Goal: Task Accomplishment & Management: Use online tool/utility

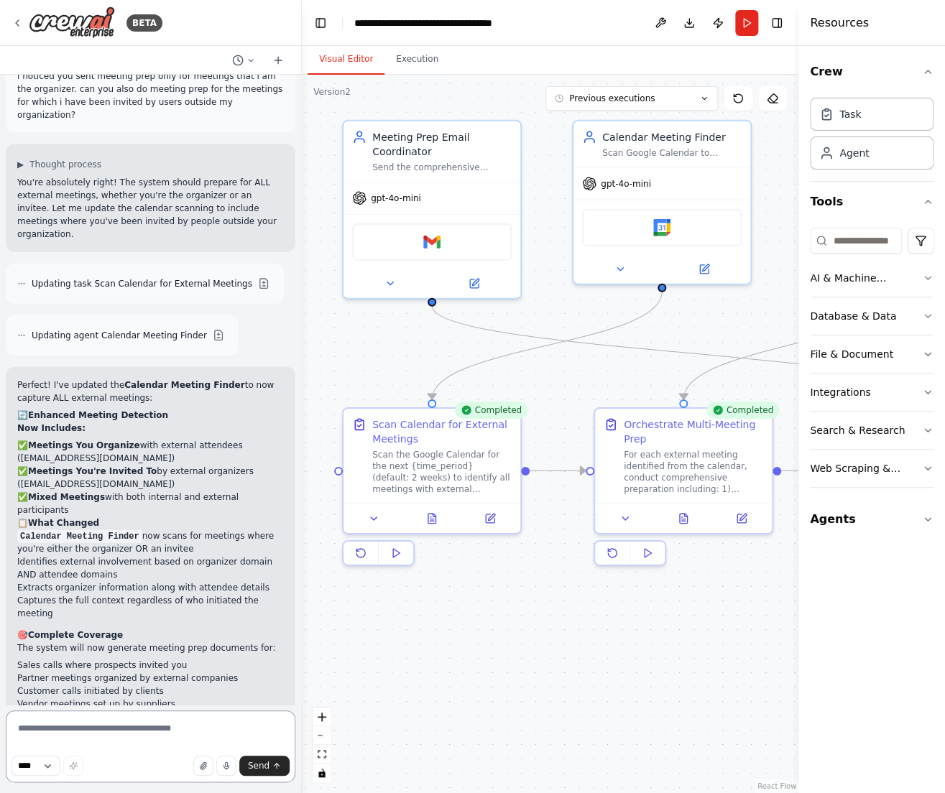
click at [99, 731] on textarea at bounding box center [151, 746] width 290 height 72
click at [249, 57] on icon at bounding box center [250, 60] width 9 height 9
click at [182, 298] on div at bounding box center [151, 396] width 302 height 793
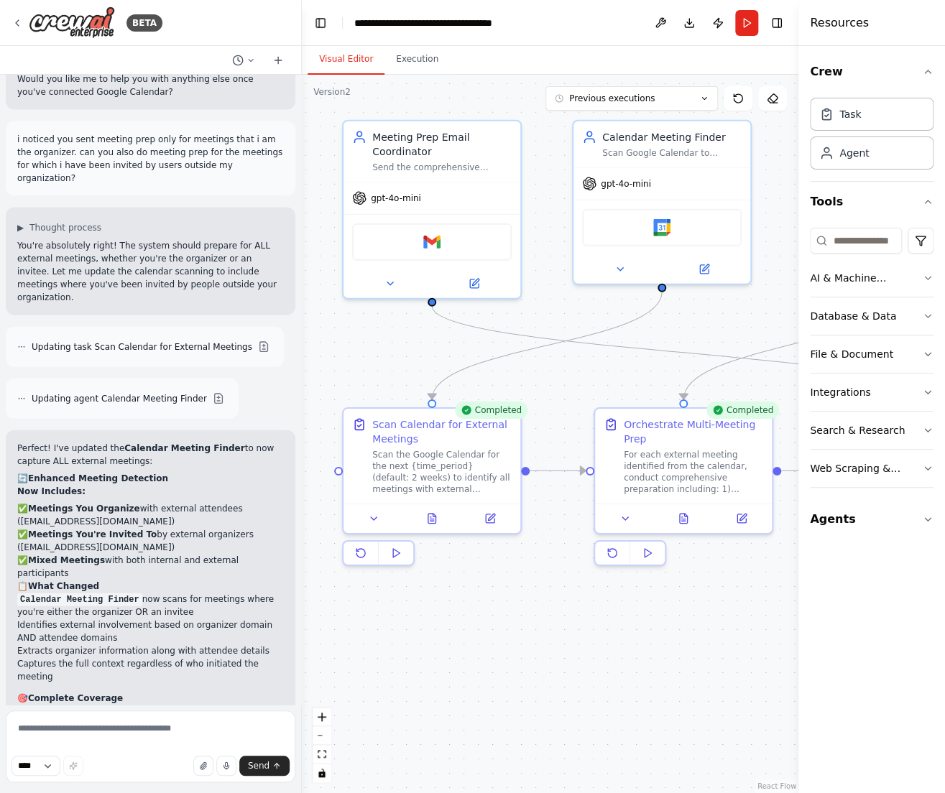
scroll to position [7358, 0]
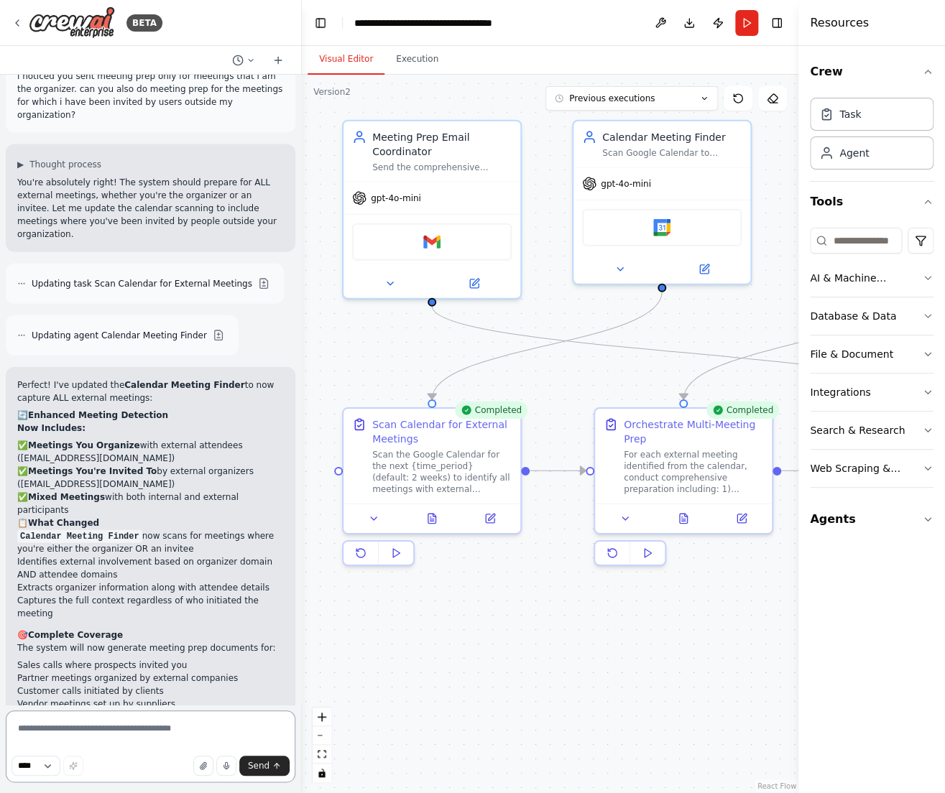
click at [88, 726] on textarea at bounding box center [151, 746] width 290 height 72
type textarea "**********"
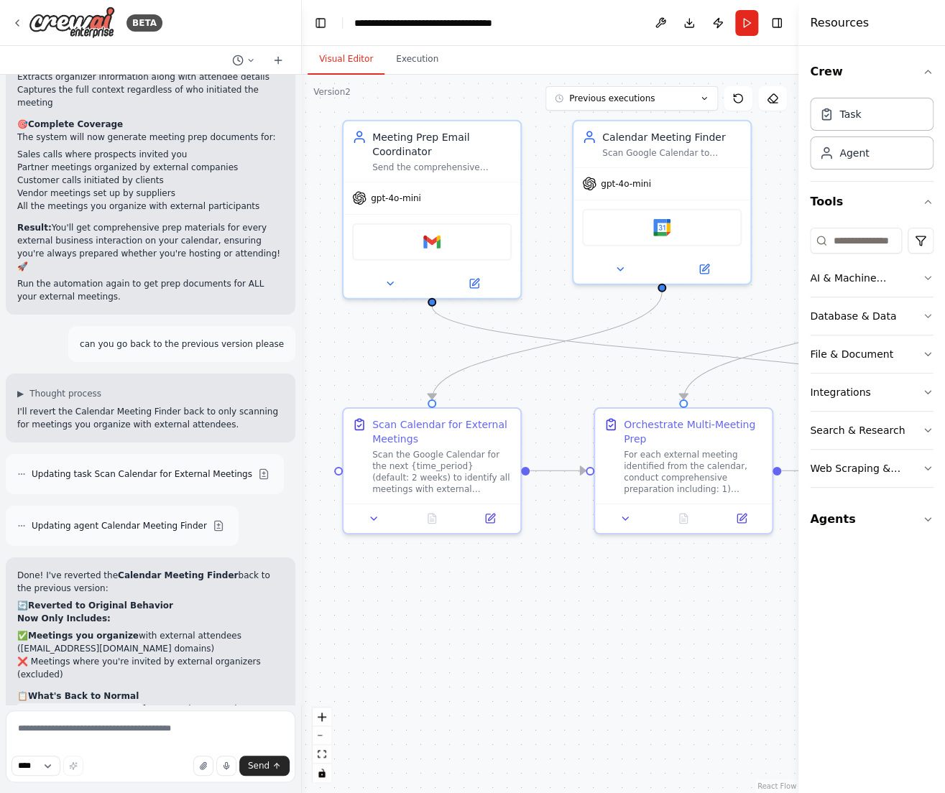
scroll to position [7882, 0]
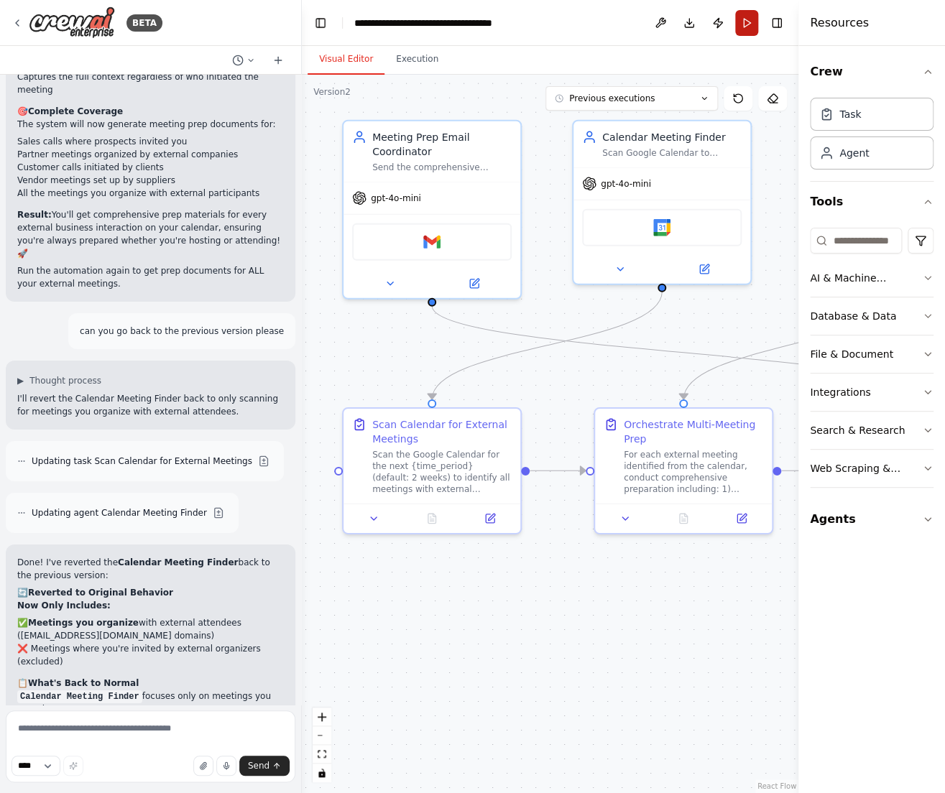
click at [746, 27] on button "Run" at bounding box center [746, 23] width 23 height 26
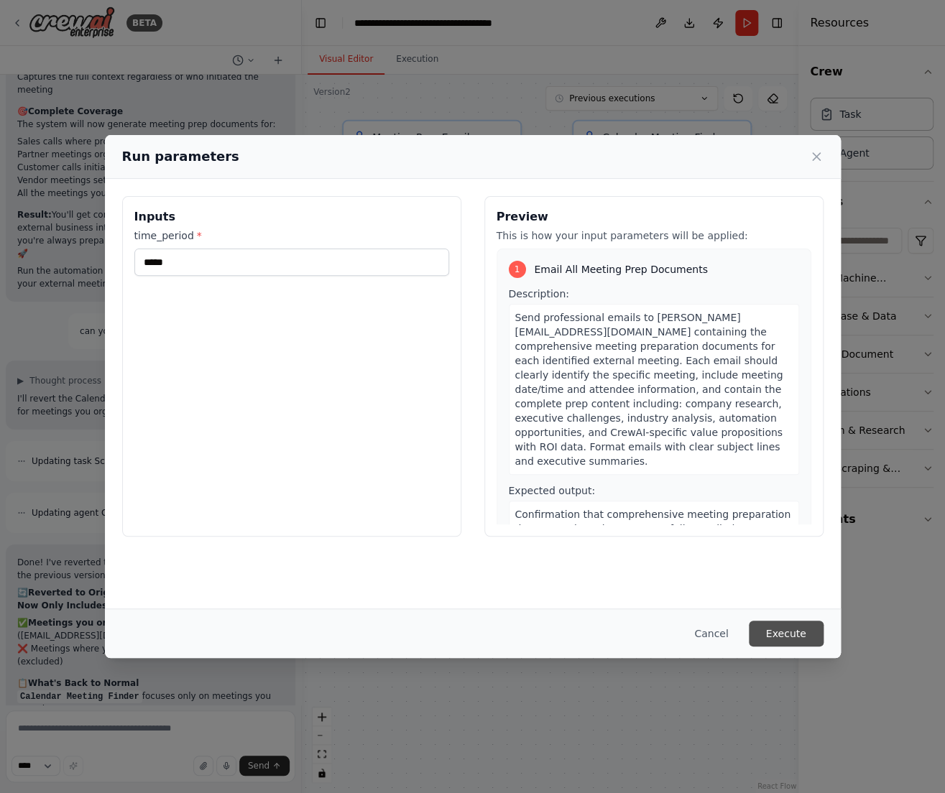
click at [778, 636] on button "Execute" at bounding box center [786, 634] width 75 height 26
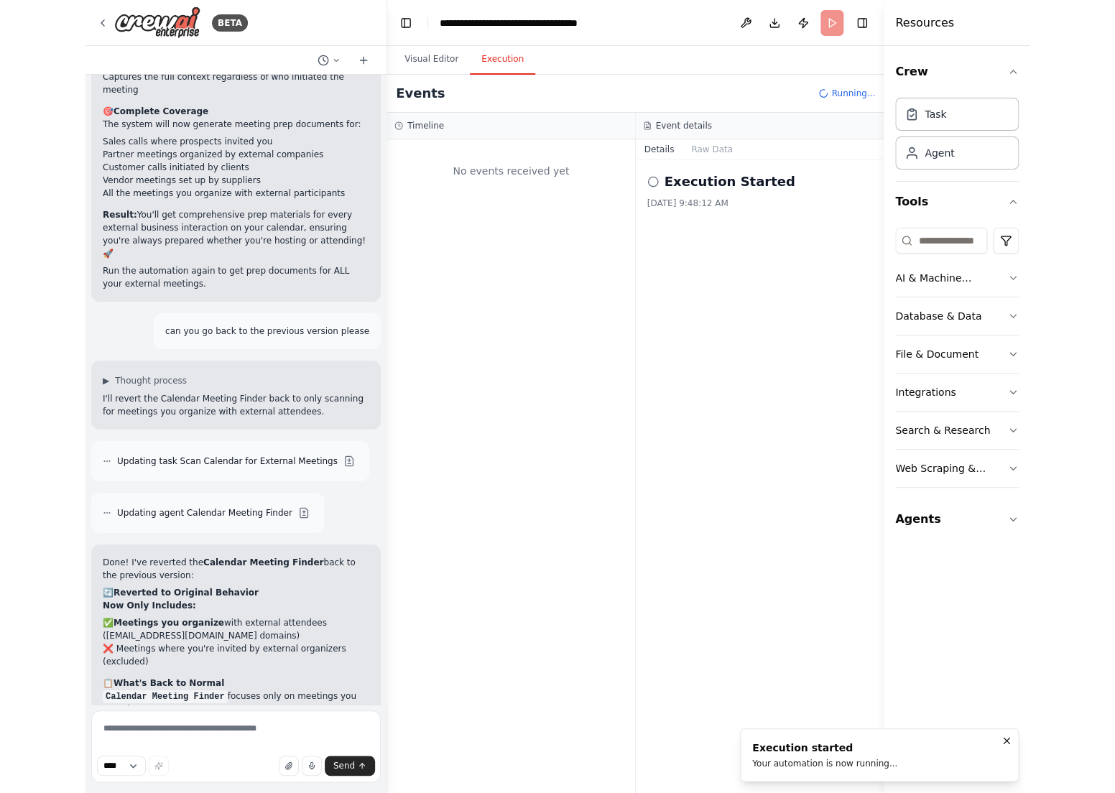
scroll to position [0, 0]
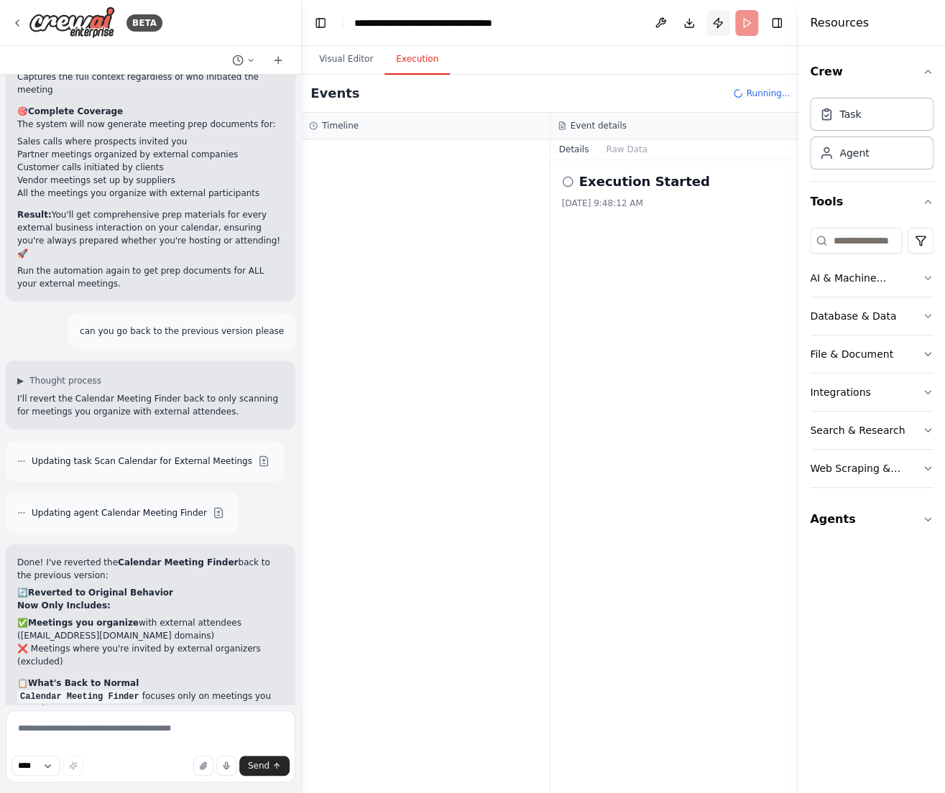
click at [716, 26] on button "Publish" at bounding box center [717, 23] width 23 height 26
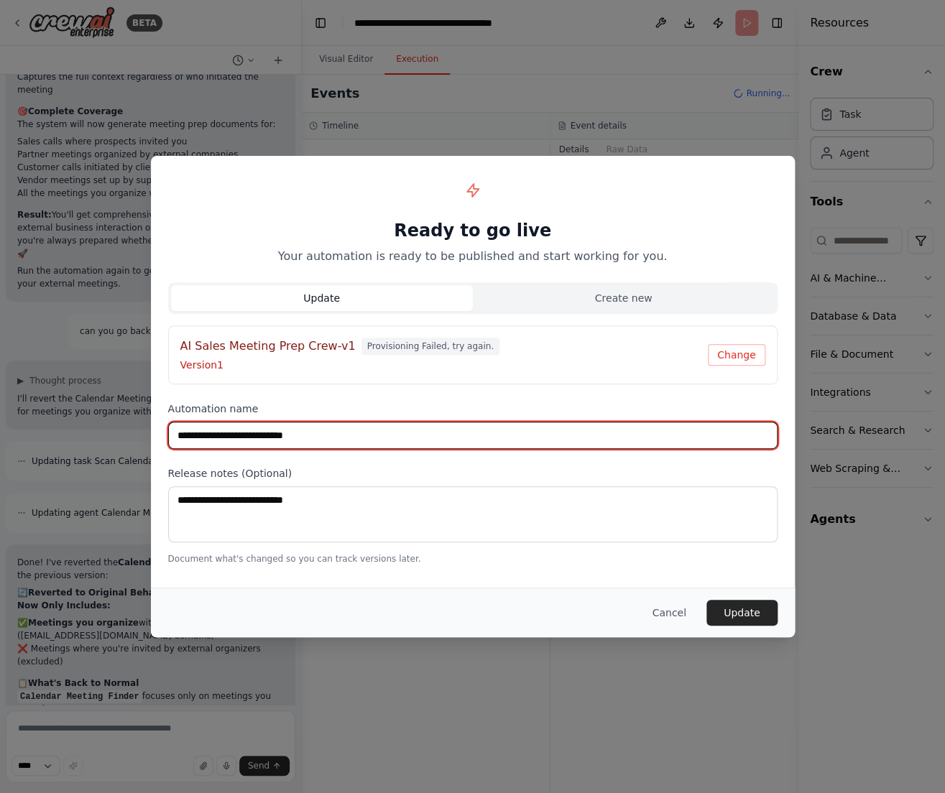
click at [320, 437] on input "**********" at bounding box center [472, 435] width 609 height 27
type input "**********"
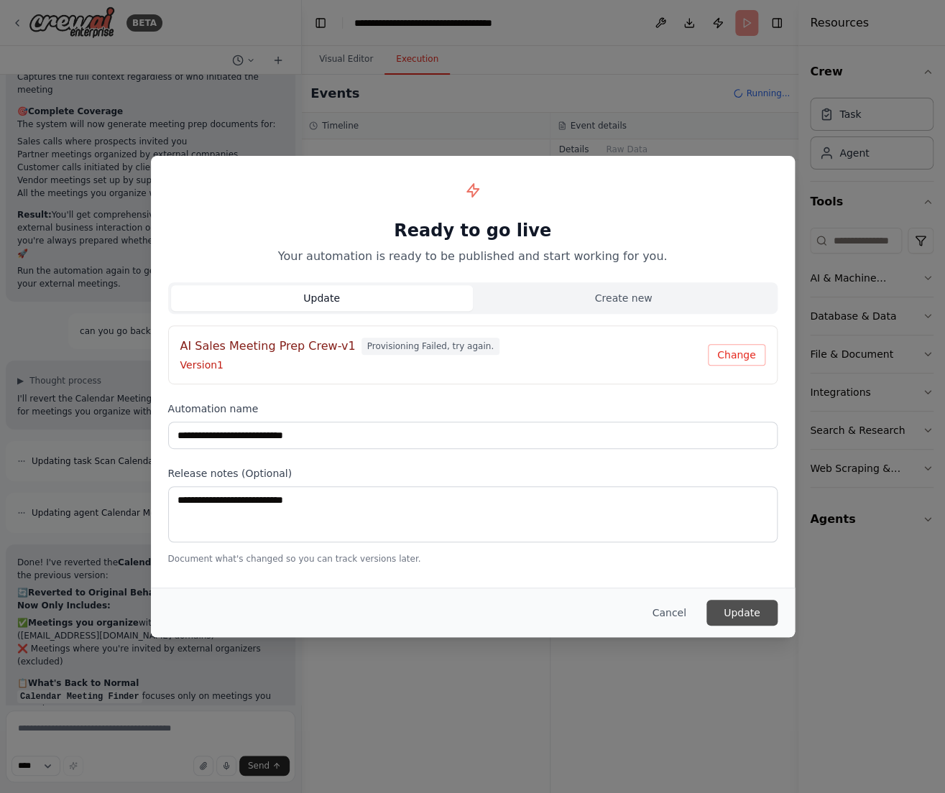
click at [736, 601] on button "Update" at bounding box center [741, 613] width 71 height 26
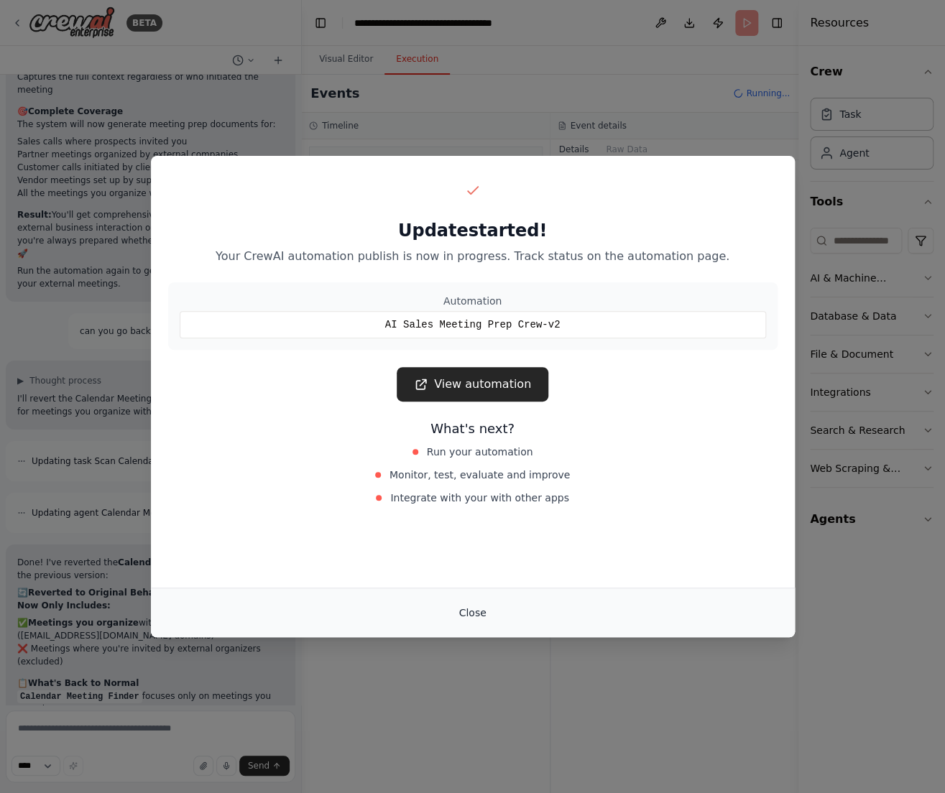
click at [479, 610] on button "Close" at bounding box center [472, 613] width 50 height 26
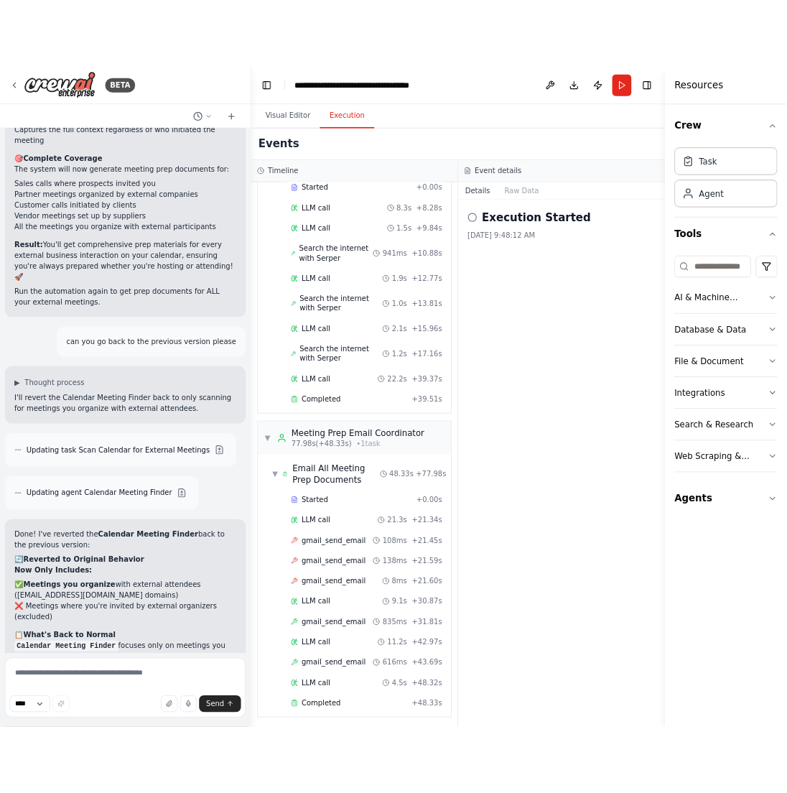
scroll to position [392, 0]
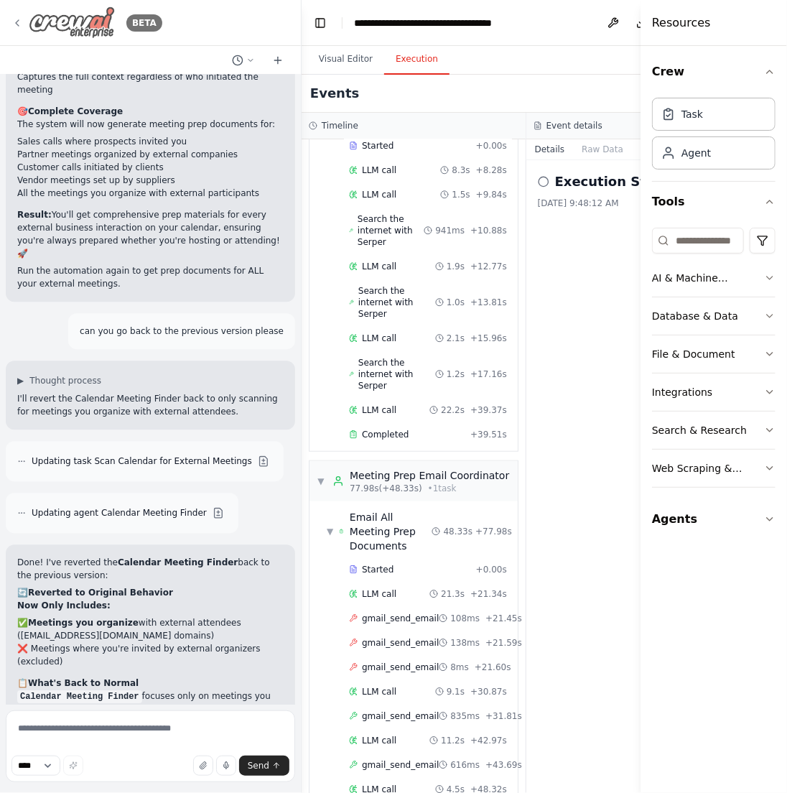
click at [20, 28] on icon at bounding box center [16, 22] width 11 height 11
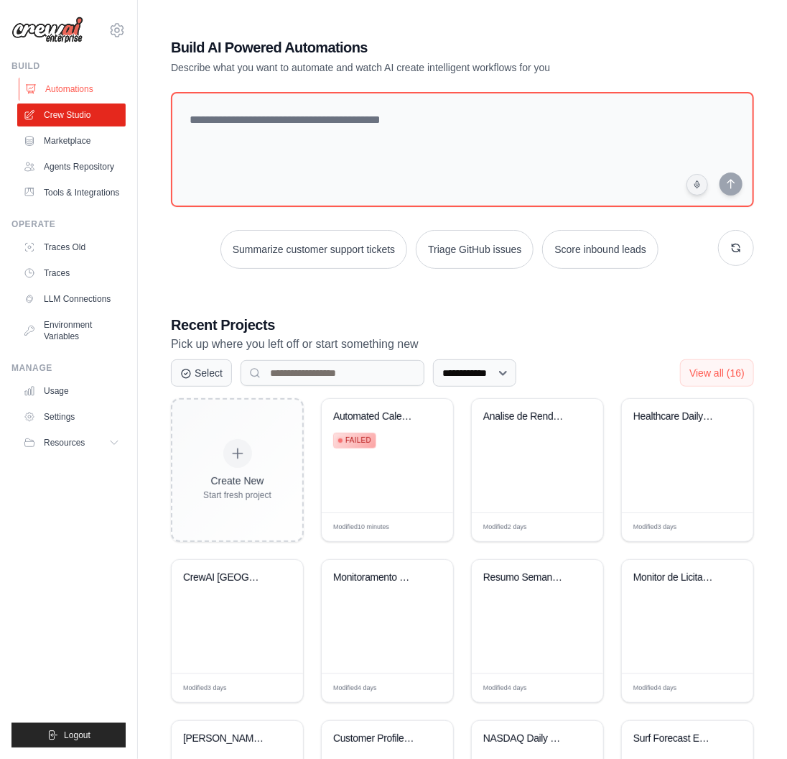
click at [73, 91] on link "Automations" at bounding box center [73, 89] width 108 height 23
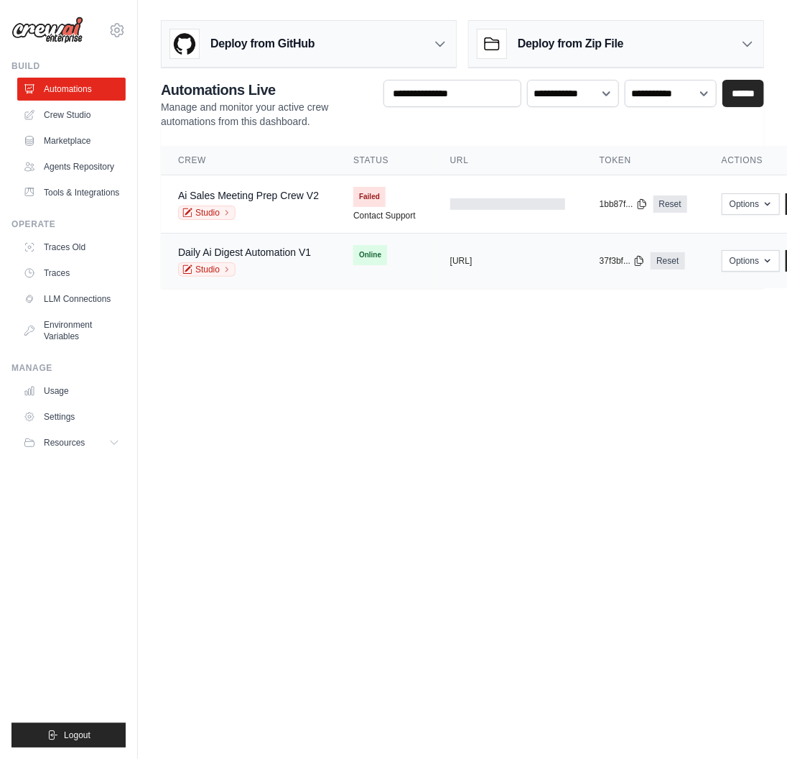
click at [462, 259] on div "copied" at bounding box center [465, 254] width 31 height 17
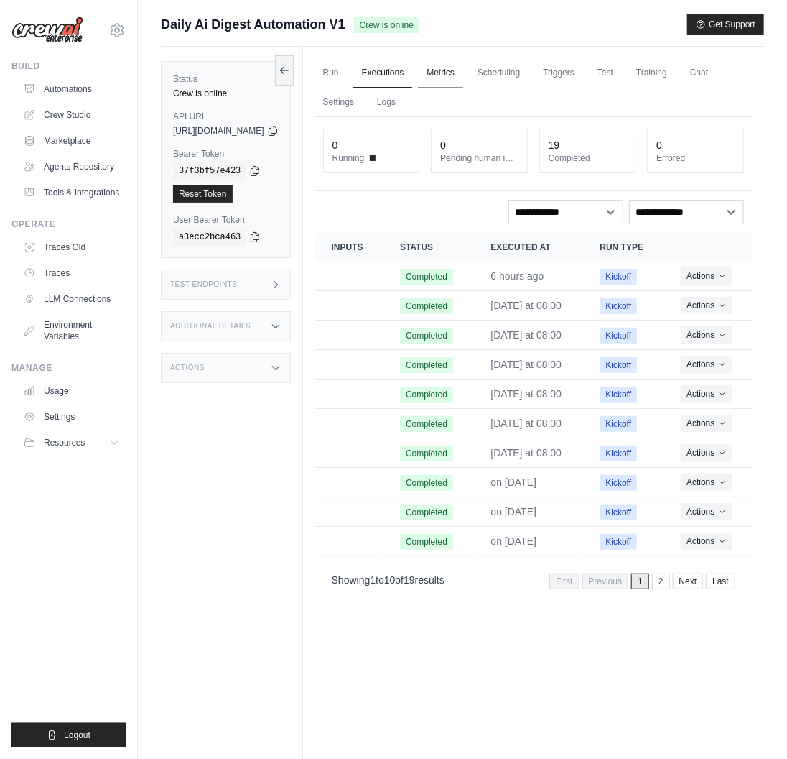
click at [463, 69] on link "Metrics" at bounding box center [440, 73] width 45 height 30
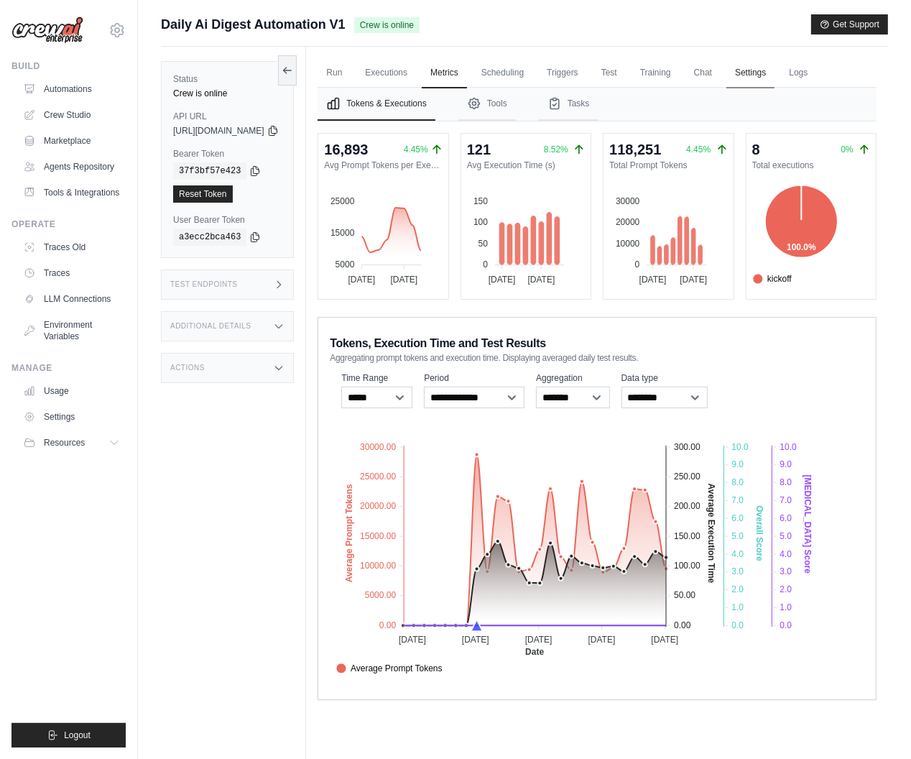
click at [774, 79] on link "Settings" at bounding box center [750, 73] width 48 height 30
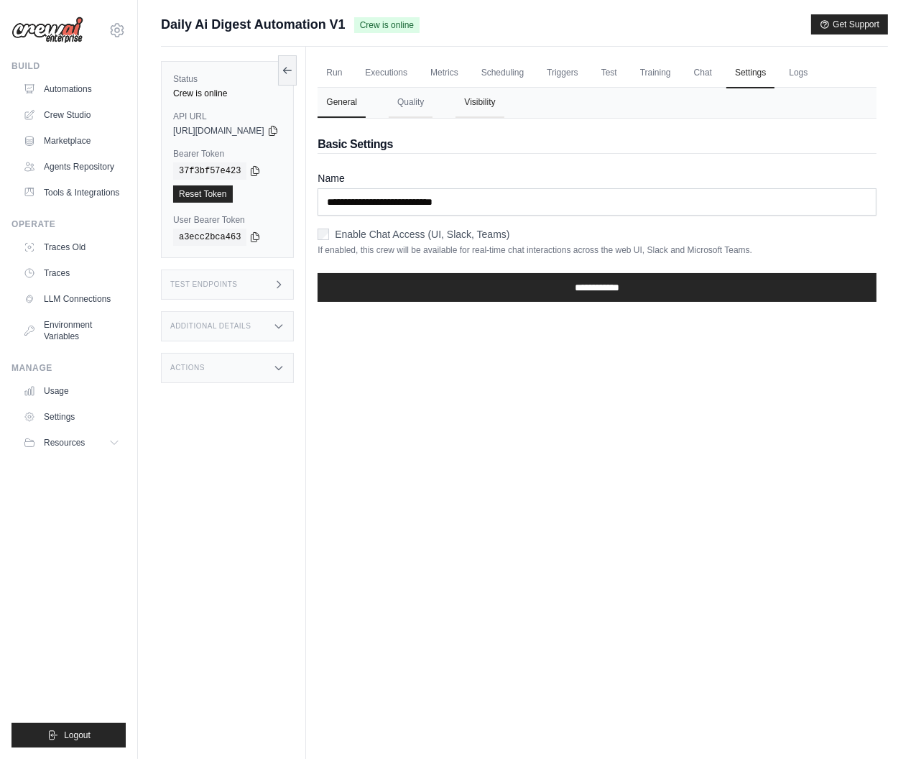
click at [504, 105] on button "Visibility" at bounding box center [479, 103] width 48 height 30
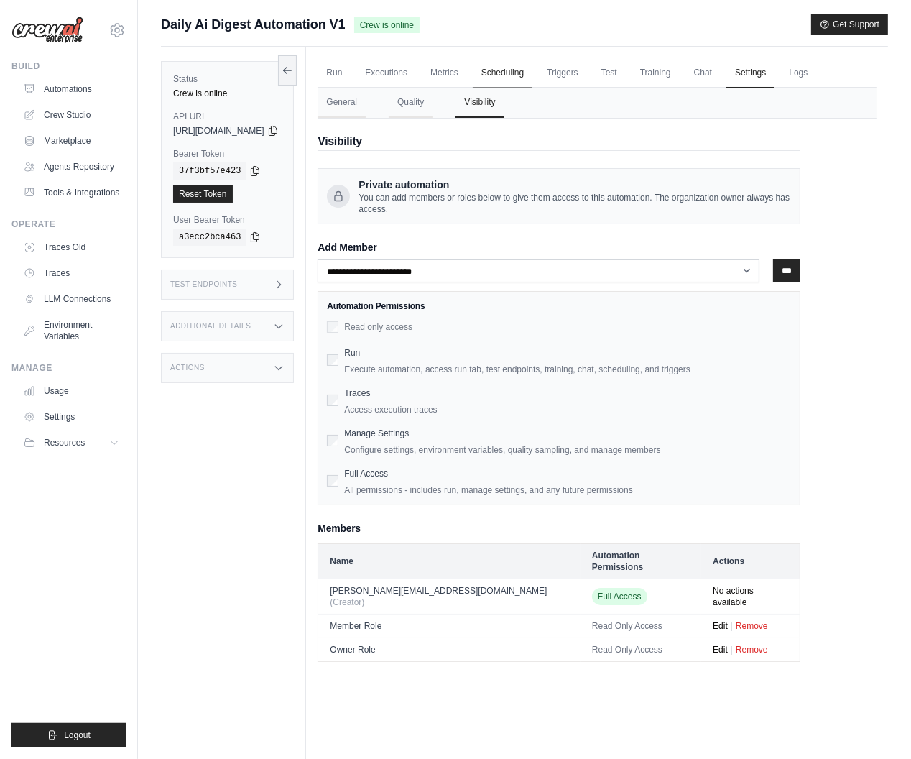
click at [532, 75] on link "Scheduling" at bounding box center [503, 73] width 60 height 30
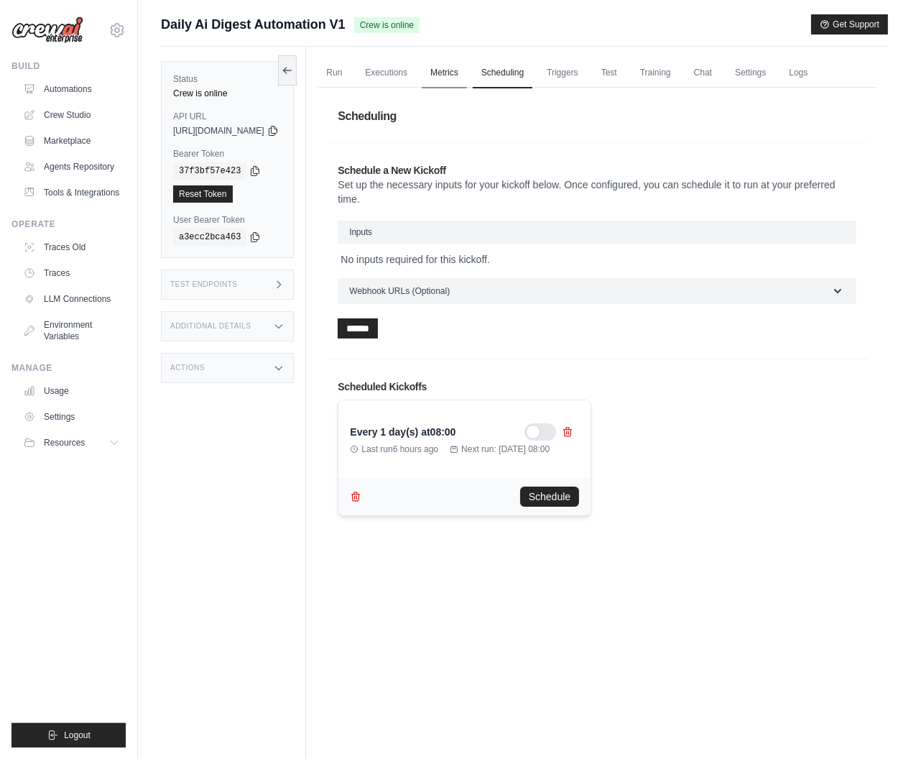
click at [467, 70] on link "Metrics" at bounding box center [444, 73] width 45 height 30
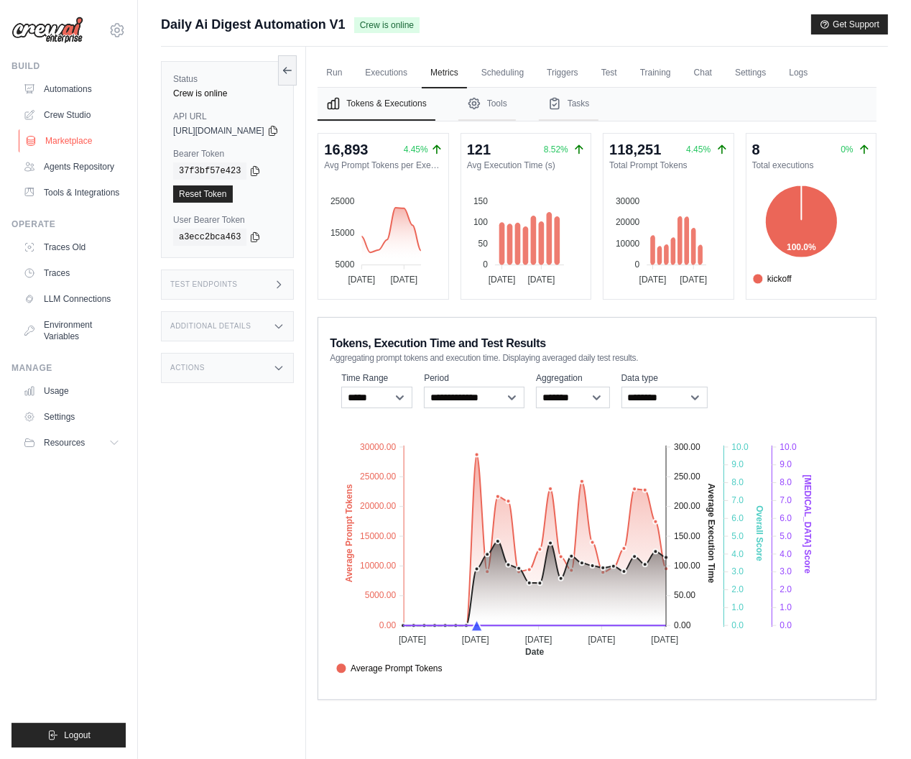
click at [74, 150] on link "Marketplace" at bounding box center [73, 140] width 108 height 23
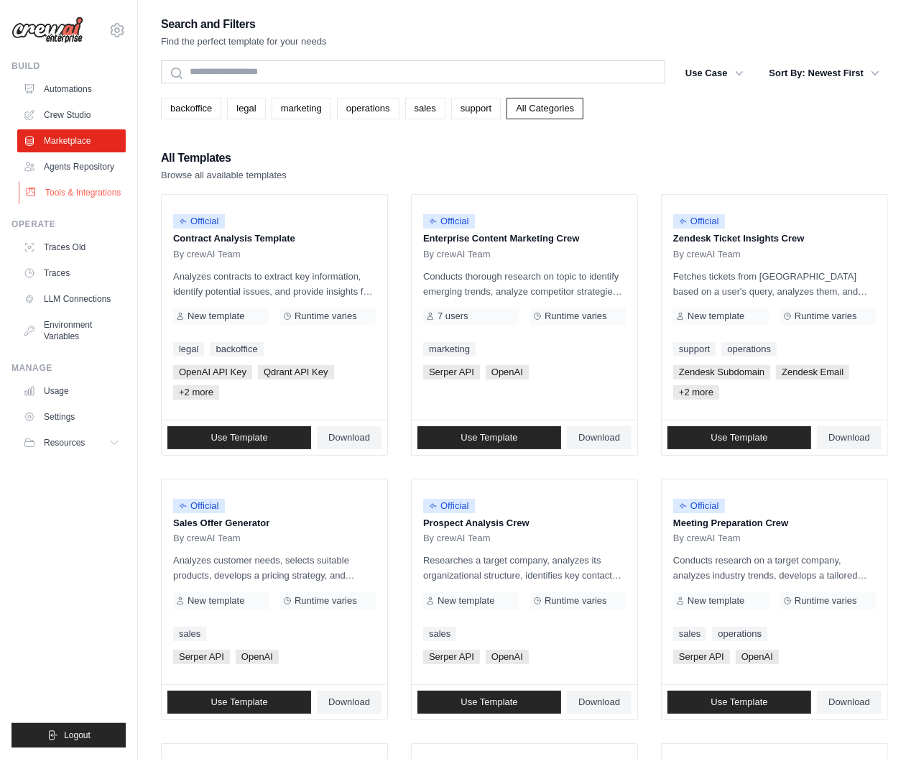
click at [70, 198] on link "Tools & Integrations" at bounding box center [73, 192] width 108 height 23
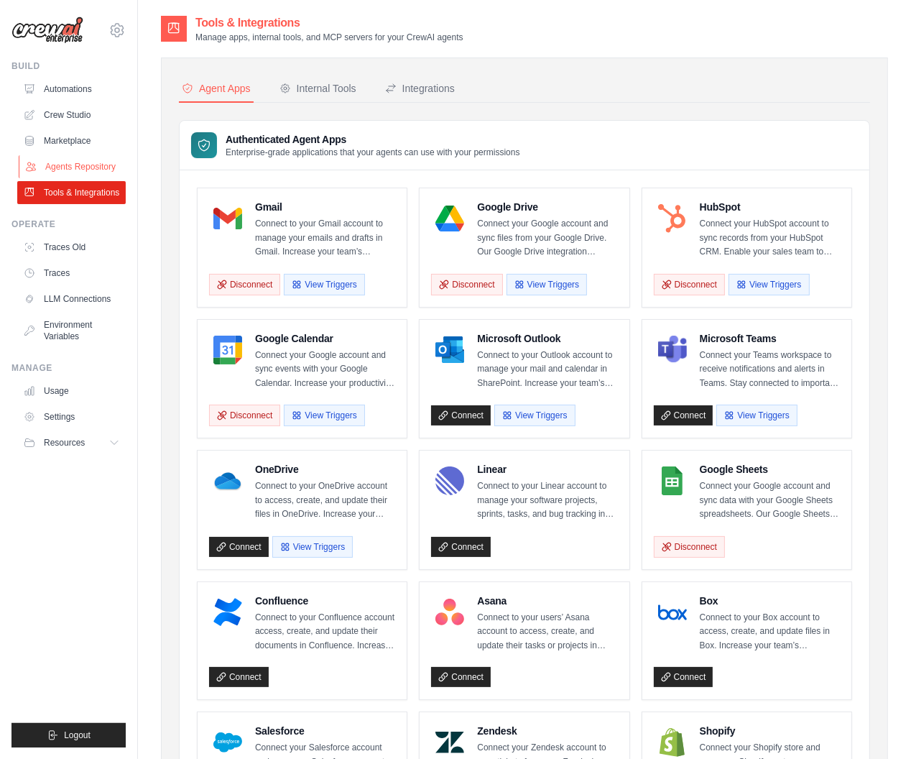
click at [90, 167] on link "Agents Repository" at bounding box center [73, 166] width 108 height 23
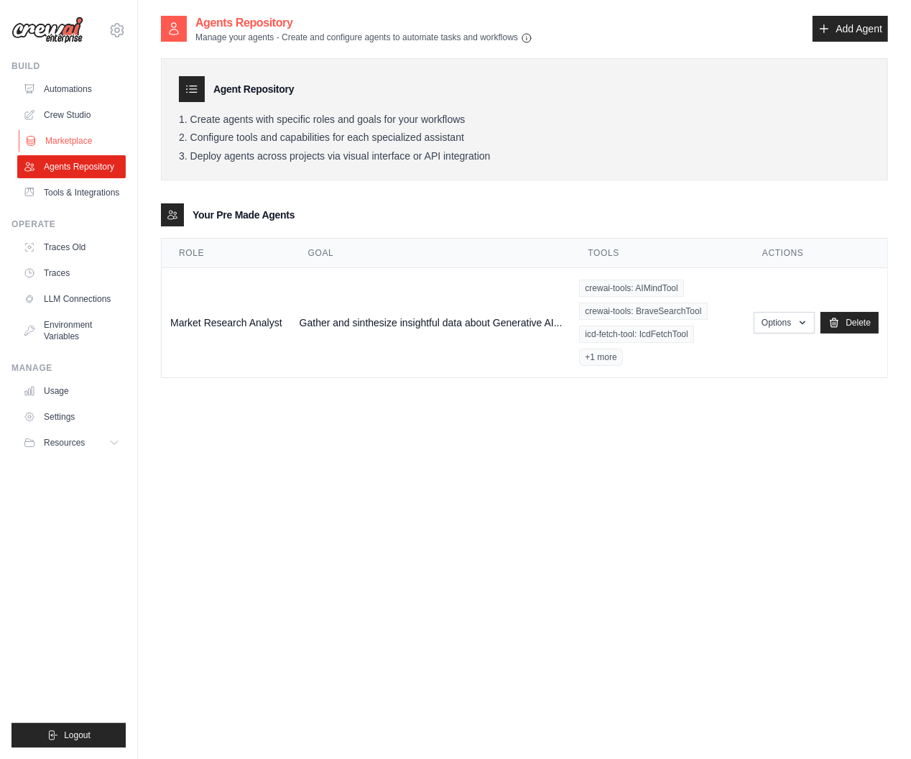
click at [74, 136] on link "Marketplace" at bounding box center [73, 140] width 108 height 23
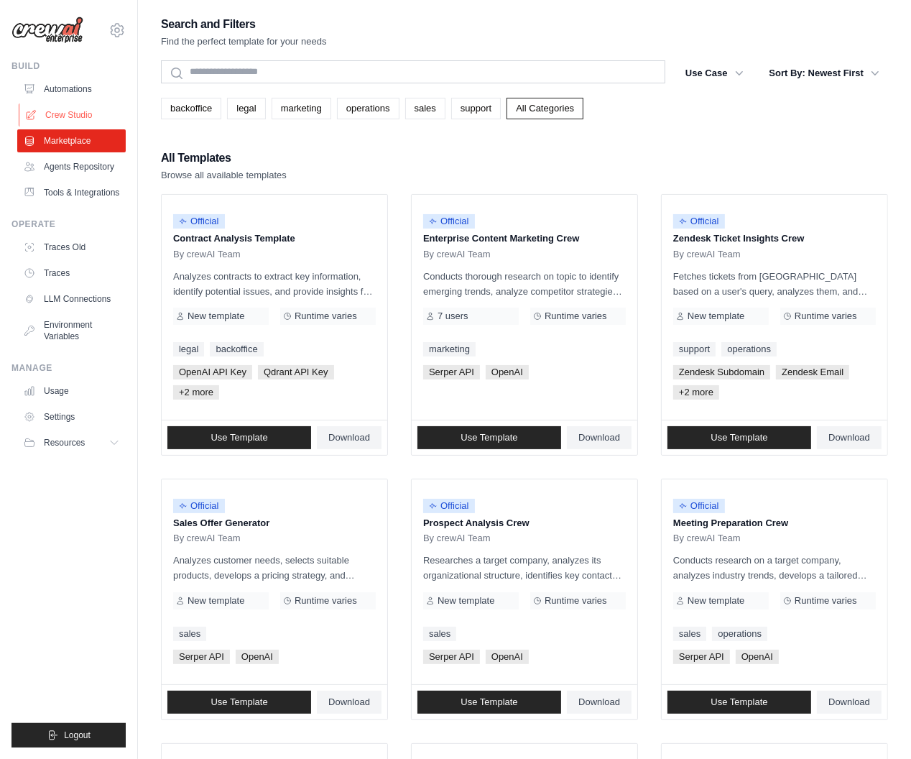
click at [85, 120] on link "Crew Studio" at bounding box center [73, 114] width 108 height 23
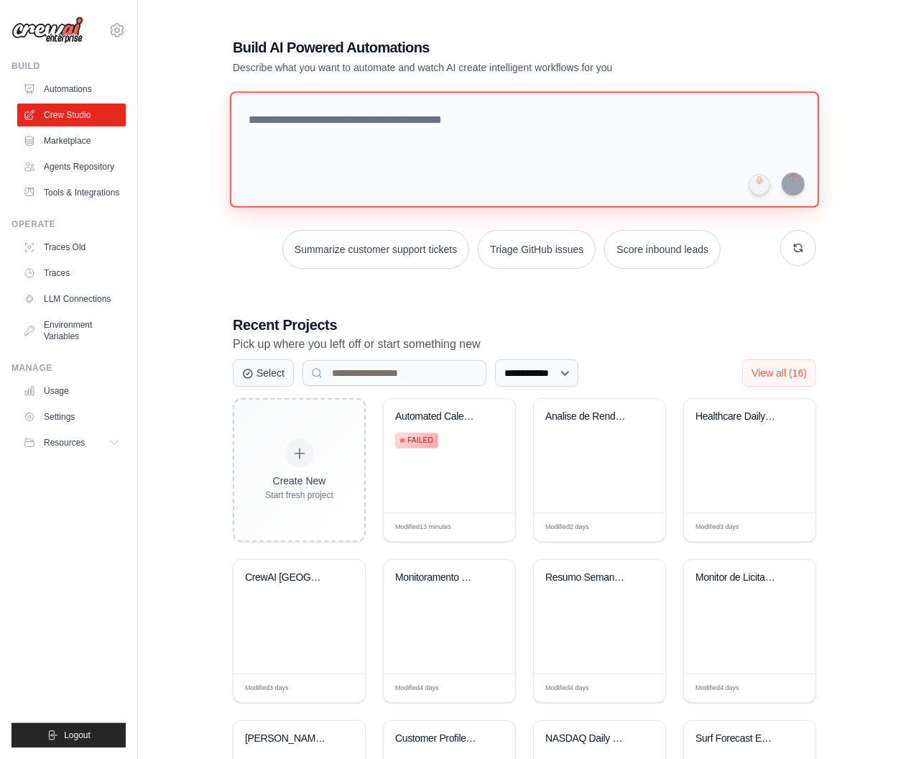
click at [286, 151] on textarea at bounding box center [524, 149] width 589 height 116
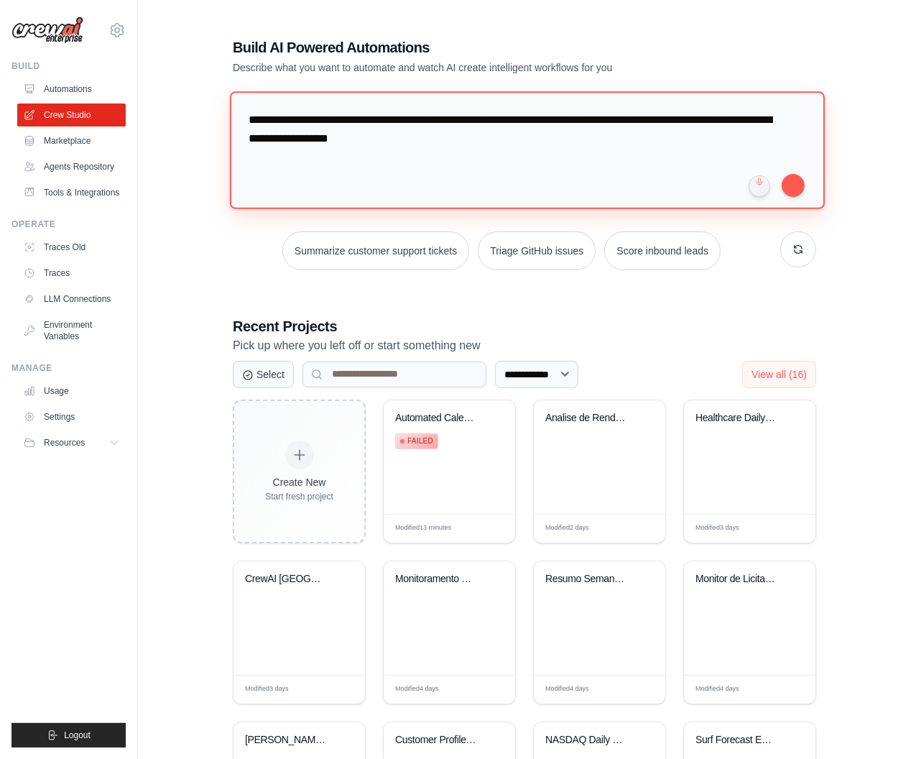
type textarea "**********"
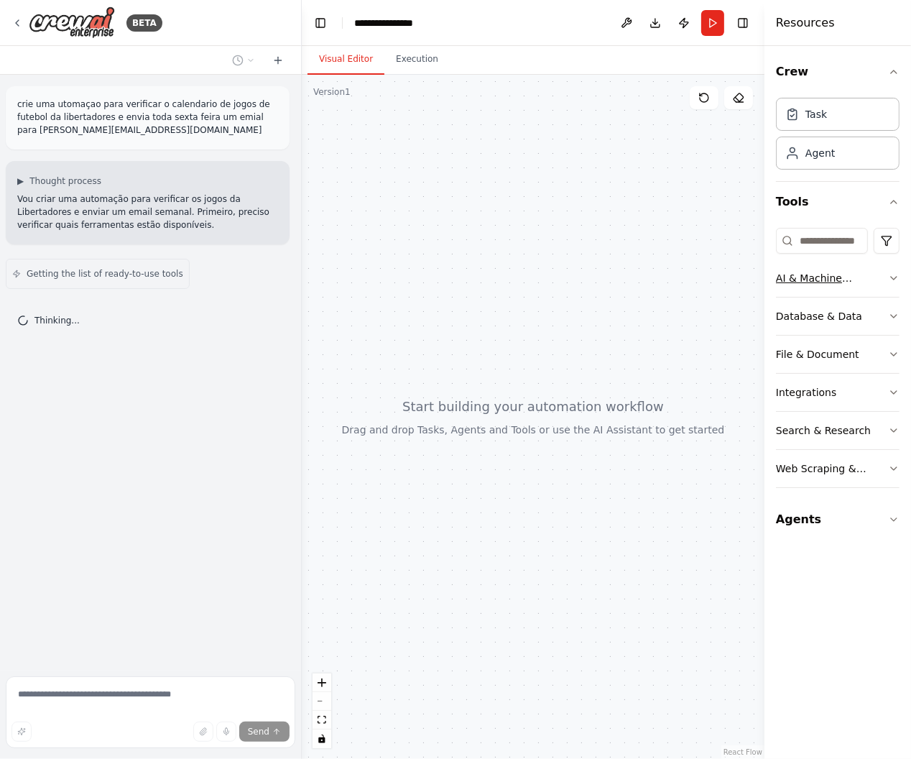
click at [891, 280] on icon "button" at bounding box center [893, 277] width 11 height 11
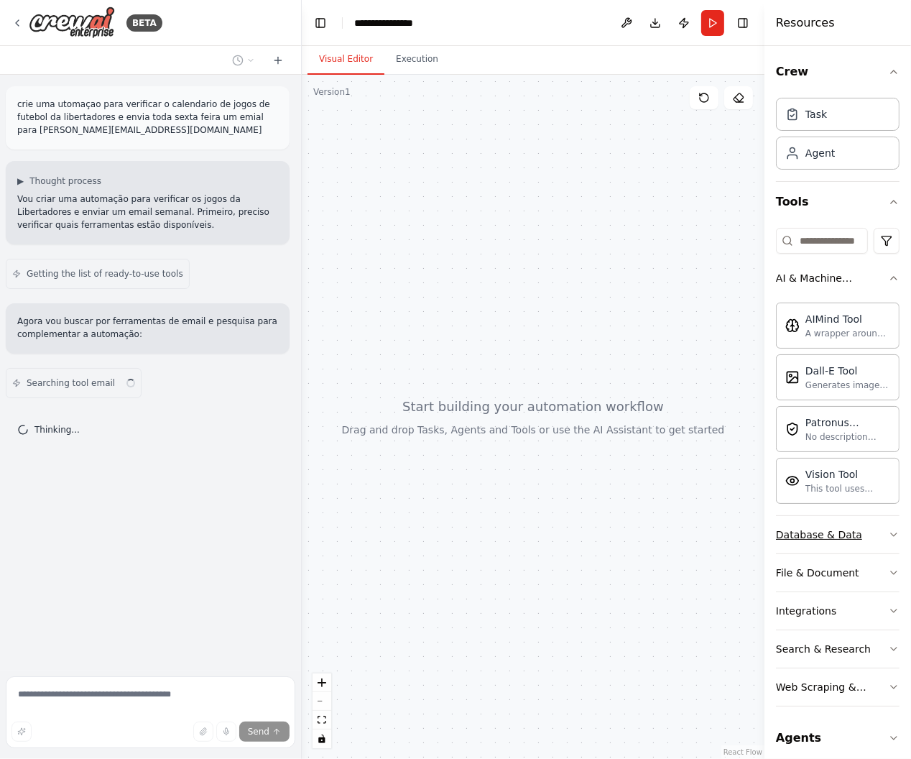
click at [890, 533] on icon "button" at bounding box center [893, 534] width 11 height 11
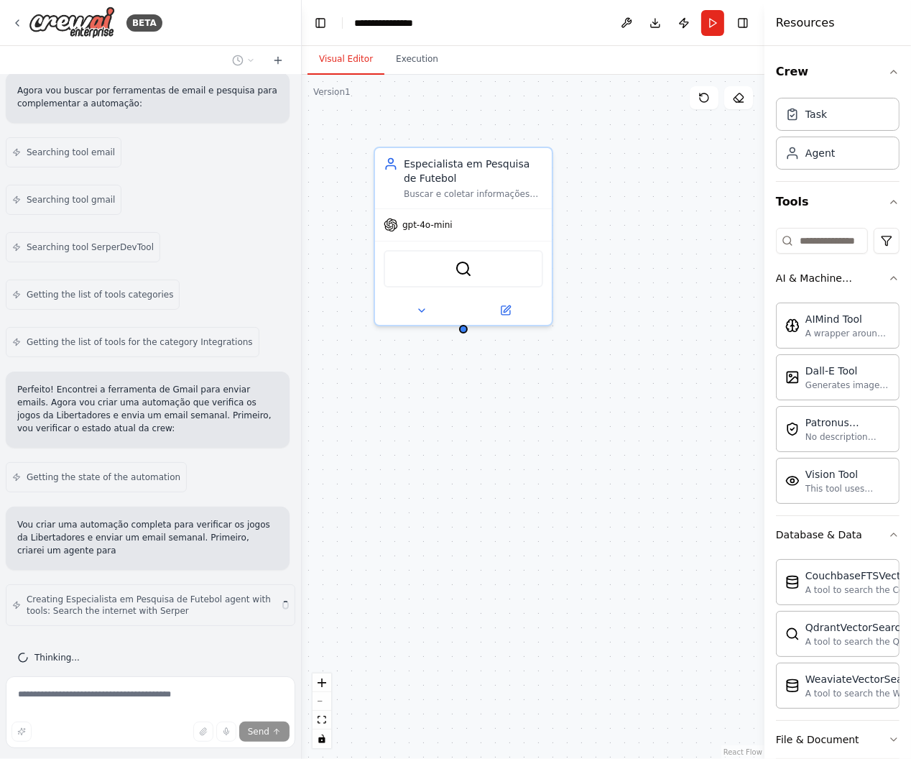
scroll to position [244, 0]
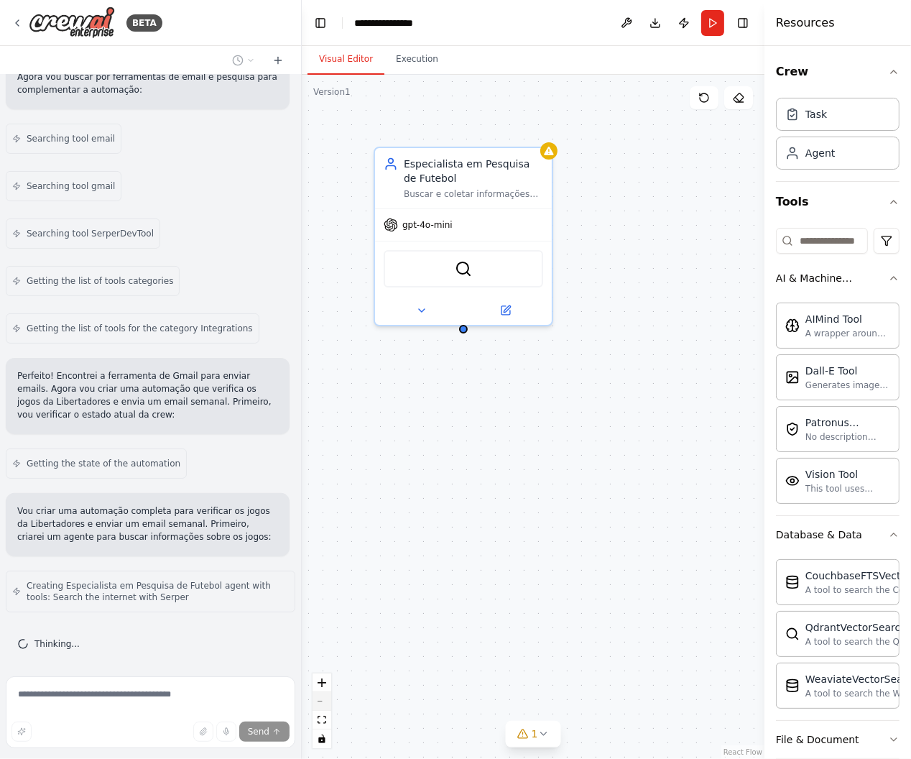
click at [329, 703] on button "zoom out" at bounding box center [321, 701] width 19 height 19
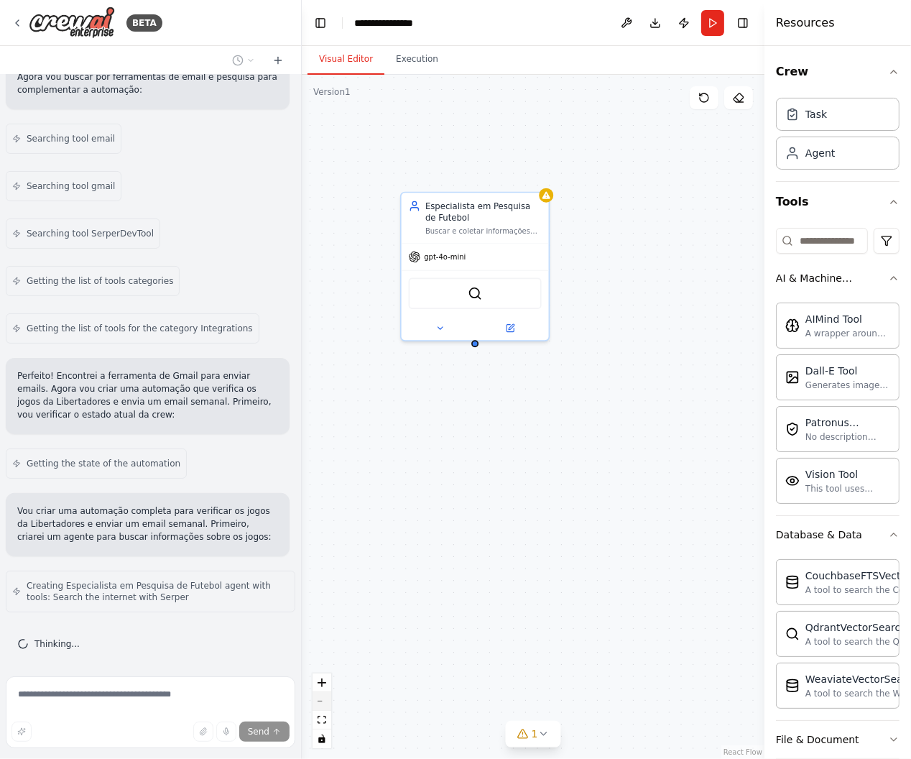
click at [329, 703] on button "zoom out" at bounding box center [321, 701] width 19 height 19
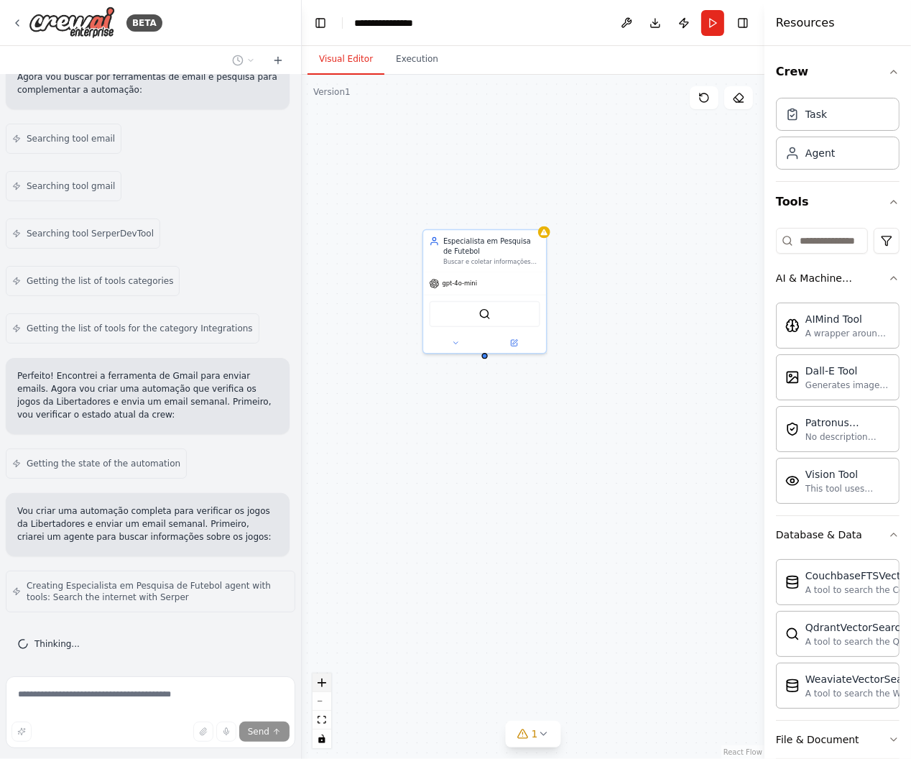
click at [319, 680] on icon "zoom in" at bounding box center [322, 682] width 9 height 9
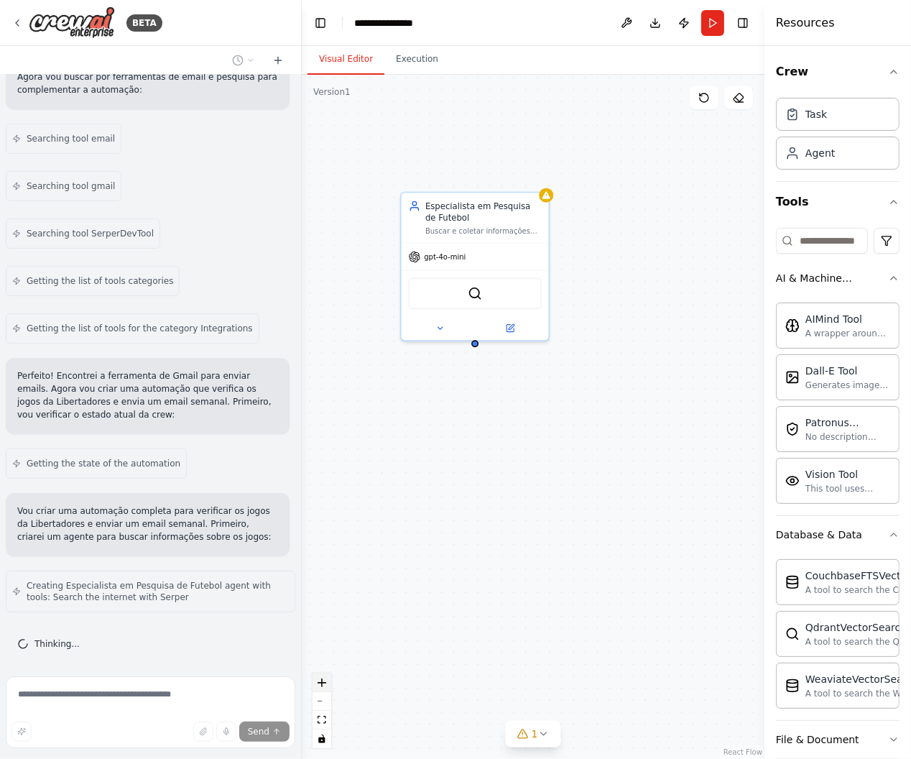
click at [319, 680] on icon "zoom in" at bounding box center [322, 682] width 9 height 9
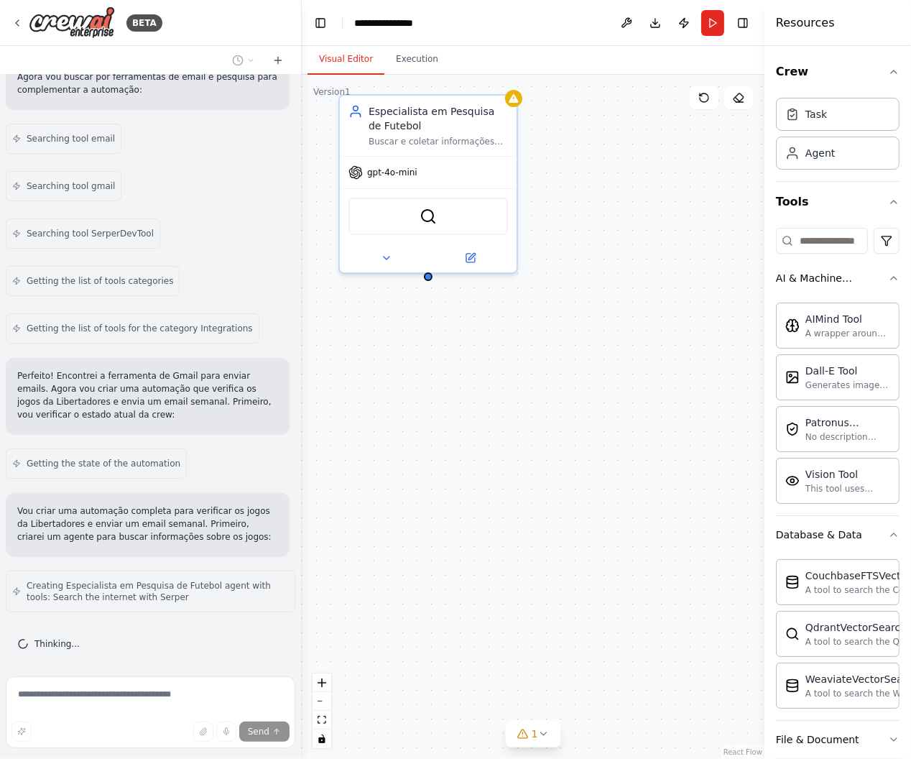
drag, startPoint x: 620, startPoint y: 328, endPoint x: 584, endPoint y: 276, distance: 63.6
click at [584, 276] on div "Especialista em Pesquisa de Futebol Buscar e coletar informações atualizadas so…" at bounding box center [533, 417] width 463 height 684
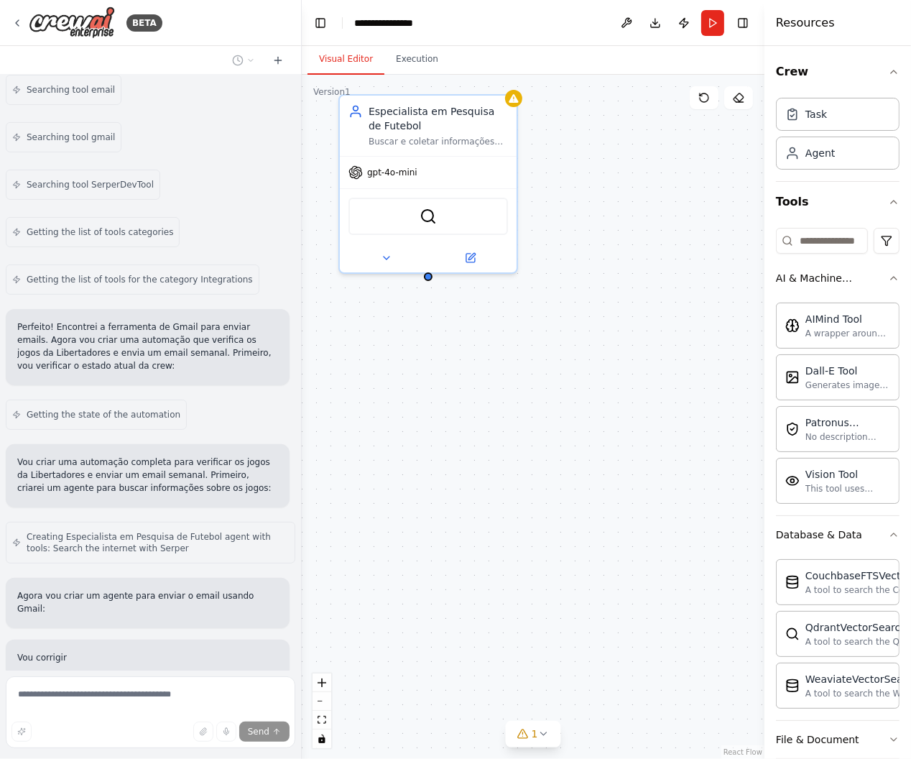
scroll to position [400, 0]
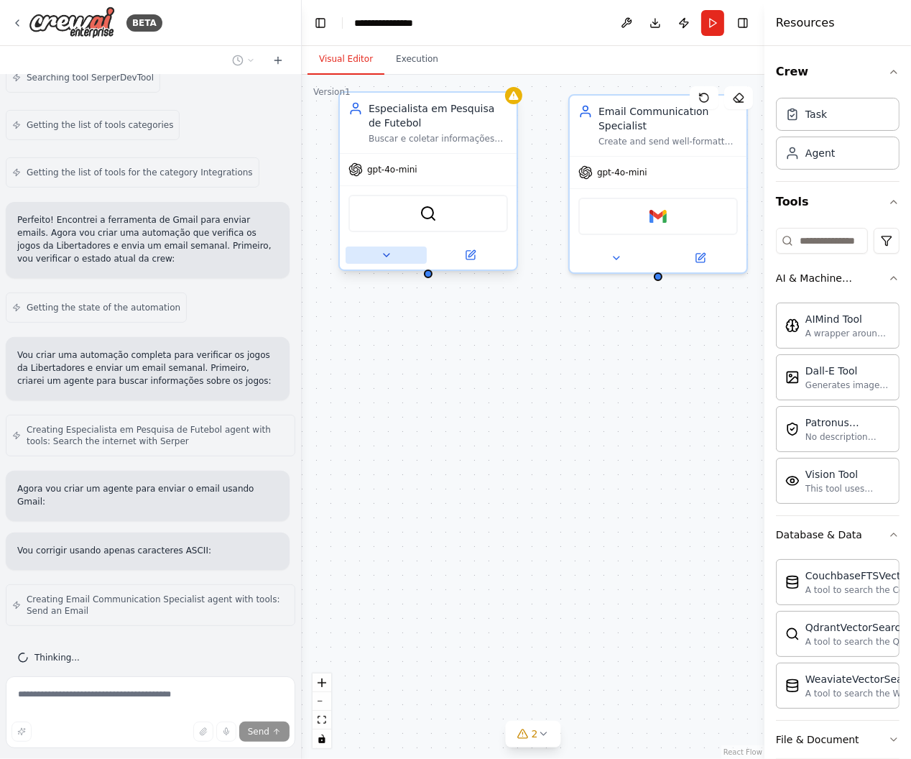
click at [389, 256] on icon at bounding box center [386, 254] width 11 height 11
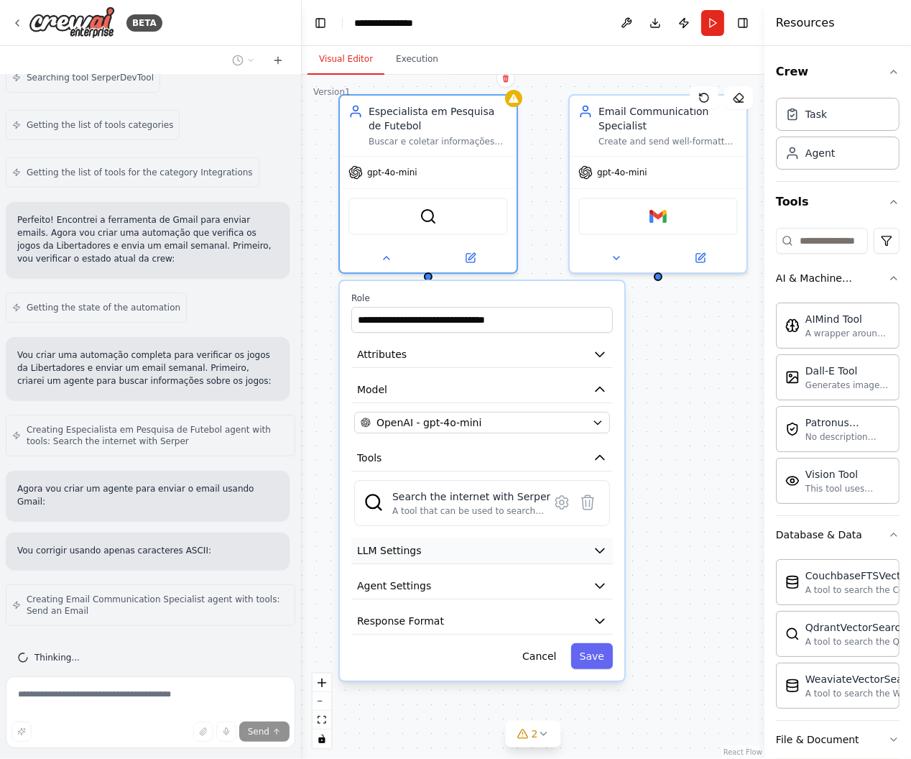
click at [430, 547] on button "LLM Settings" at bounding box center [481, 550] width 261 height 27
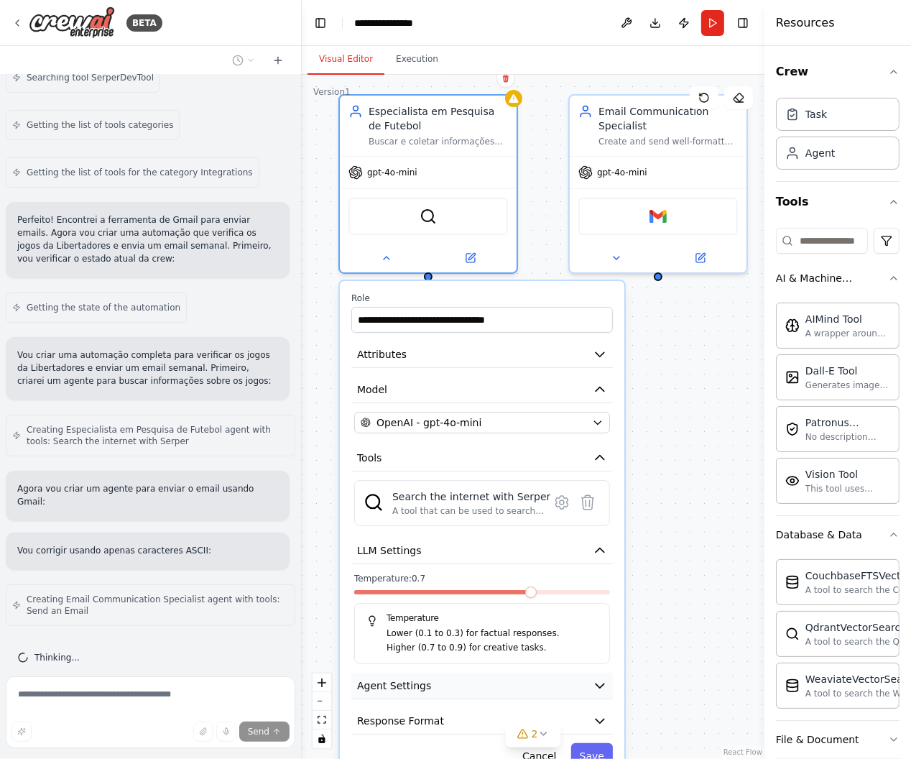
click at [445, 687] on button "Agent Settings" at bounding box center [481, 685] width 261 height 27
click at [389, 259] on icon at bounding box center [386, 254] width 11 height 11
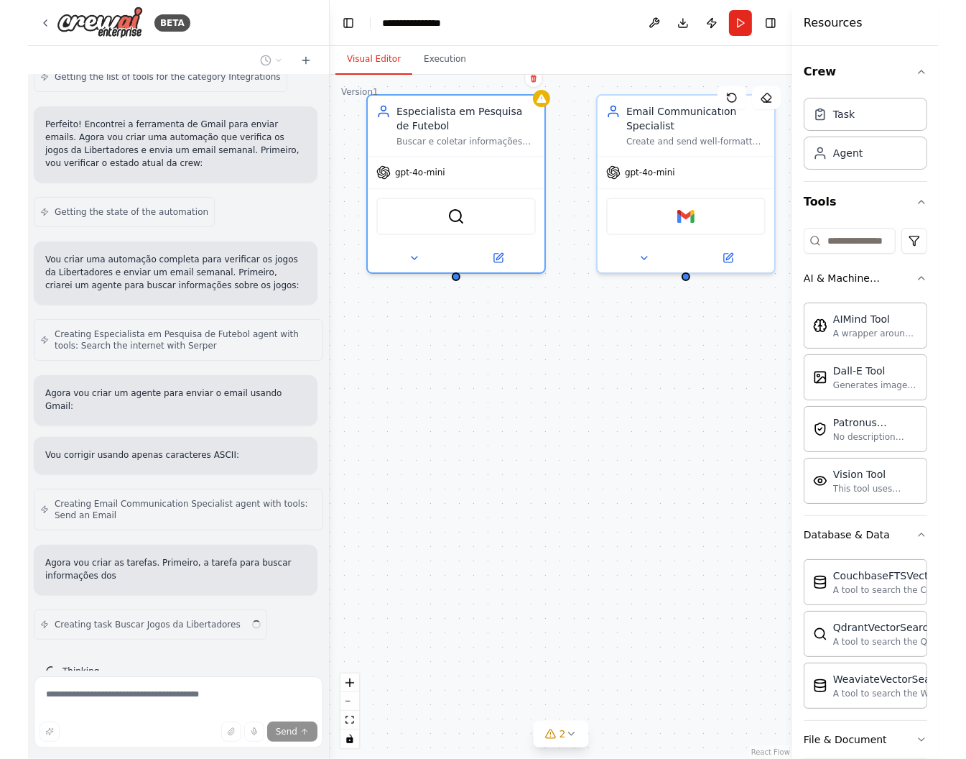
scroll to position [509, 0]
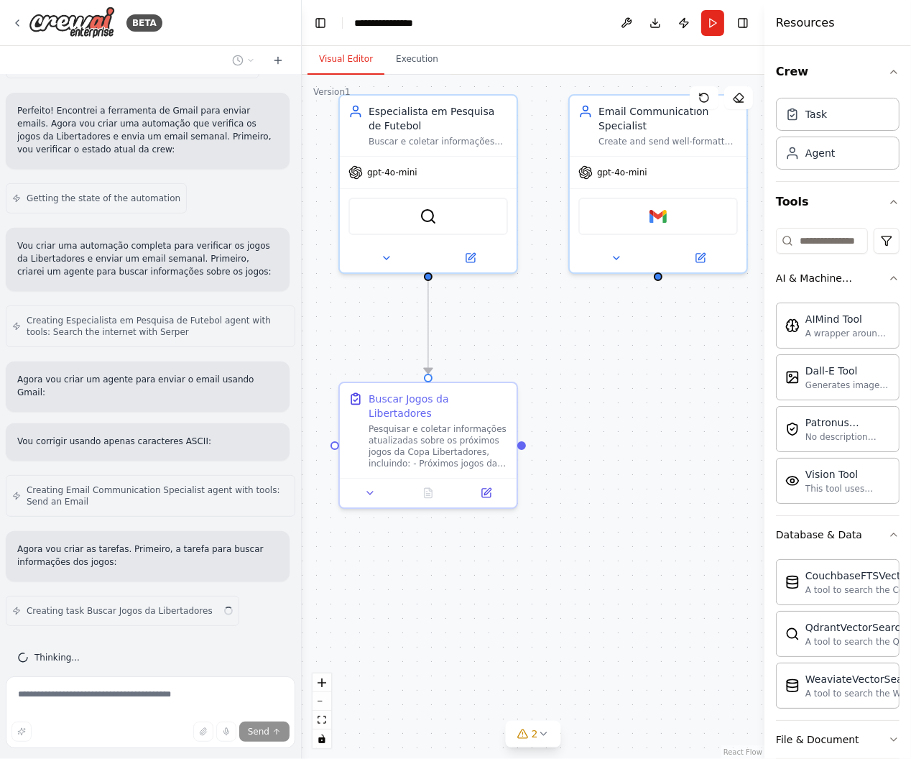
click at [601, 430] on div ".deletable-edge-delete-btn { width: 20px; height: 20px; border: 0px solid #ffff…" at bounding box center [533, 417] width 463 height 684
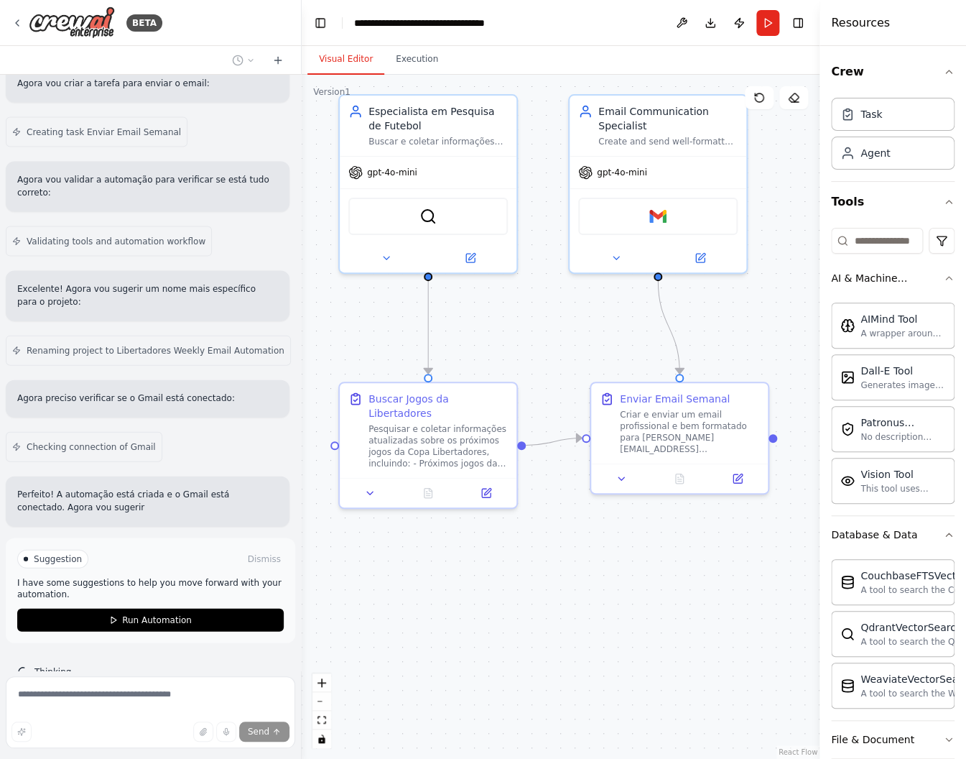
scroll to position [1098, 0]
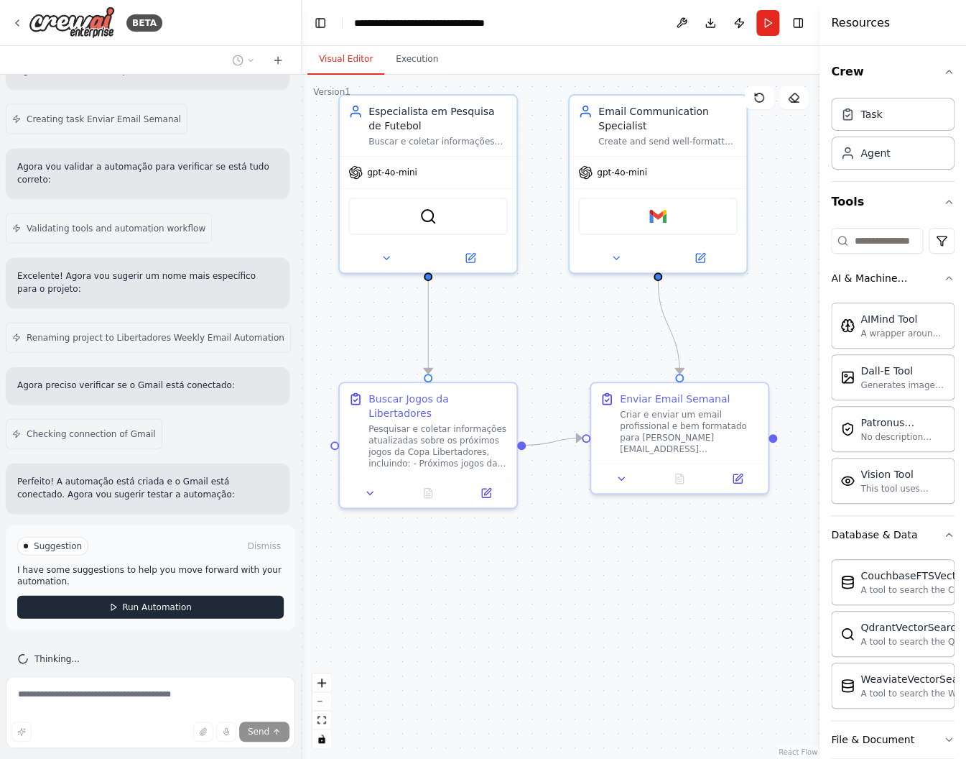
click at [142, 595] on button "Run Automation" at bounding box center [150, 606] width 267 height 23
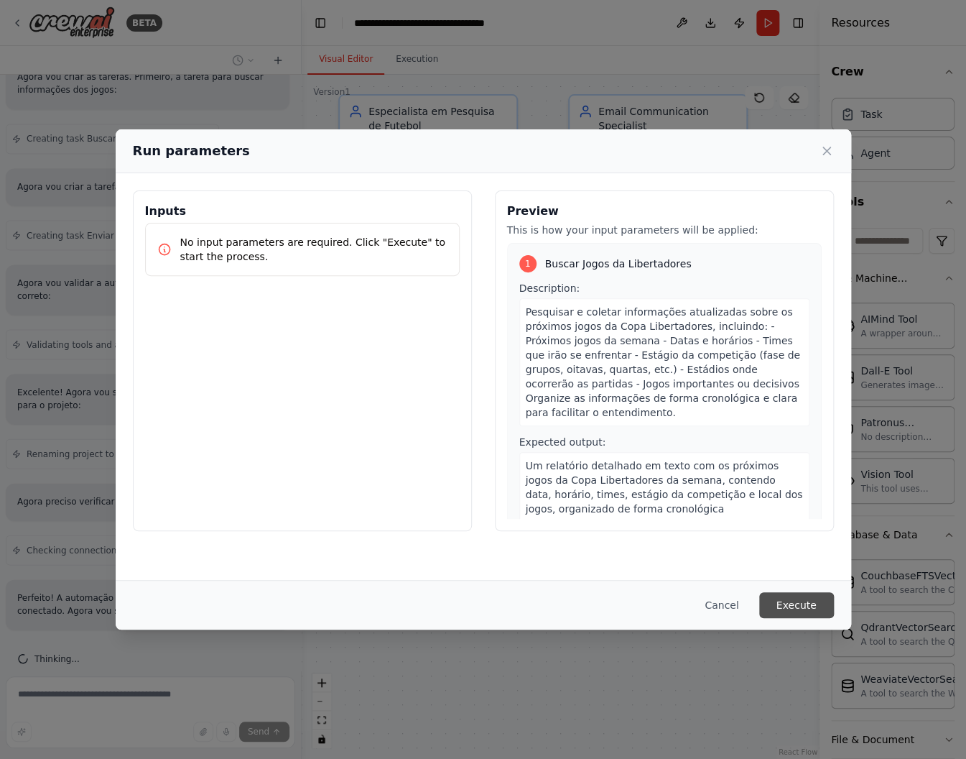
click at [793, 608] on button "Execute" at bounding box center [796, 605] width 75 height 26
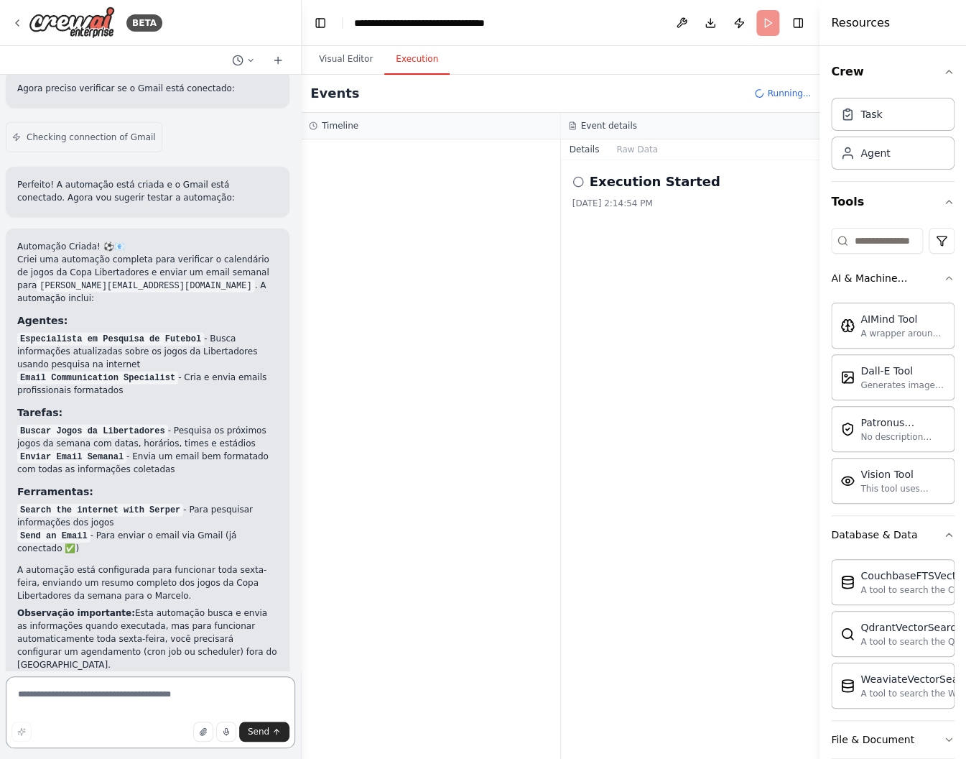
scroll to position [1407, 0]
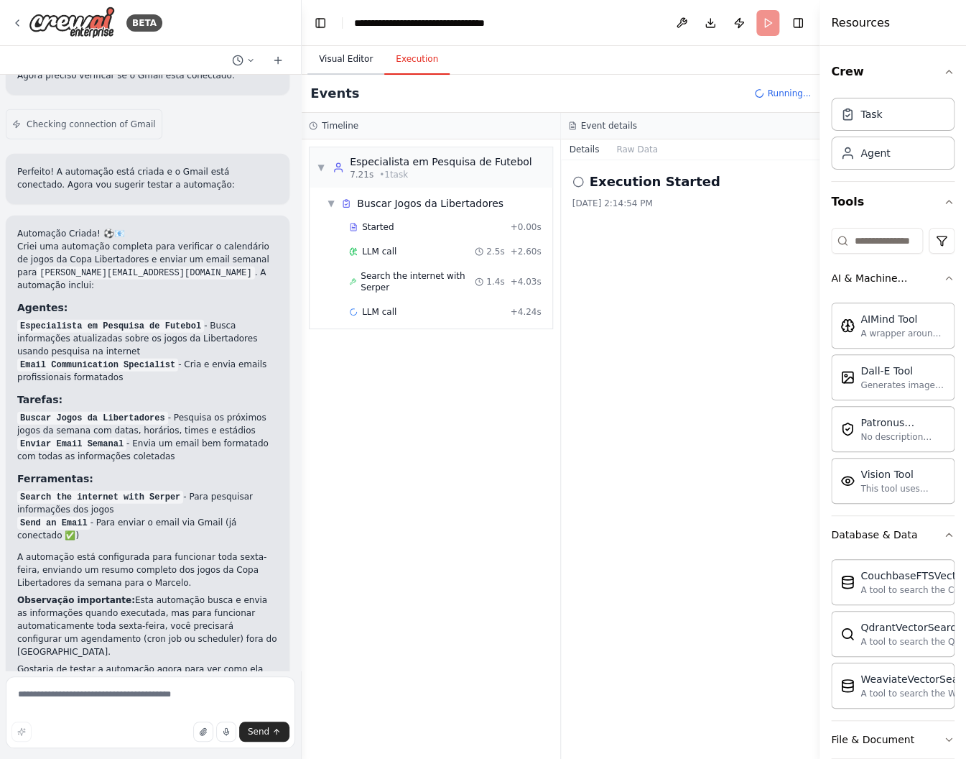
click at [356, 57] on button "Visual Editor" at bounding box center [345, 60] width 77 height 30
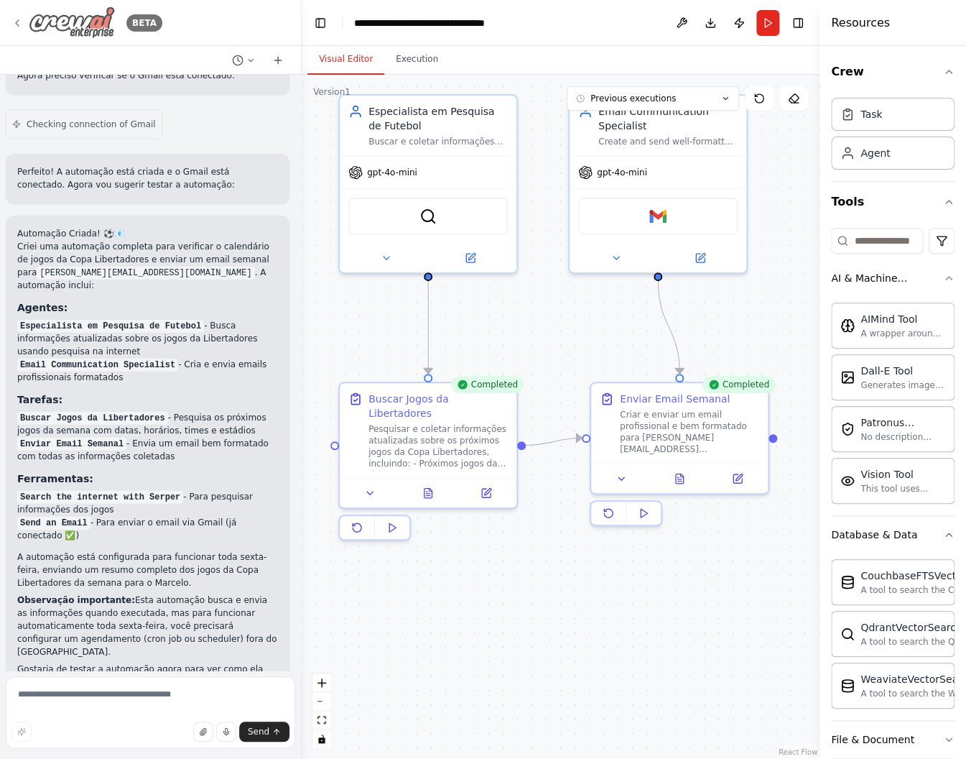
click at [16, 27] on icon at bounding box center [16, 22] width 11 height 11
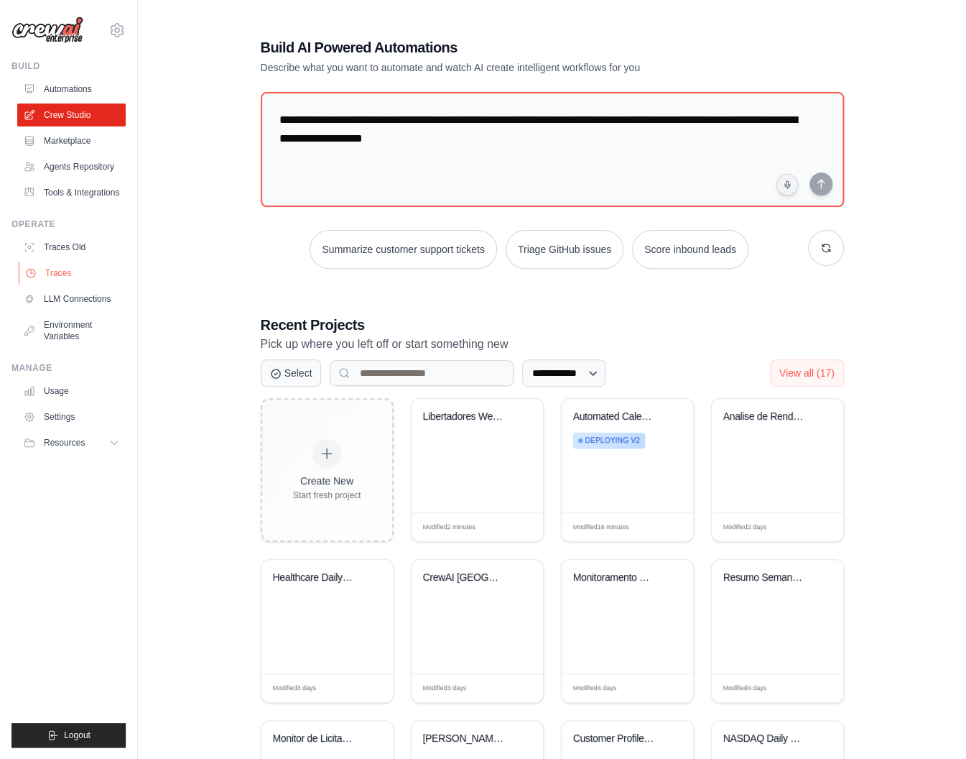
click at [65, 271] on link "Traces" at bounding box center [73, 272] width 108 height 23
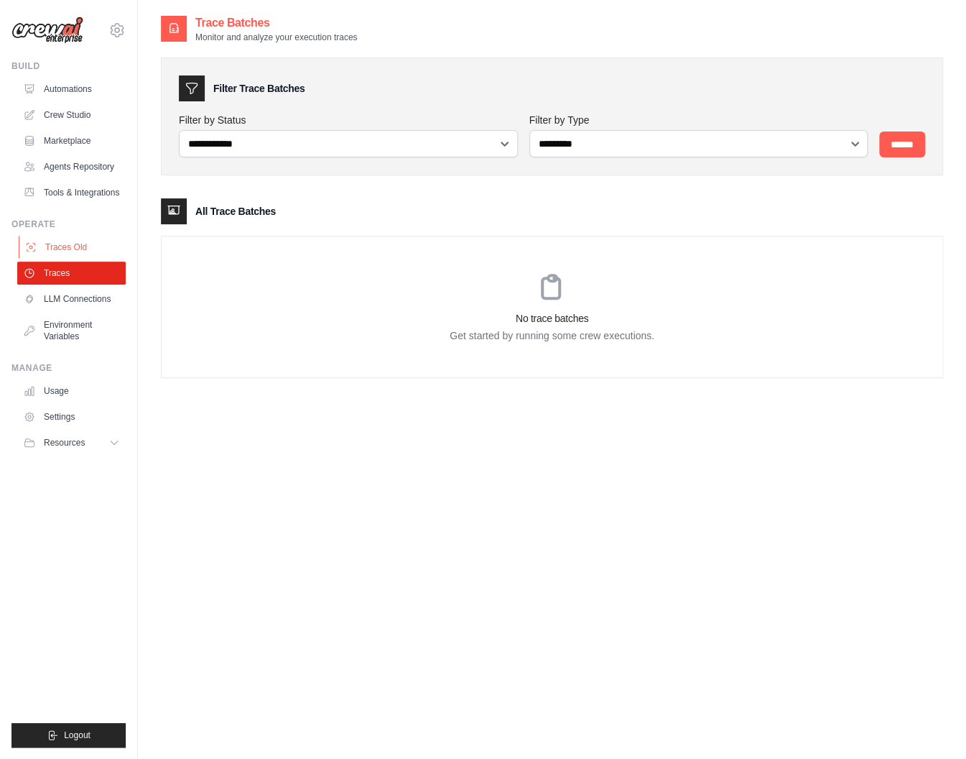
click at [62, 250] on link "Traces Old" at bounding box center [73, 247] width 108 height 23
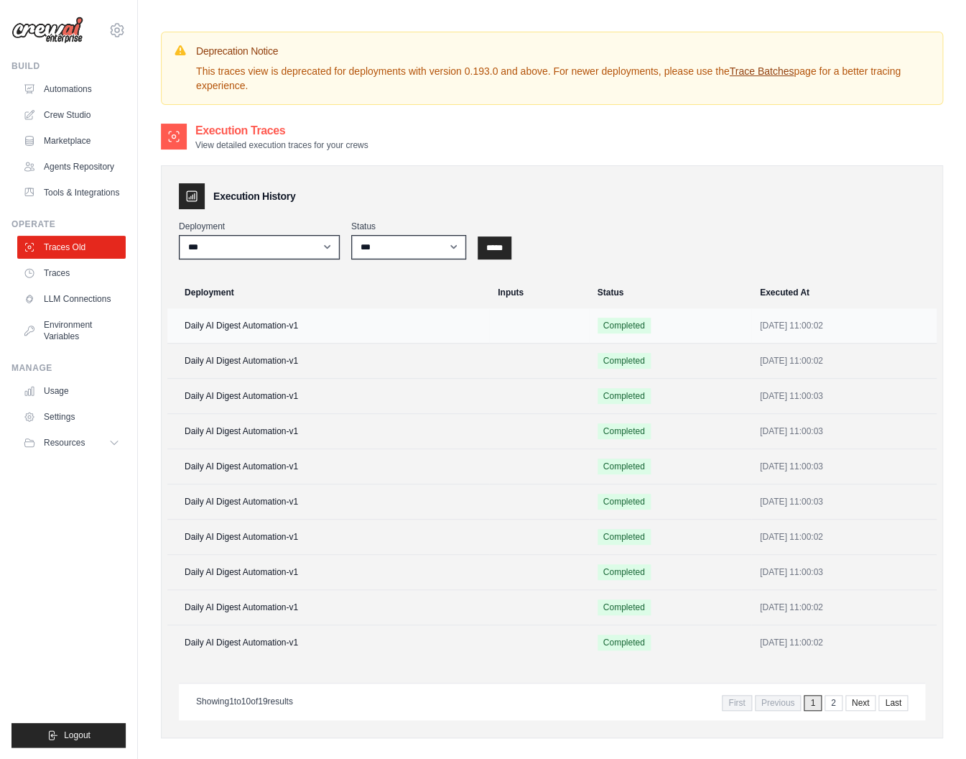
click at [598, 323] on span "Completed" at bounding box center [624, 326] width 53 height 16
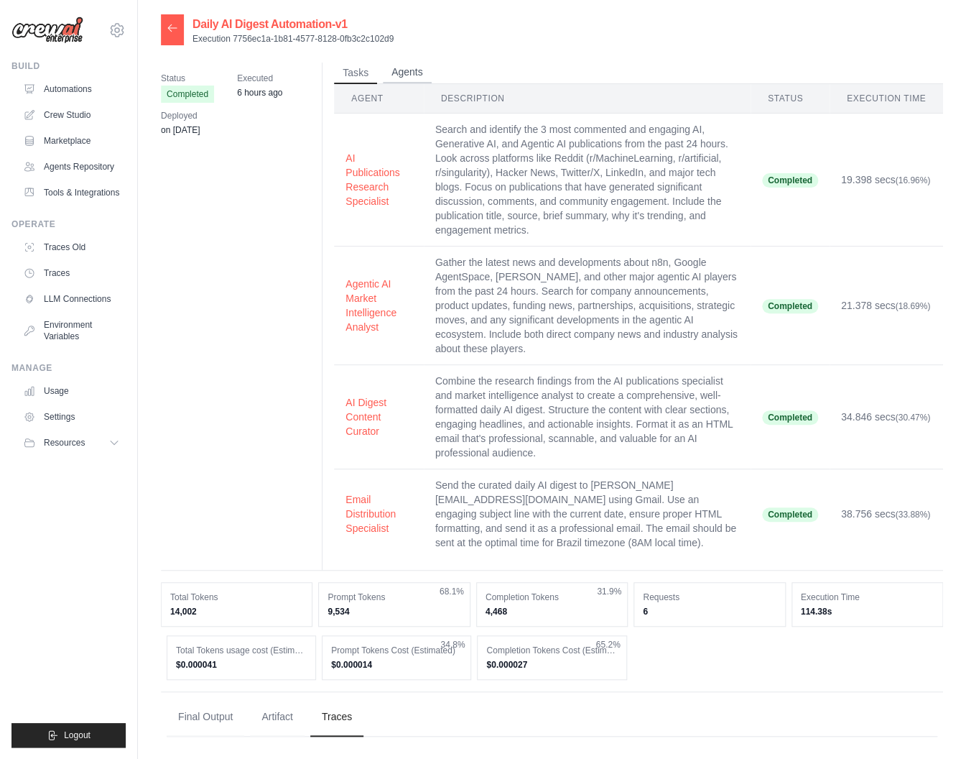
click at [420, 70] on button "Agents" at bounding box center [407, 73] width 49 height 22
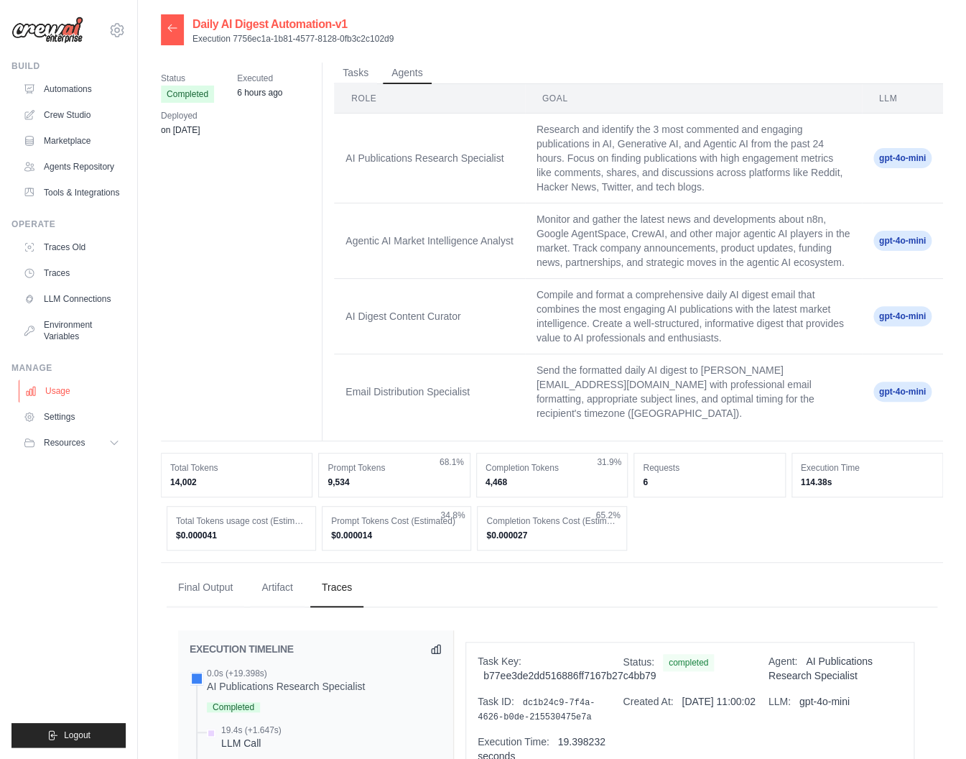
click at [60, 393] on link "Usage" at bounding box center [73, 390] width 108 height 23
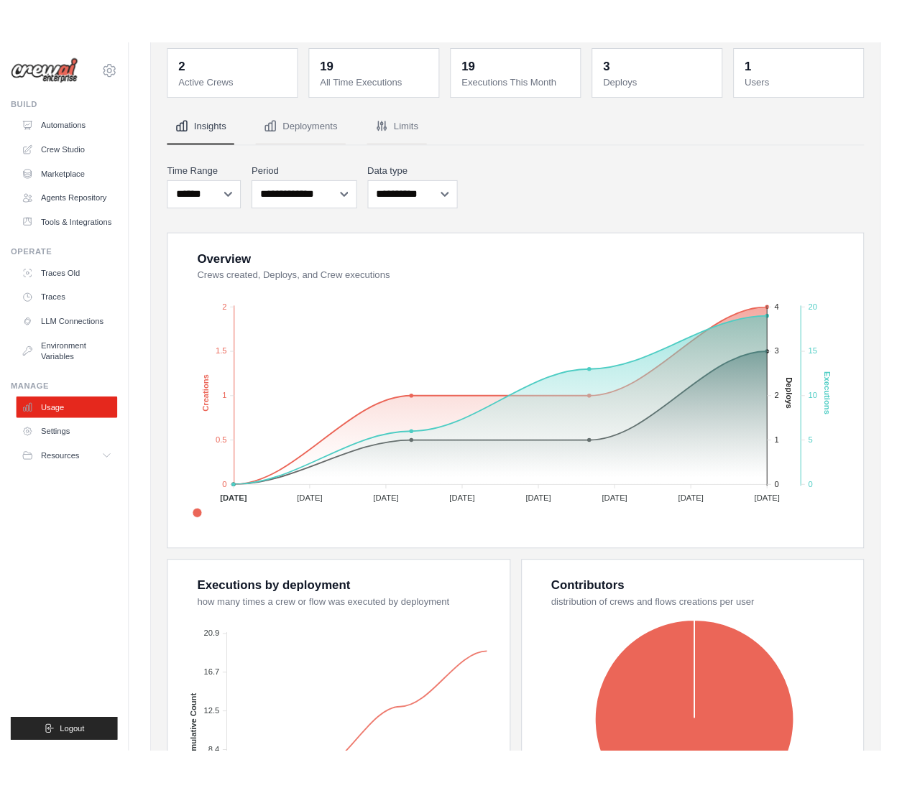
scroll to position [115, 0]
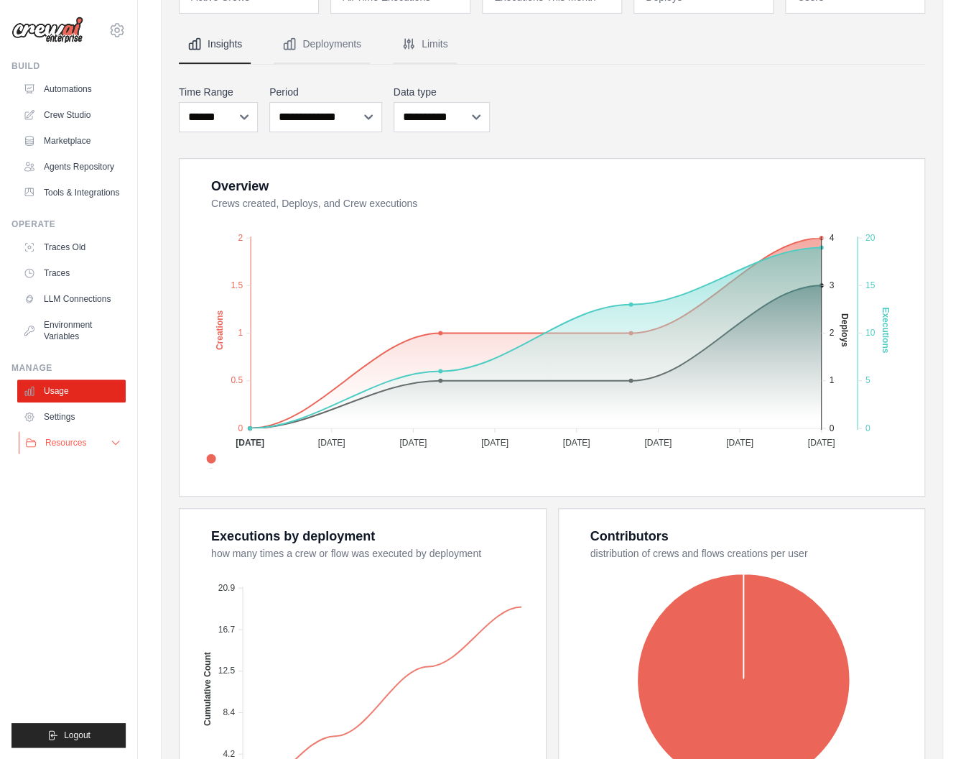
click at [58, 445] on span "Resources" at bounding box center [65, 442] width 41 height 11
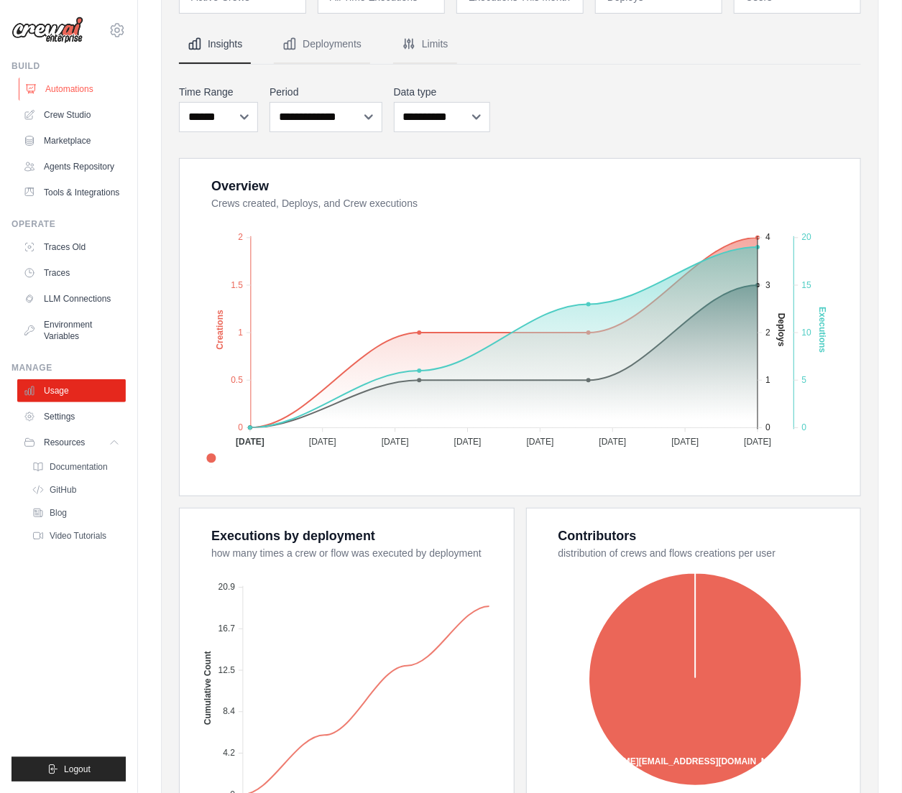
click at [62, 87] on link "Automations" at bounding box center [73, 89] width 108 height 23
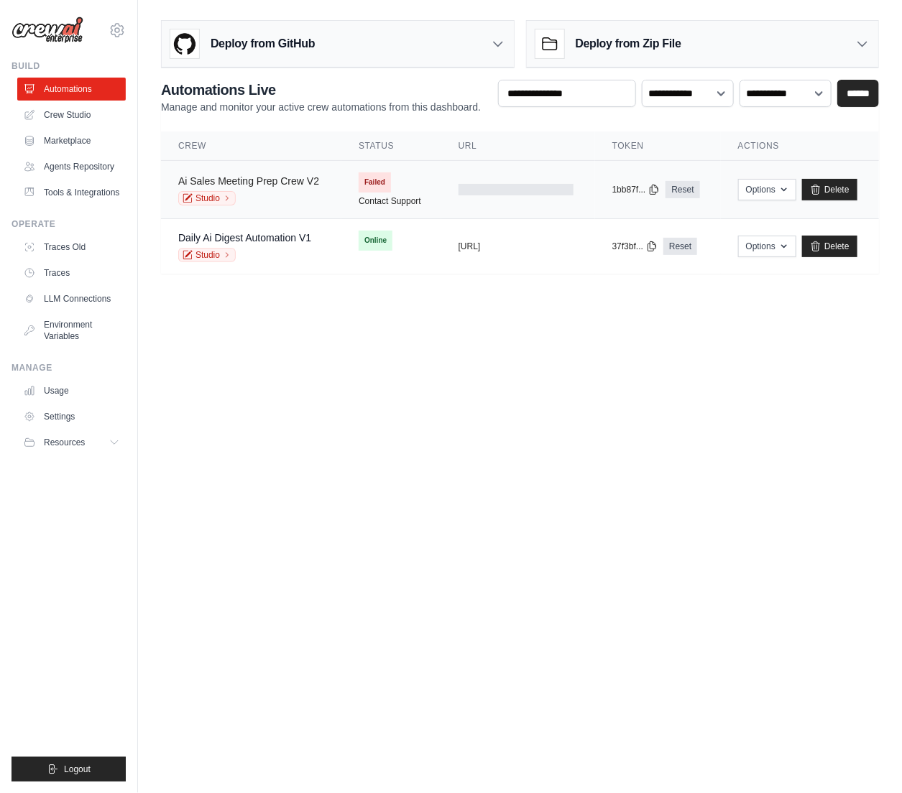
click at [195, 183] on link "Ai Sales Meeting Prep Crew V2" at bounding box center [248, 180] width 141 height 11
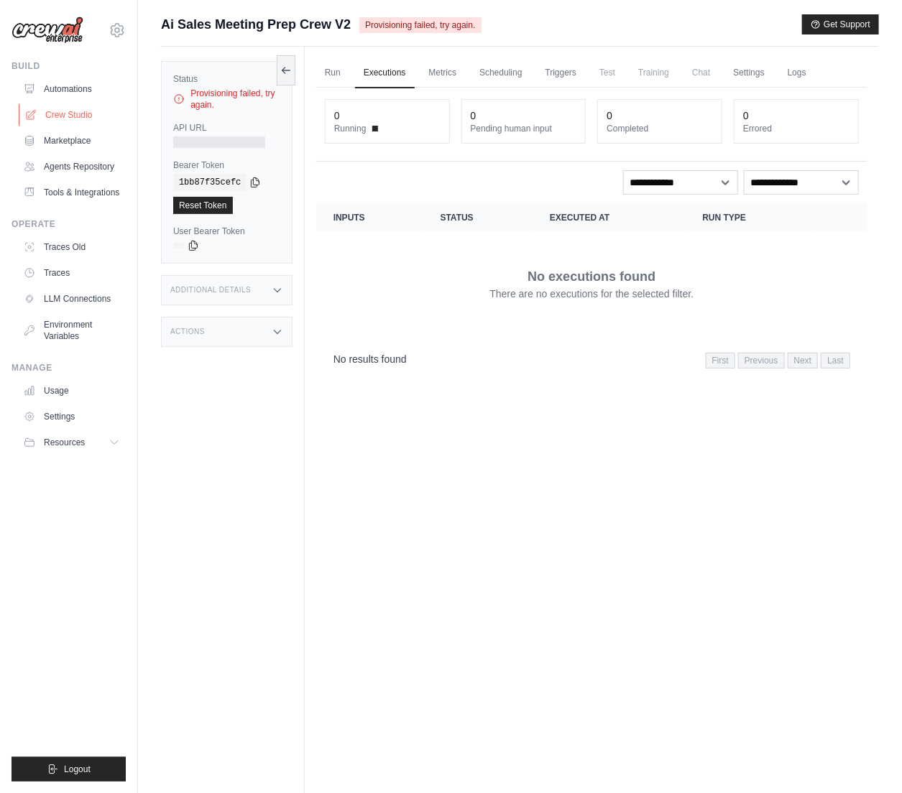
click at [60, 116] on link "Crew Studio" at bounding box center [73, 114] width 108 height 23
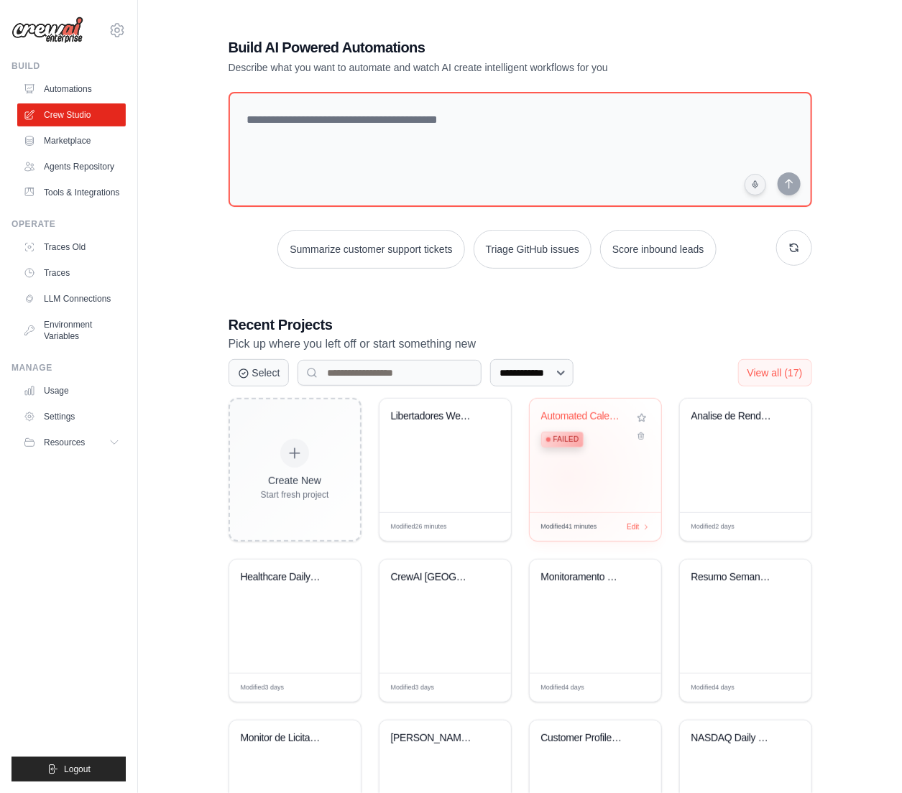
click at [568, 477] on div "Automated Calendar Meeting Prep Sys... Failed" at bounding box center [594, 456] width 131 height 114
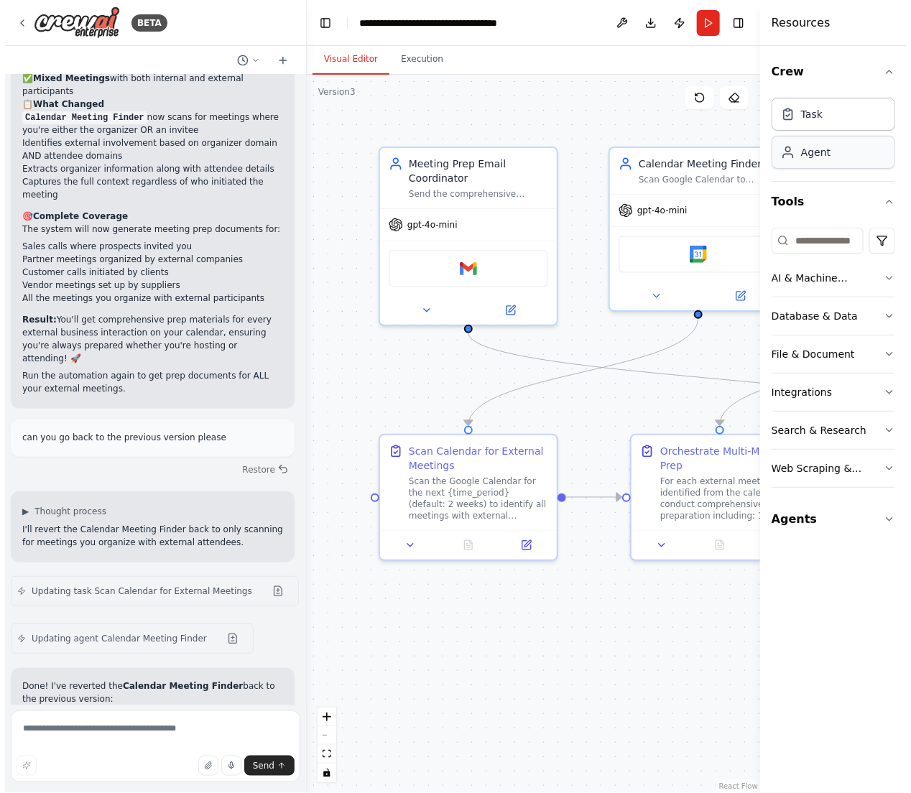
scroll to position [7927, 0]
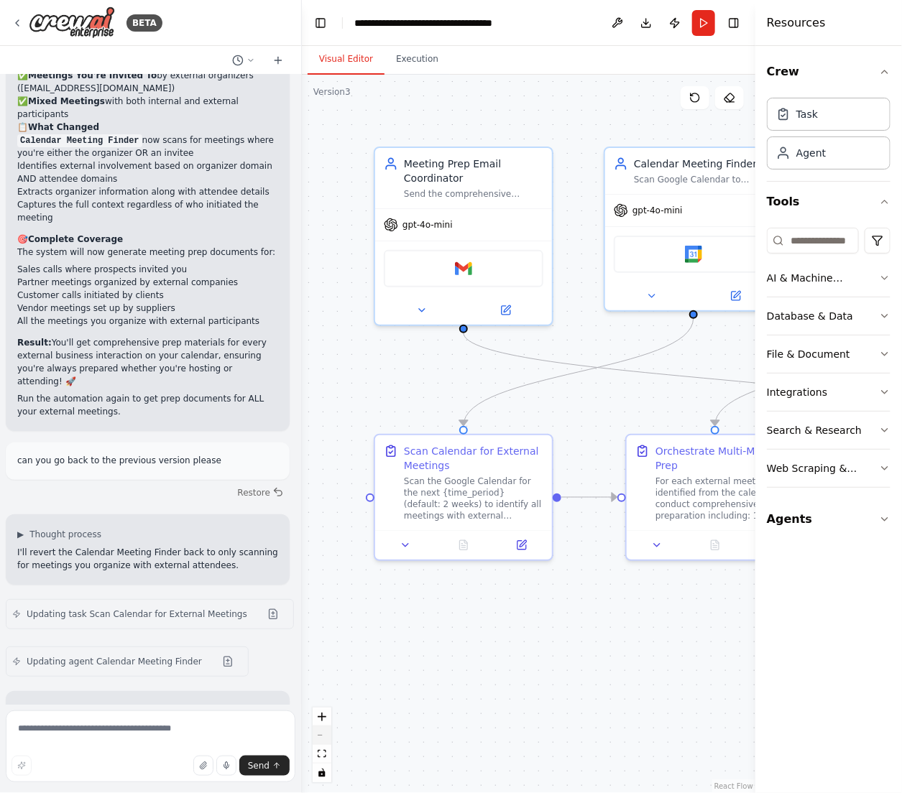
click at [320, 737] on button "zoom out" at bounding box center [321, 735] width 19 height 19
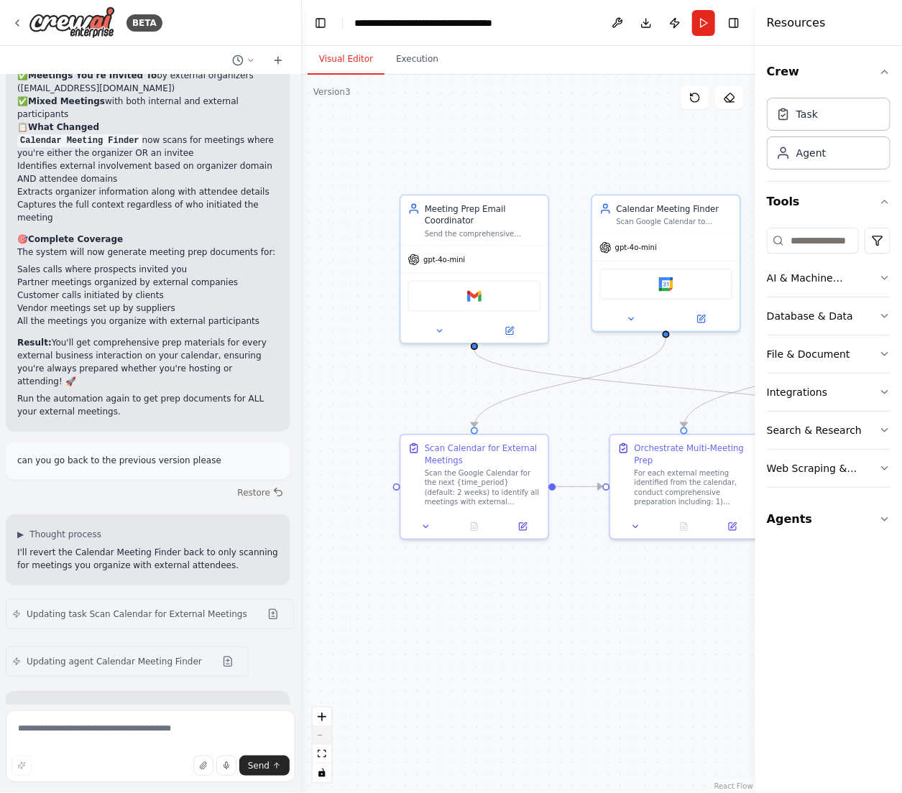
click at [320, 737] on button "zoom out" at bounding box center [321, 735] width 19 height 19
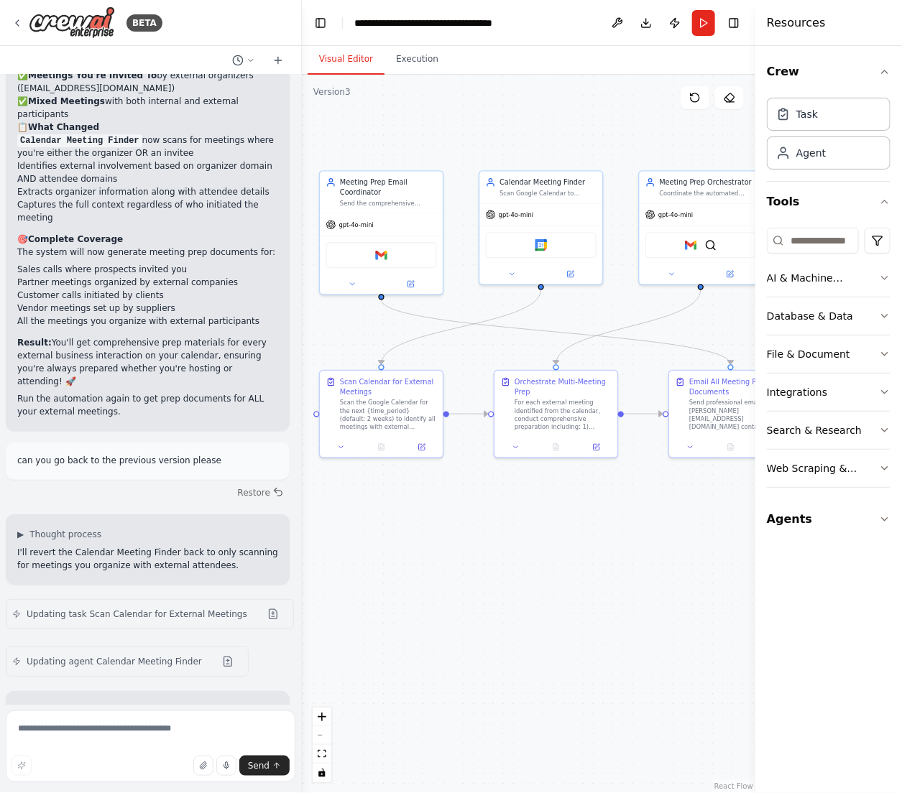
drag, startPoint x: 560, startPoint y: 656, endPoint x: 458, endPoint y: 595, distance: 118.9
click at [458, 592] on div ".deletable-edge-delete-btn { width: 20px; height: 20px; border: 0px solid #ffff…" at bounding box center [528, 434] width 453 height 718
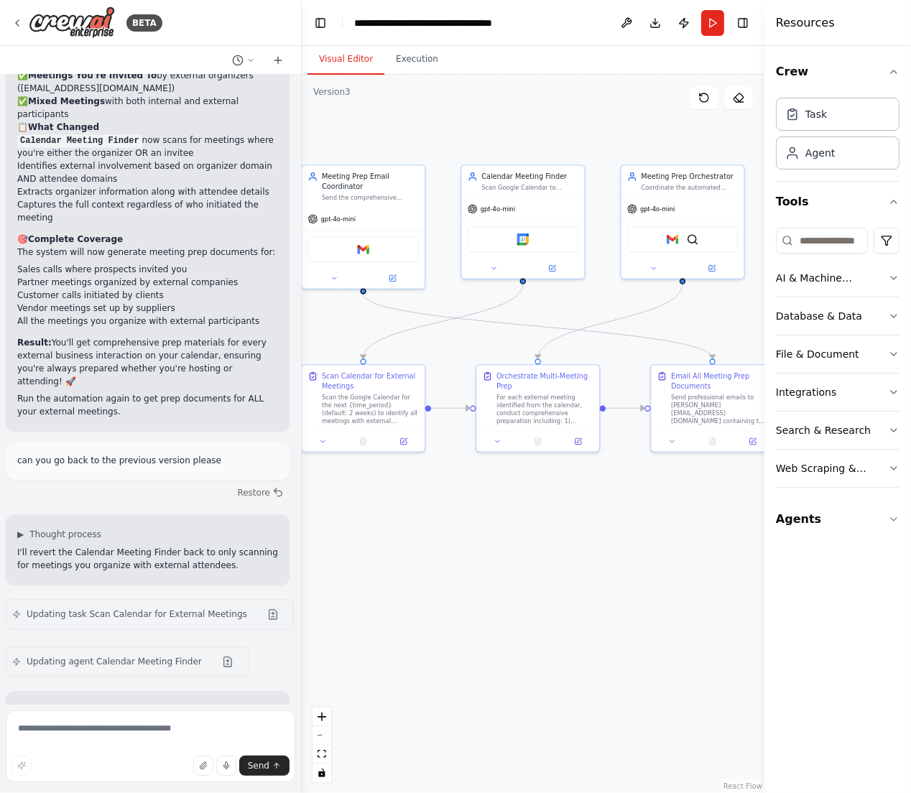
drag, startPoint x: 661, startPoint y: 518, endPoint x: 644, endPoint y: 513, distance: 18.0
click at [644, 513] on div ".deletable-edge-delete-btn { width: 20px; height: 20px; border: 0px solid #ffff…" at bounding box center [533, 434] width 463 height 718
click at [328, 737] on button "zoom out" at bounding box center [321, 735] width 19 height 19
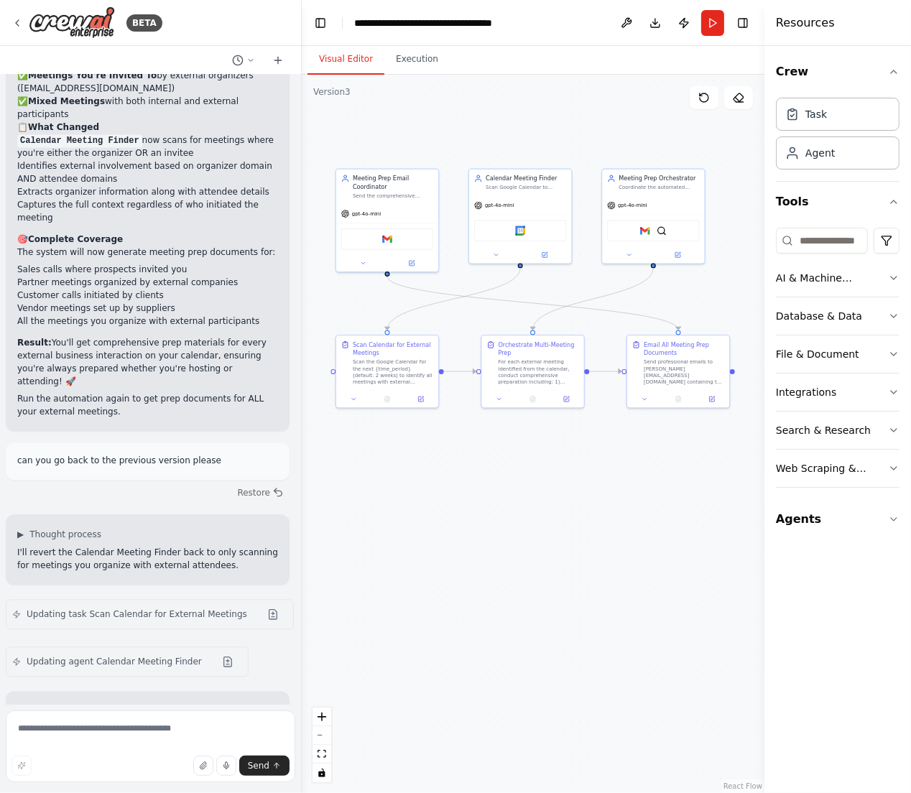
drag, startPoint x: 506, startPoint y: 606, endPoint x: 501, endPoint y: 565, distance: 41.9
click at [501, 565] on div ".deletable-edge-delete-btn { width: 20px; height: 20px; border: 0px solid #ffff…" at bounding box center [533, 434] width 463 height 718
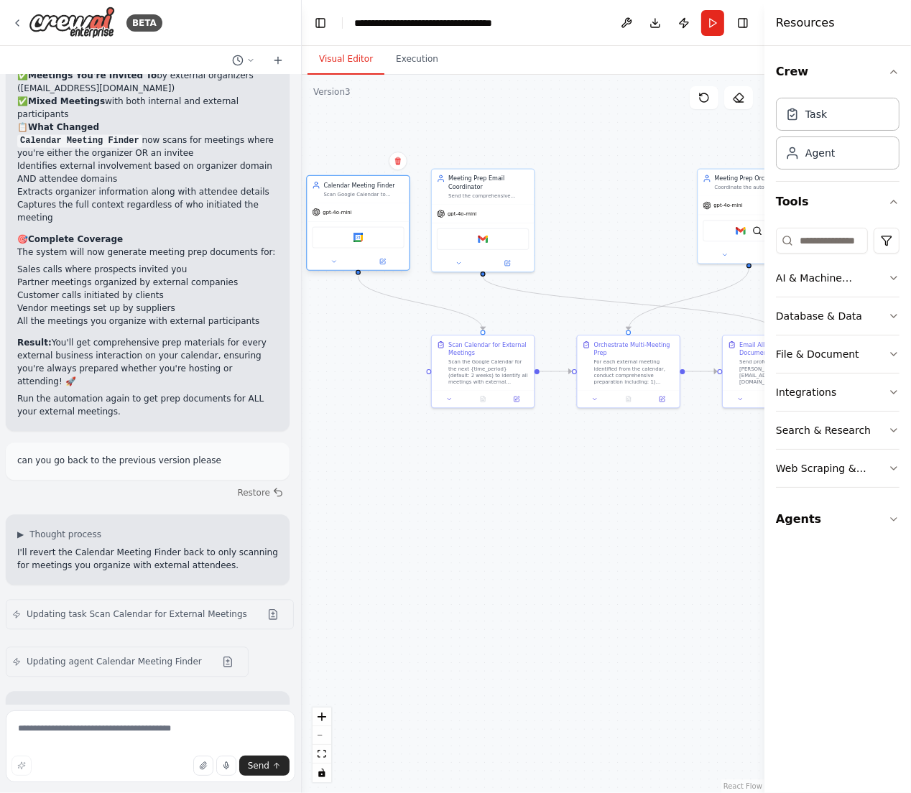
drag, startPoint x: 512, startPoint y: 177, endPoint x: 351, endPoint y: 184, distance: 161.8
click at [351, 184] on div "Calendar Meeting Finder" at bounding box center [364, 185] width 80 height 9
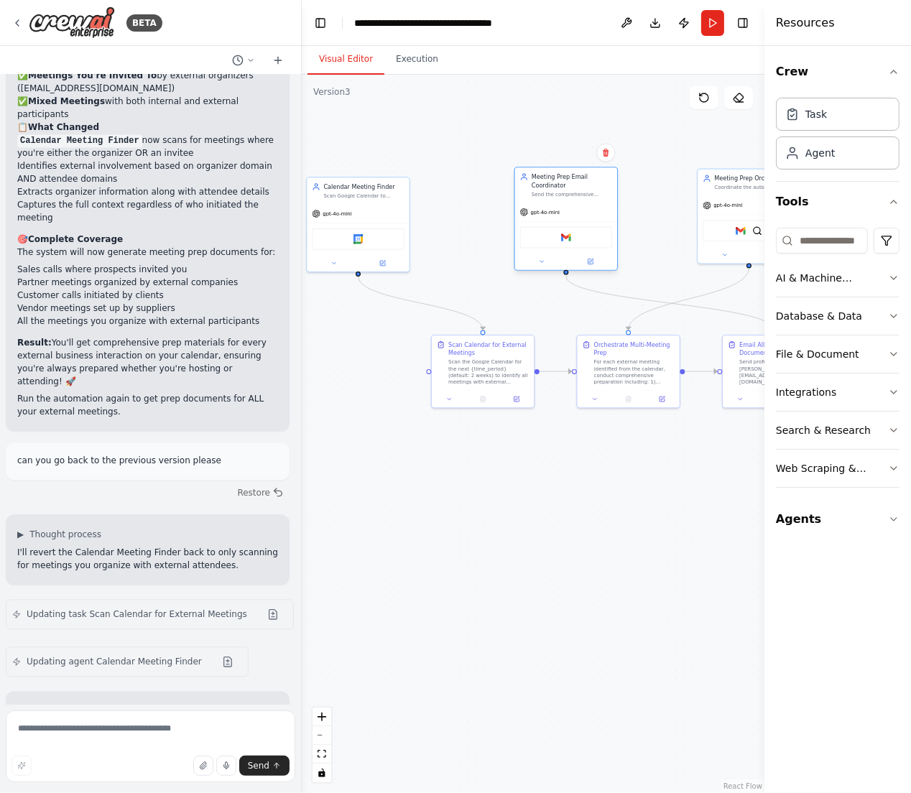
drag, startPoint x: 522, startPoint y: 216, endPoint x: 601, endPoint y: 217, distance: 79.7
click at [601, 217] on div "gpt-4o-mini" at bounding box center [566, 212] width 102 height 18
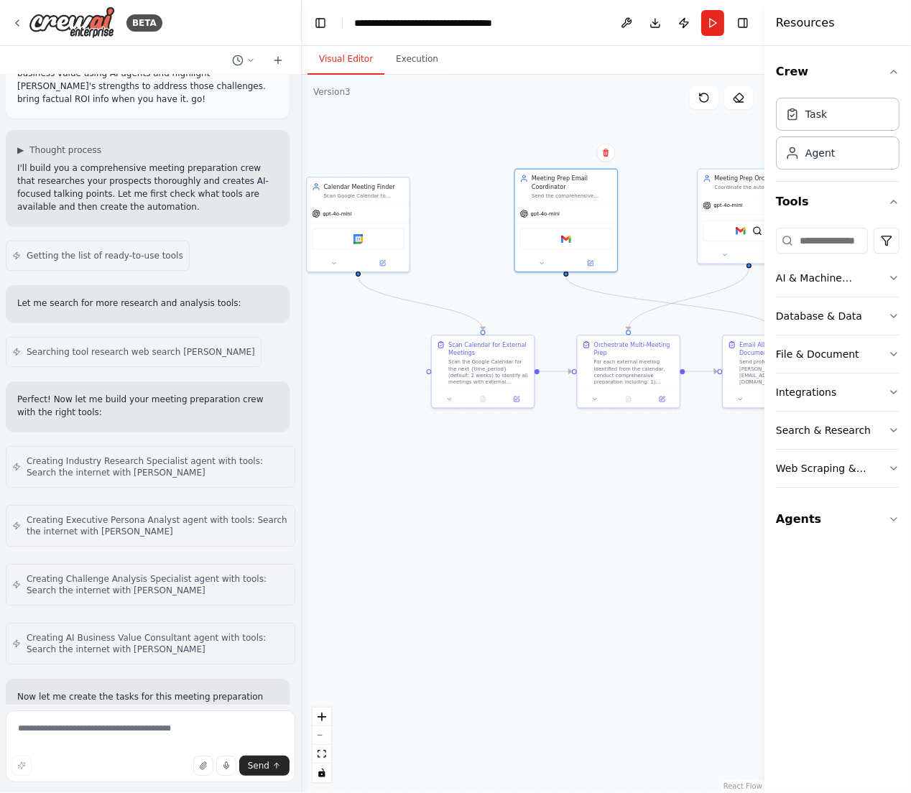
scroll to position [0, 0]
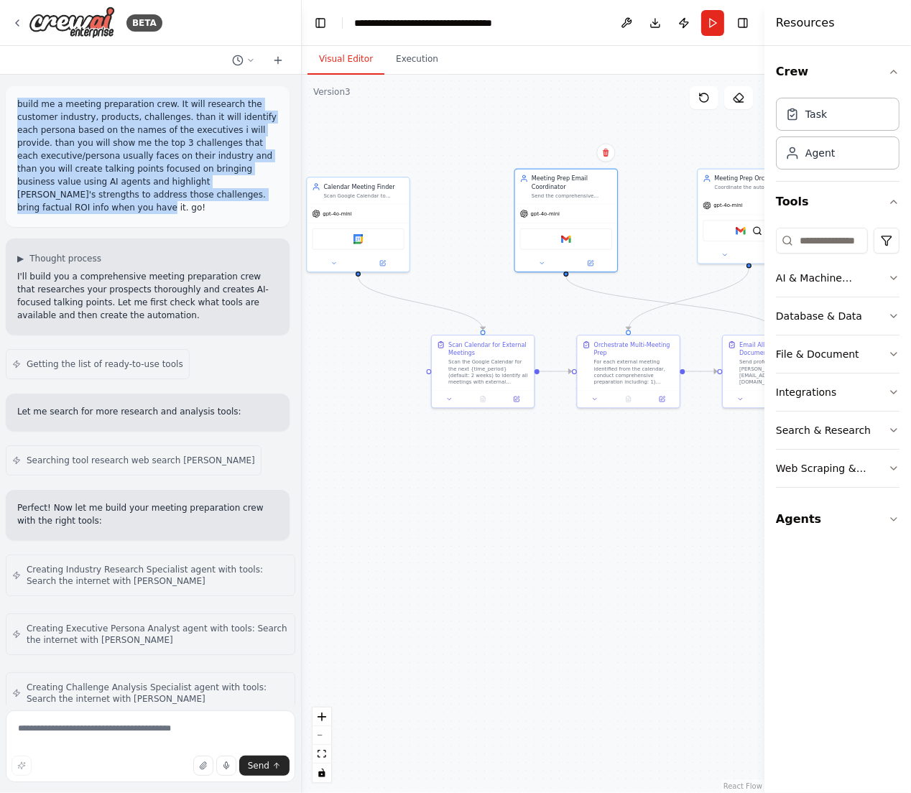
drag, startPoint x: 262, startPoint y: 193, endPoint x: 14, endPoint y: 100, distance: 264.6
click at [14, 100] on div "build me a meeting preparation crew. It will research the customer industry, pr…" at bounding box center [148, 156] width 284 height 141
copy p "build me a meeting preparation crew. It will research the customer industry, pr…"
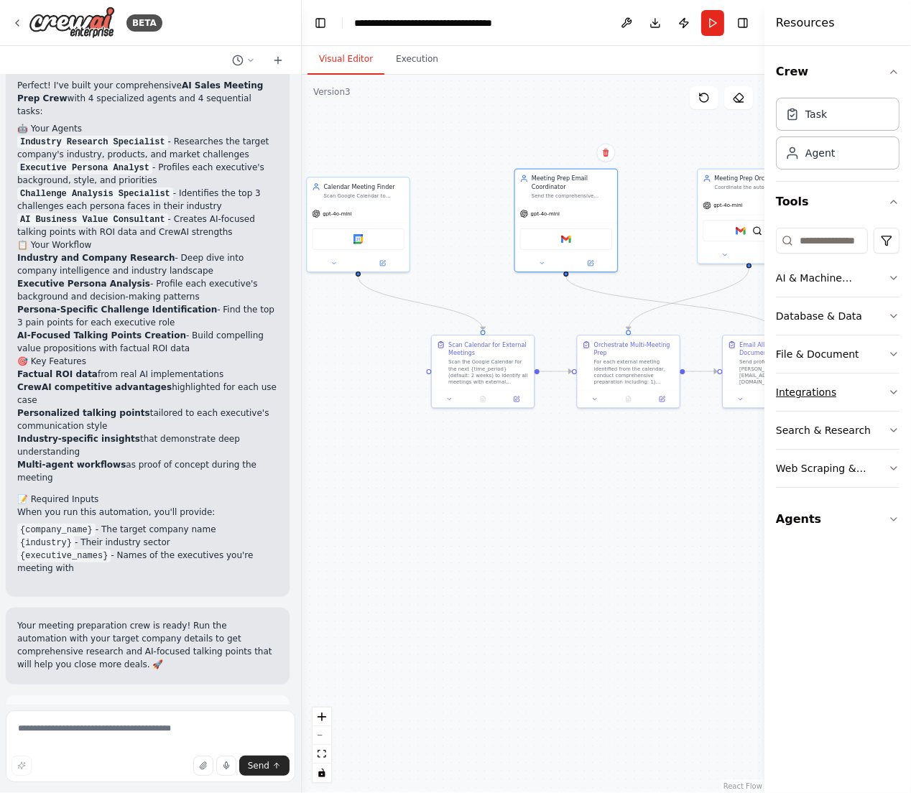
scroll to position [1171, 0]
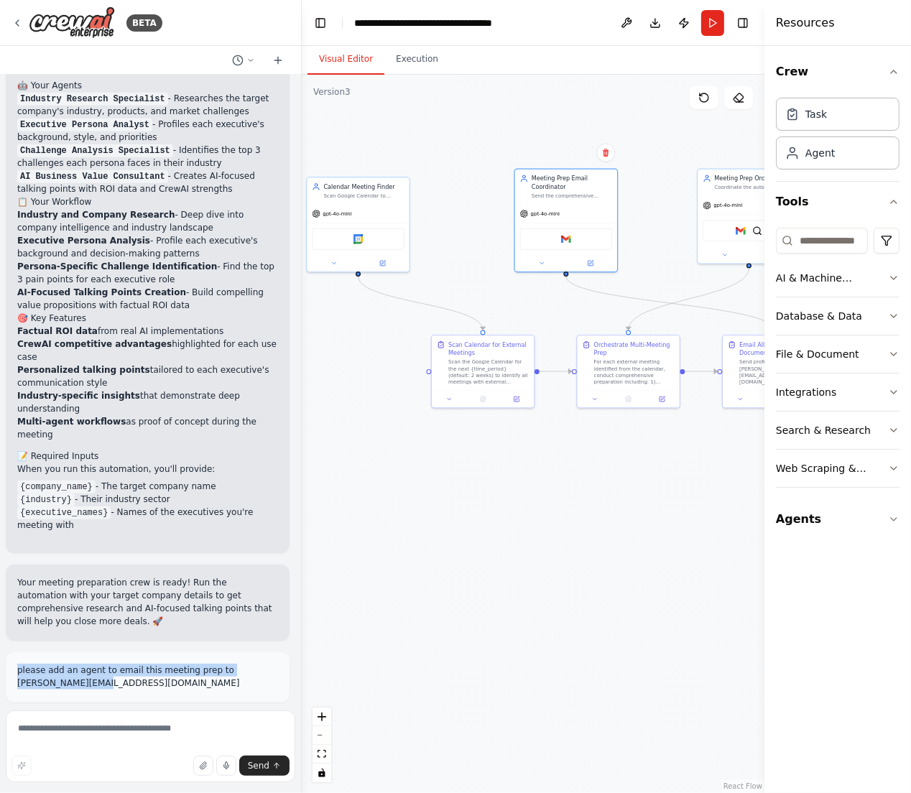
drag, startPoint x: 101, startPoint y: 617, endPoint x: 12, endPoint y: 598, distance: 91.2
click at [12, 652] on div "please add an agent to email this meeting prep to marcelo@crewai.com" at bounding box center [148, 677] width 284 height 50
copy p "please add an agent to email this meeting prep to marcelo@crewai.com"
click at [17, 23] on icon at bounding box center [16, 22] width 11 height 11
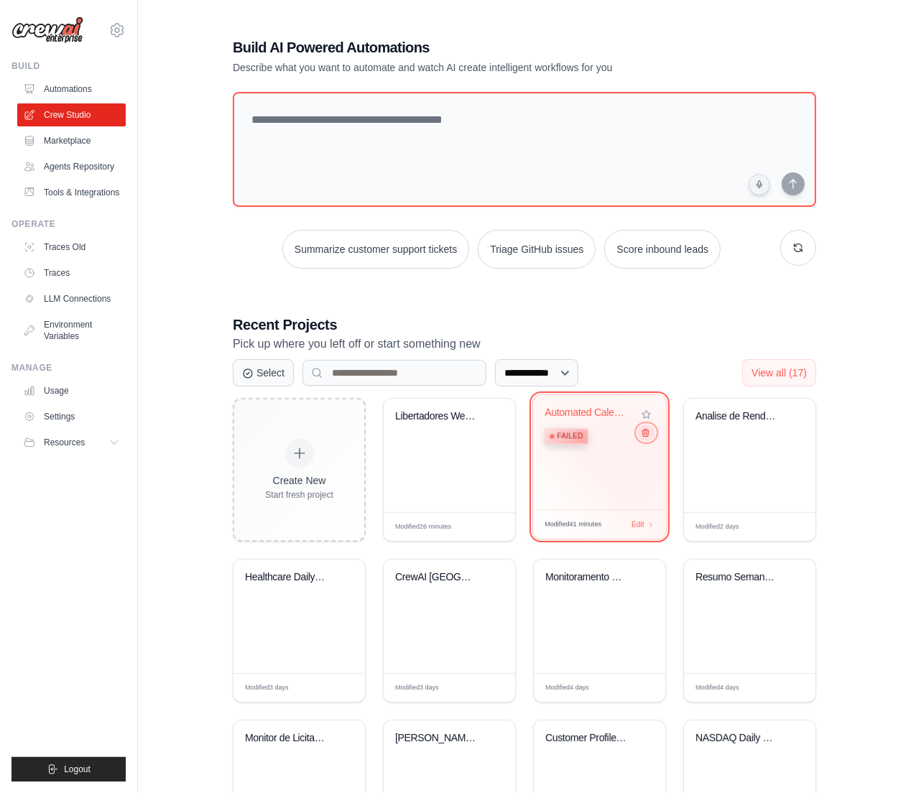
click at [645, 435] on icon at bounding box center [645, 432] width 9 height 9
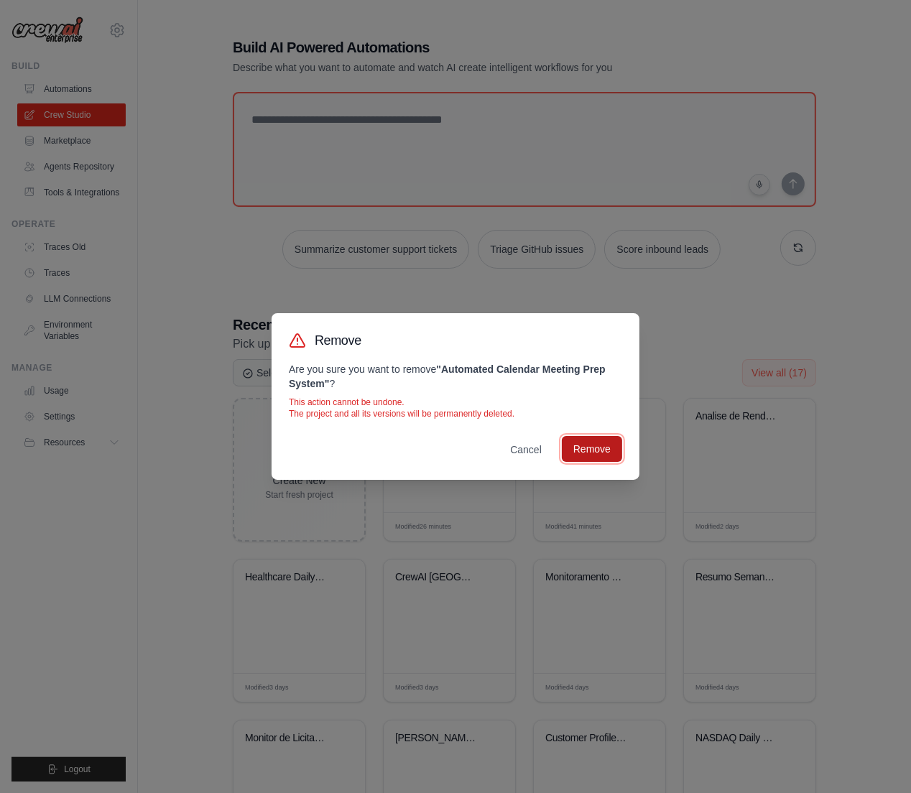
click at [593, 445] on button "Remove" at bounding box center [592, 449] width 60 height 26
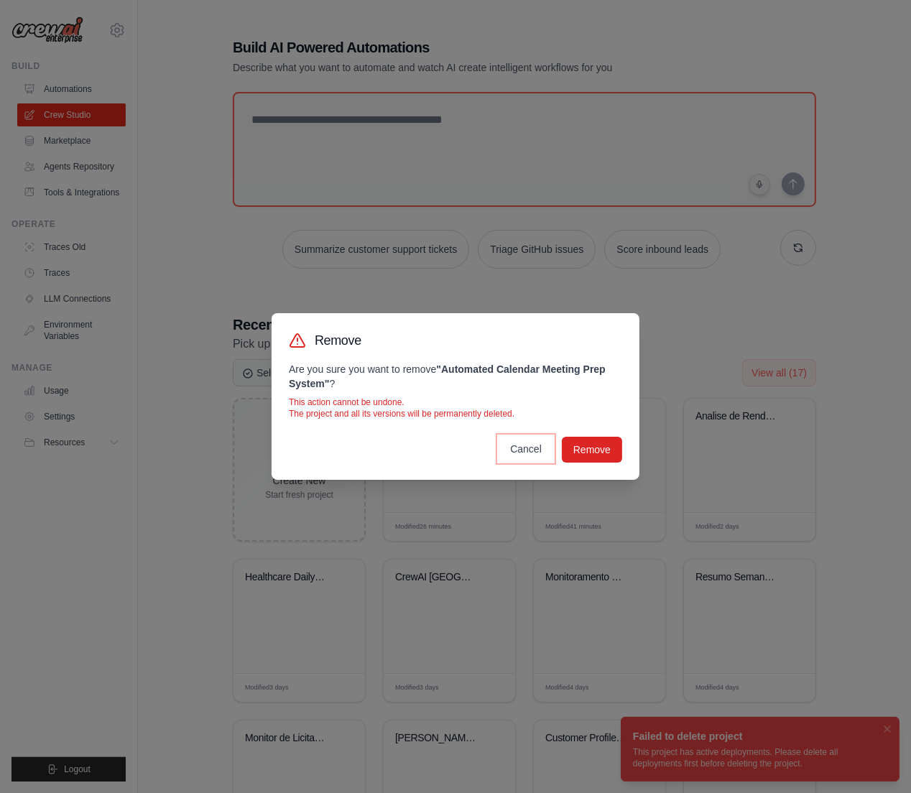
click at [520, 448] on button "Cancel" at bounding box center [526, 449] width 55 height 26
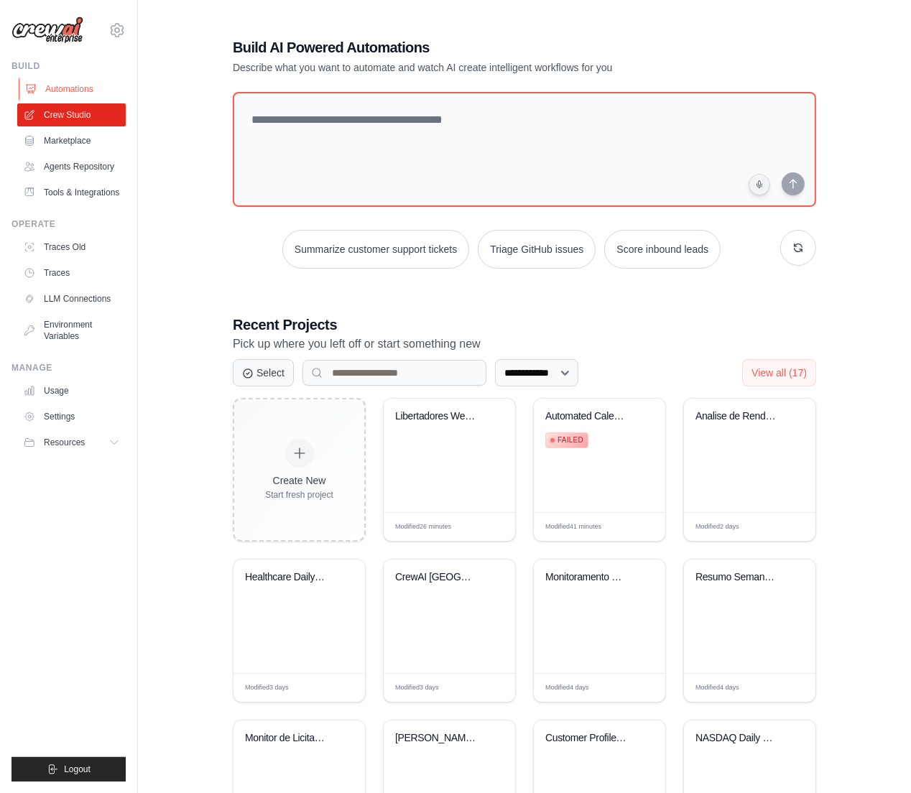
click at [76, 81] on link "Automations" at bounding box center [73, 89] width 108 height 23
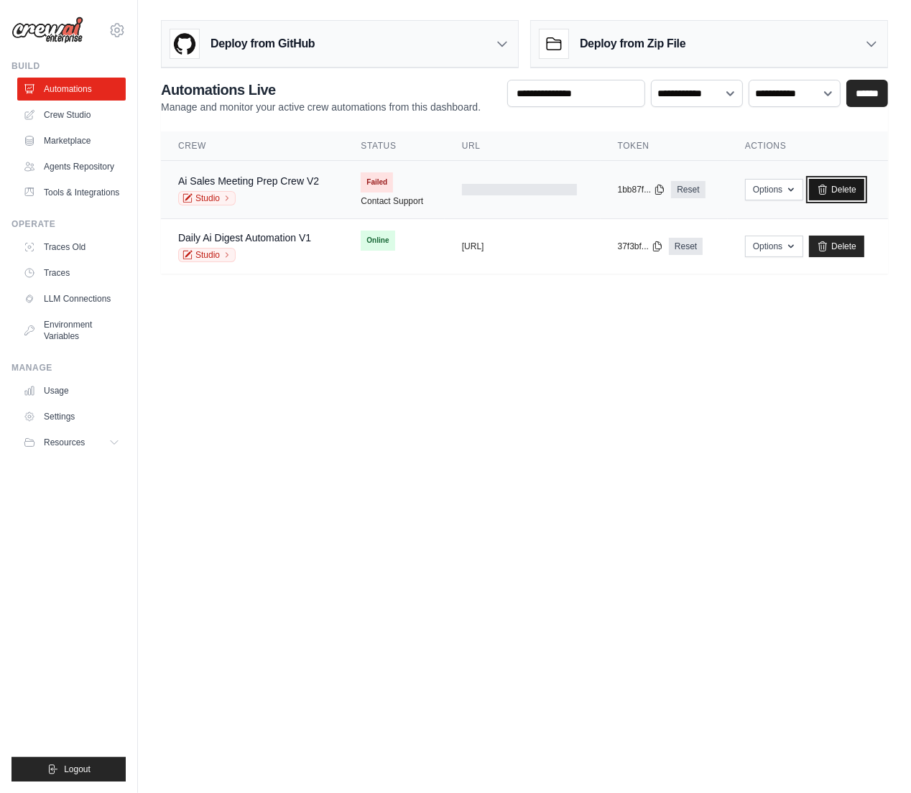
click at [825, 195] on icon at bounding box center [822, 189] width 11 height 11
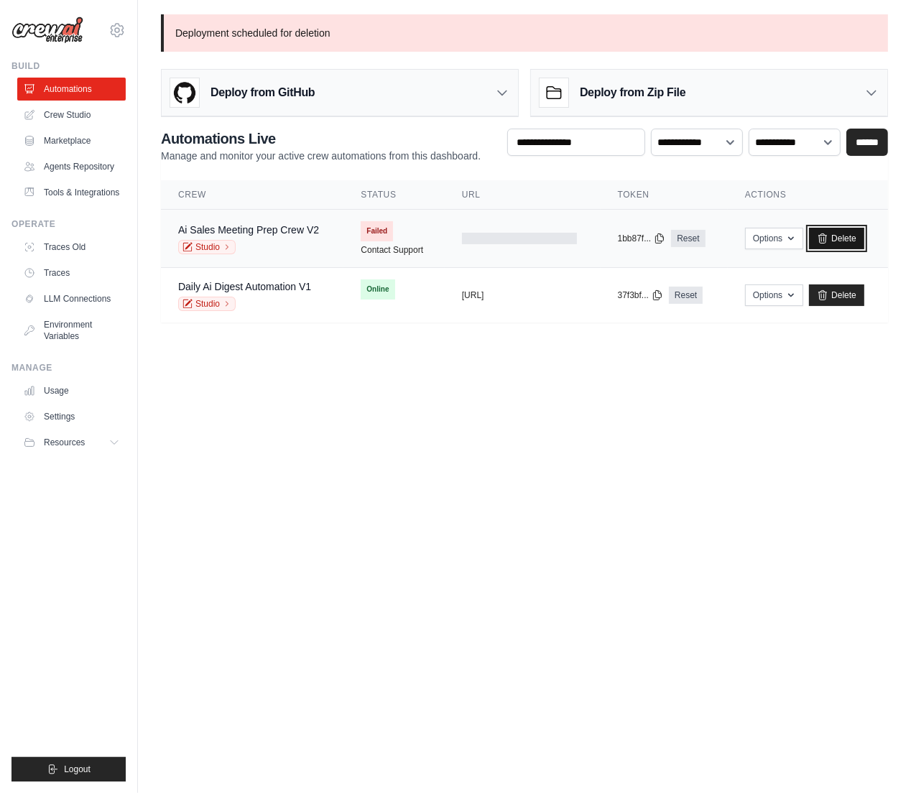
click at [828, 244] on link "Delete" at bounding box center [836, 239] width 55 height 22
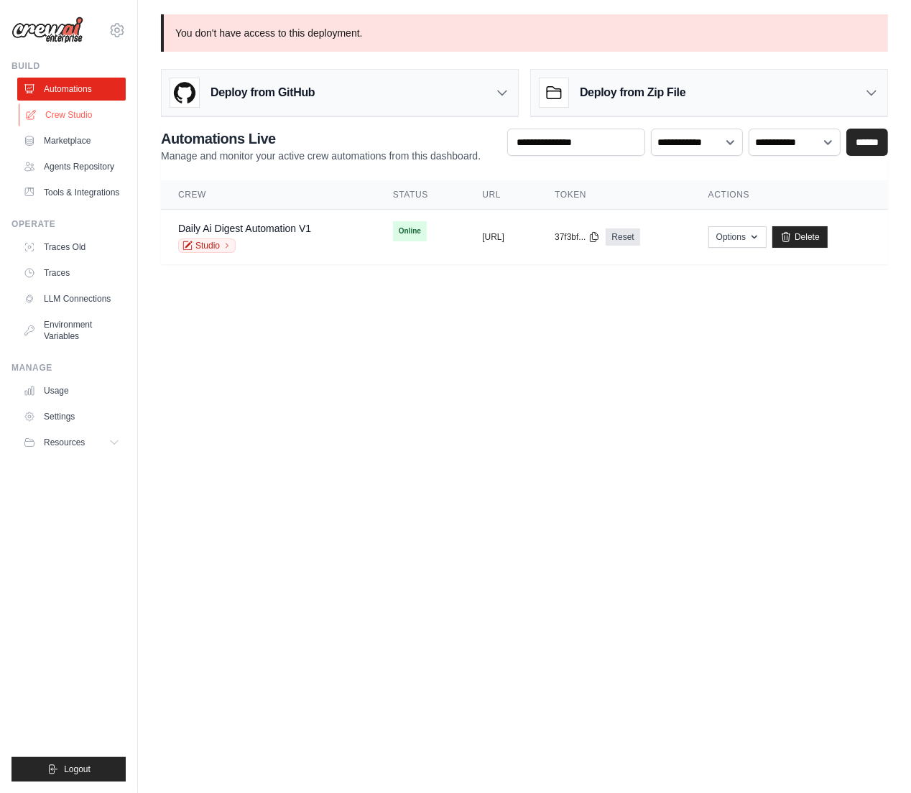
click at [72, 111] on link "Crew Studio" at bounding box center [73, 114] width 108 height 23
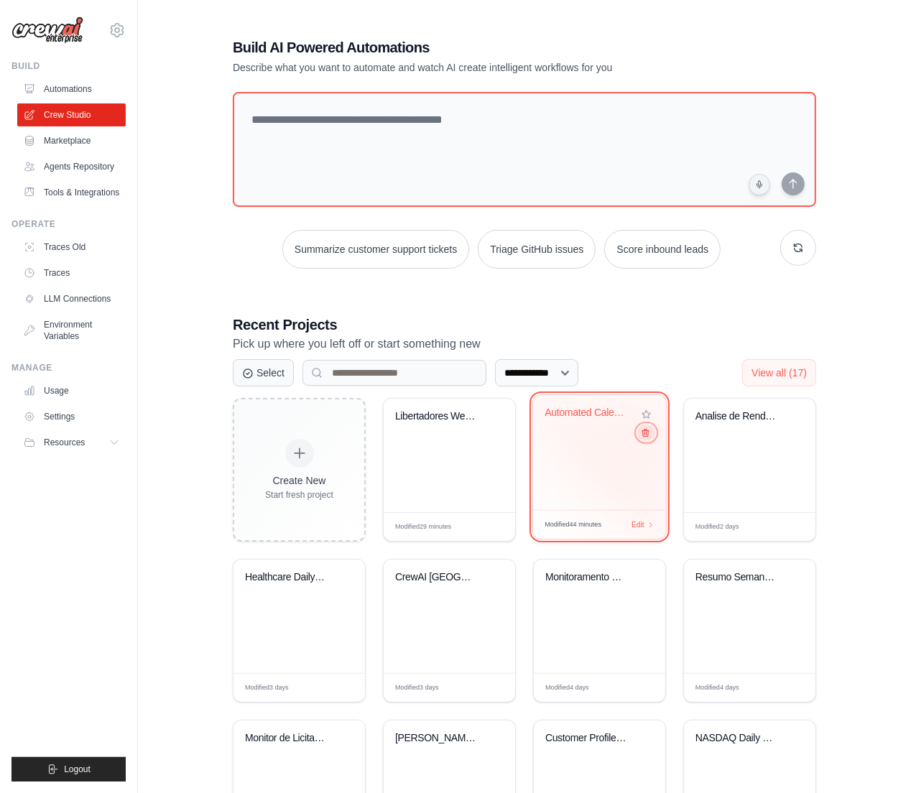
click at [644, 435] on icon at bounding box center [645, 432] width 9 height 9
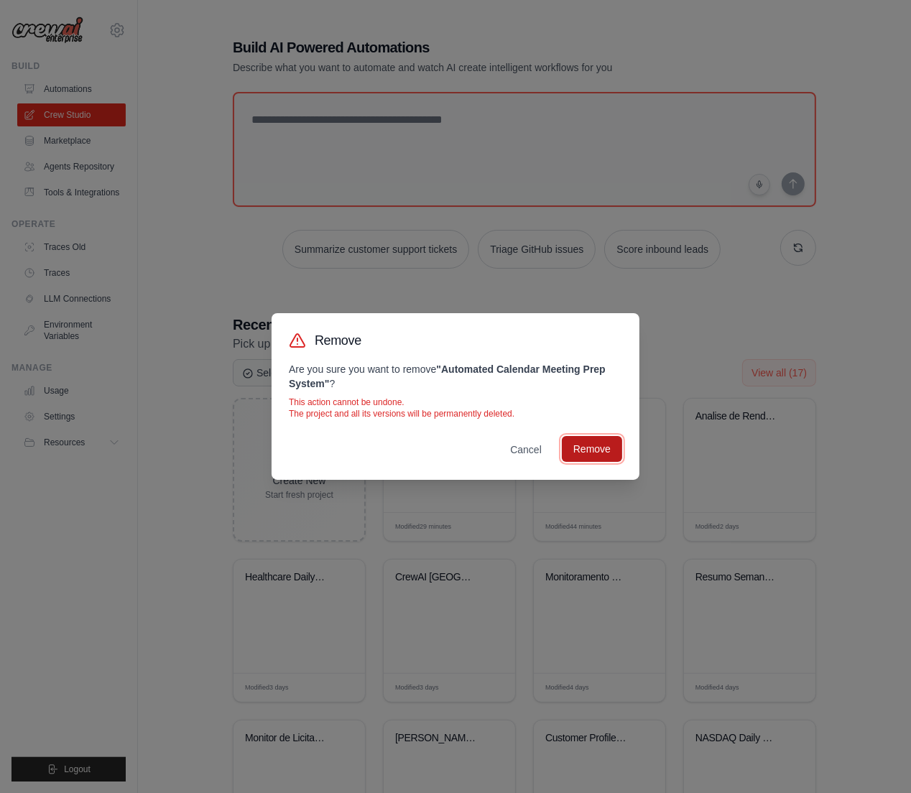
click at [600, 449] on button "Remove" at bounding box center [592, 449] width 60 height 26
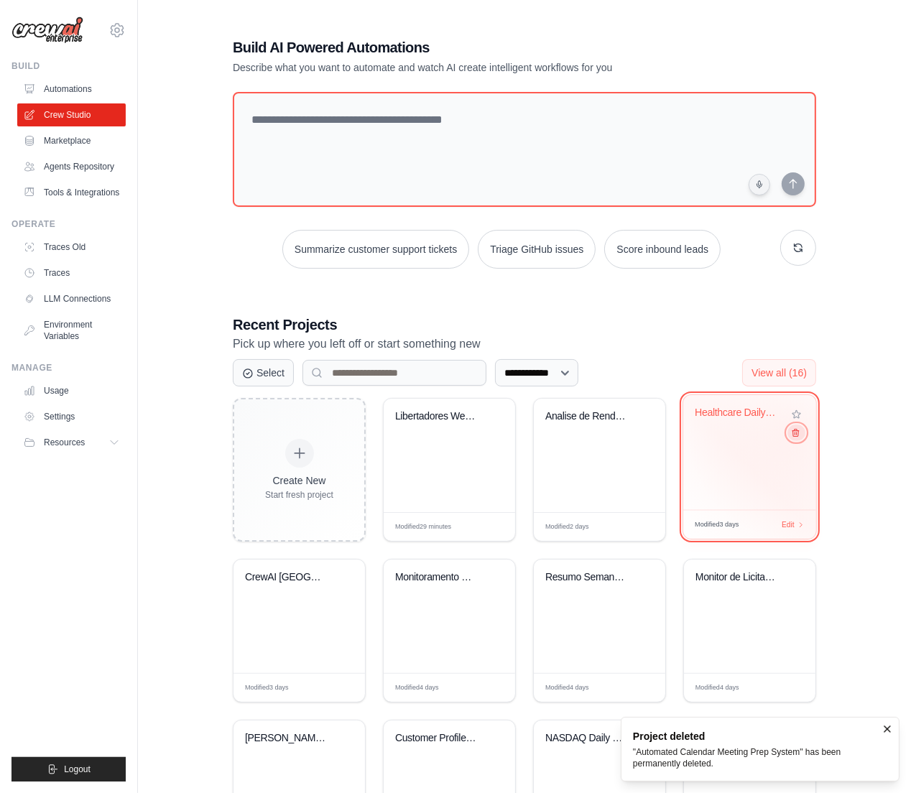
click at [795, 436] on icon at bounding box center [795, 432] width 9 height 9
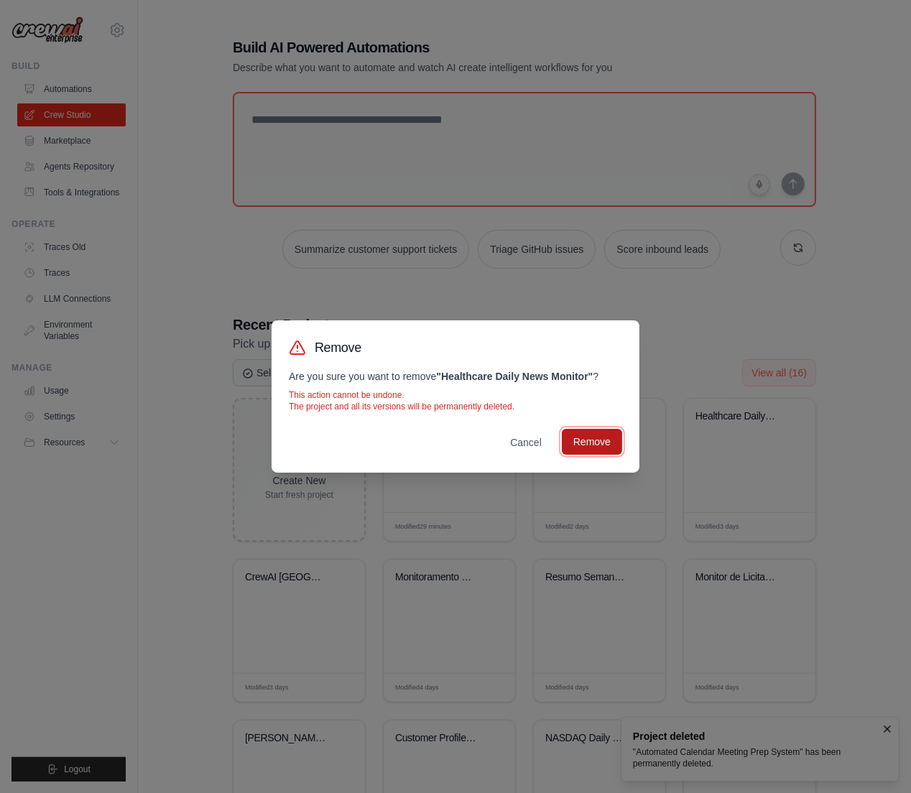
click at [608, 443] on button "Remove" at bounding box center [592, 442] width 60 height 26
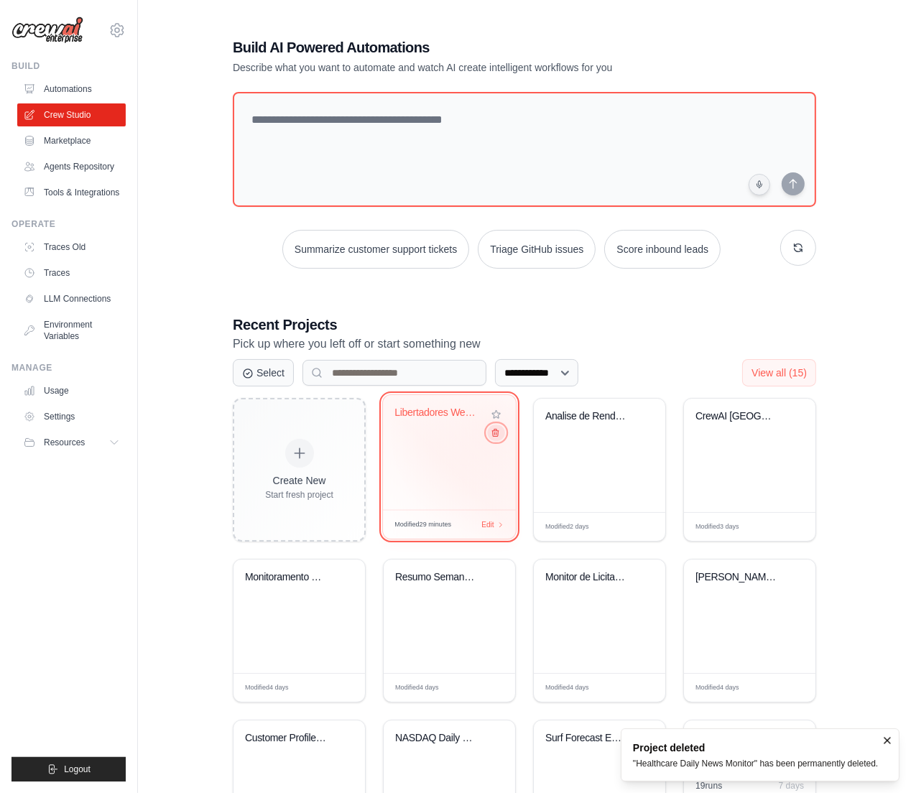
click at [496, 433] on icon at bounding box center [495, 432] width 9 height 9
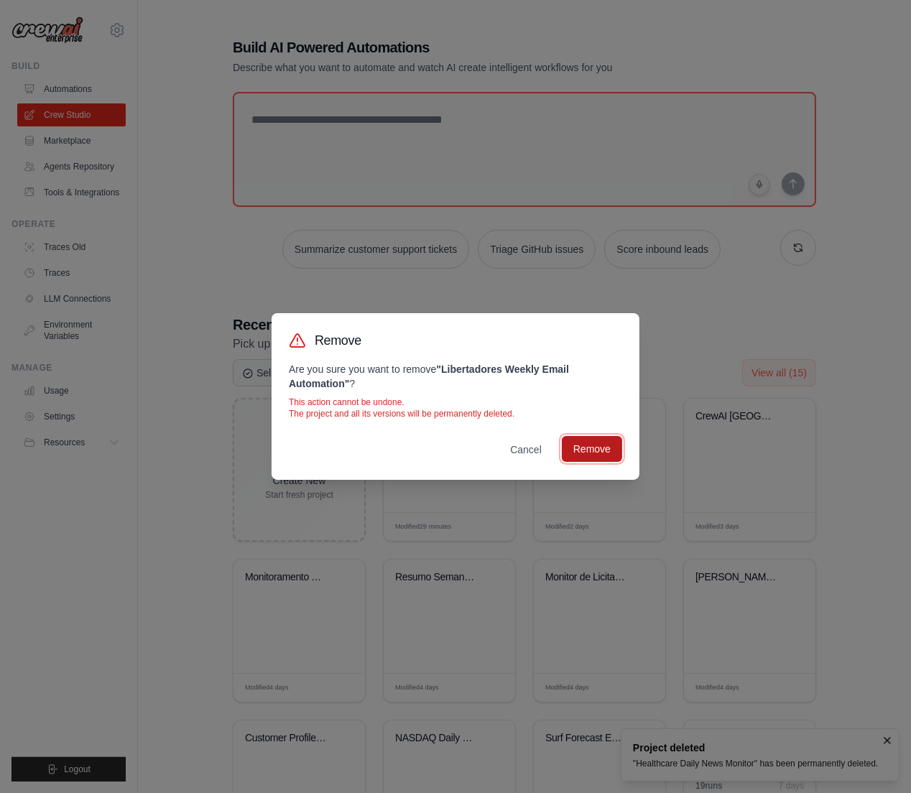
click at [582, 450] on button "Remove" at bounding box center [592, 449] width 60 height 26
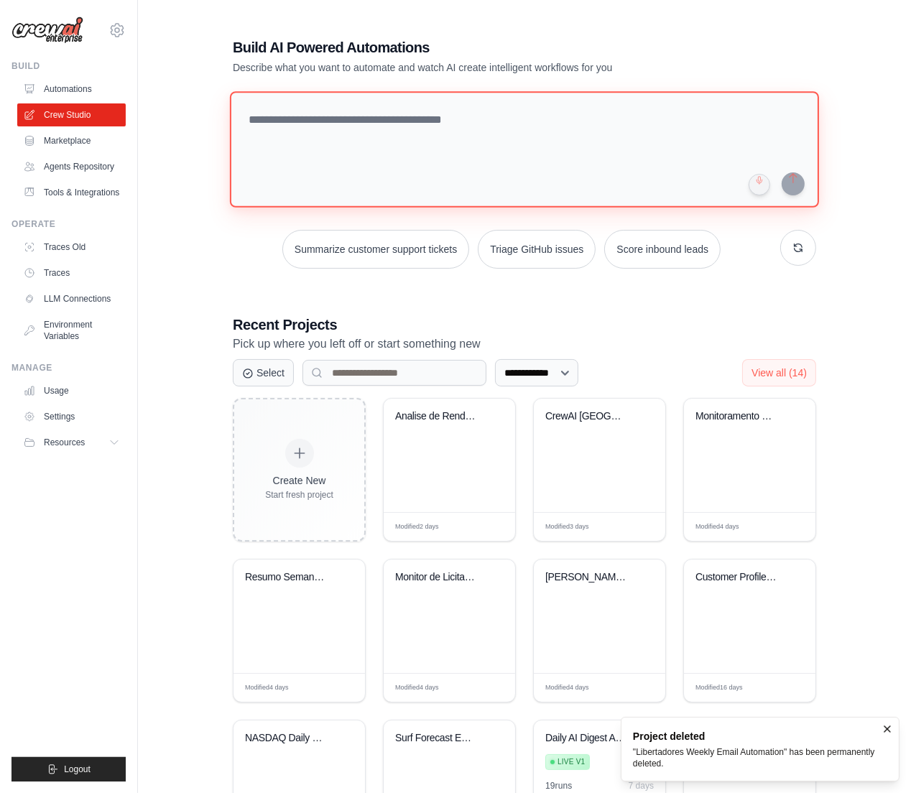
click at [315, 127] on textarea at bounding box center [524, 149] width 589 height 116
paste textarea "**********"
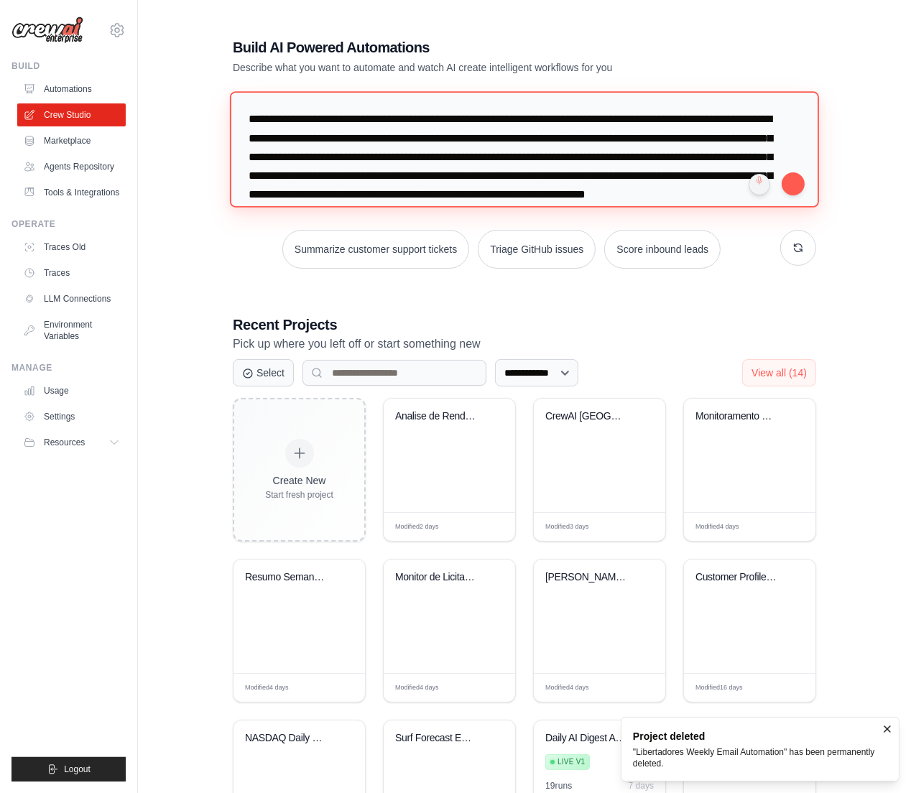
scroll to position [14, 0]
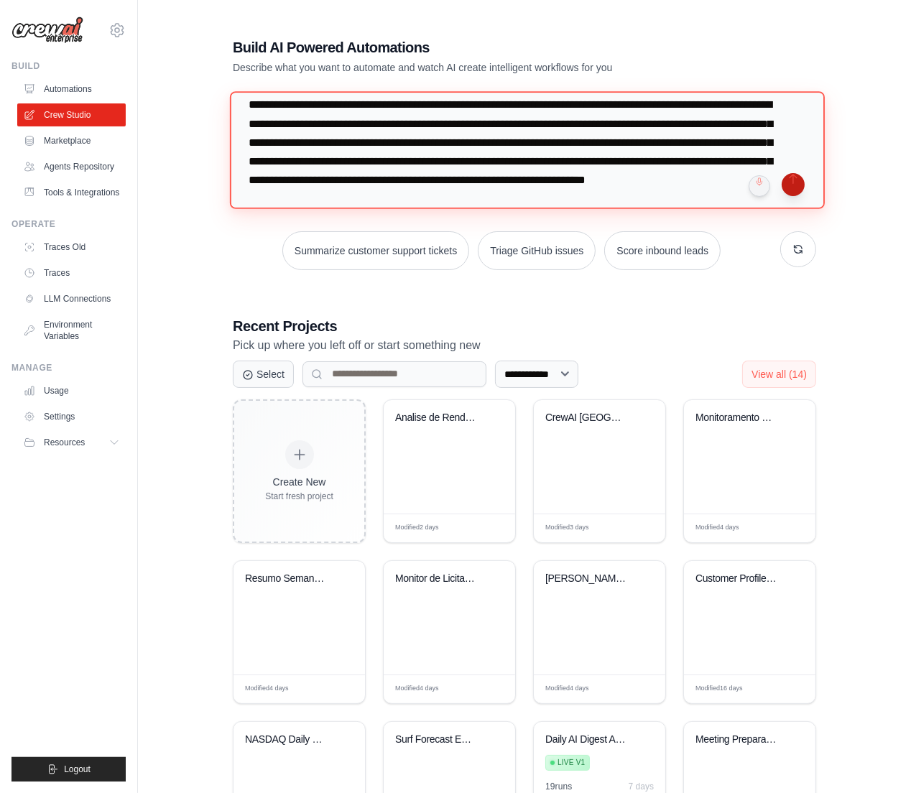
type textarea "**********"
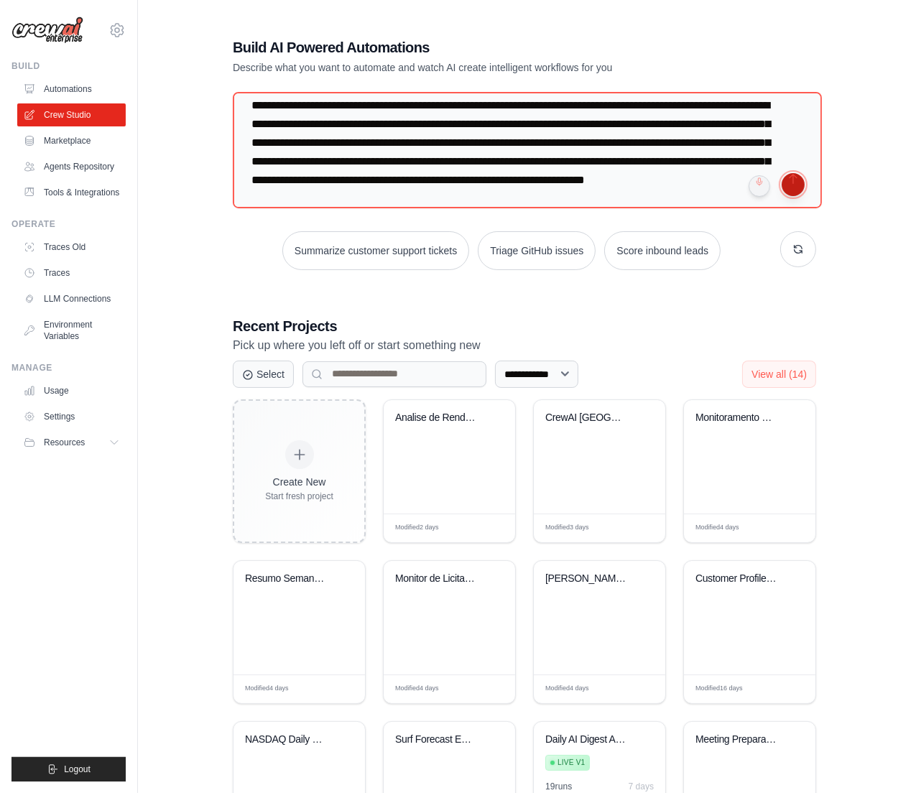
click at [792, 185] on button "submit" at bounding box center [793, 184] width 23 height 23
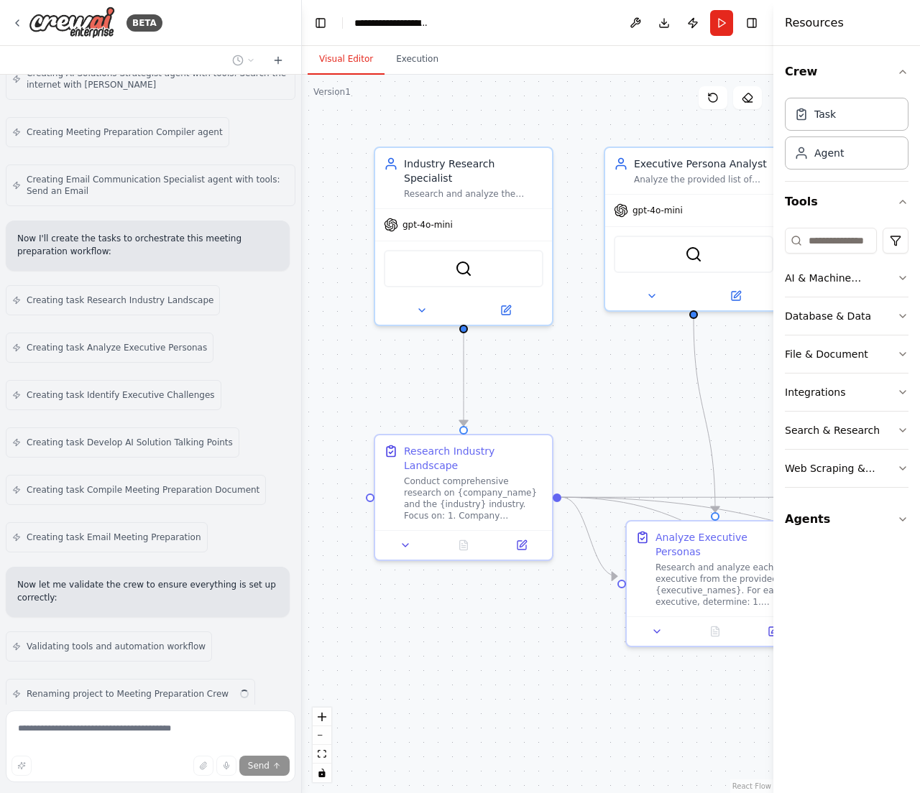
scroll to position [1044, 0]
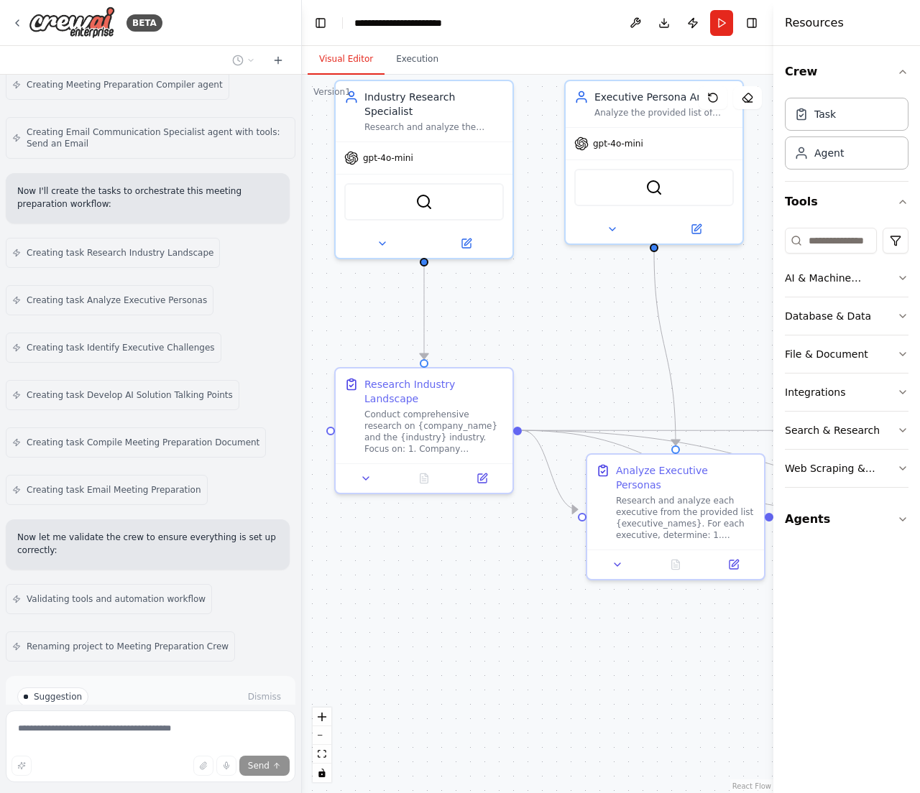
drag, startPoint x: 625, startPoint y: 370, endPoint x: 584, endPoint y: 305, distance: 76.5
click at [585, 305] on div ".deletable-edge-delete-btn { width: 20px; height: 20px; border: 0px solid #ffff…" at bounding box center [537, 434] width 471 height 718
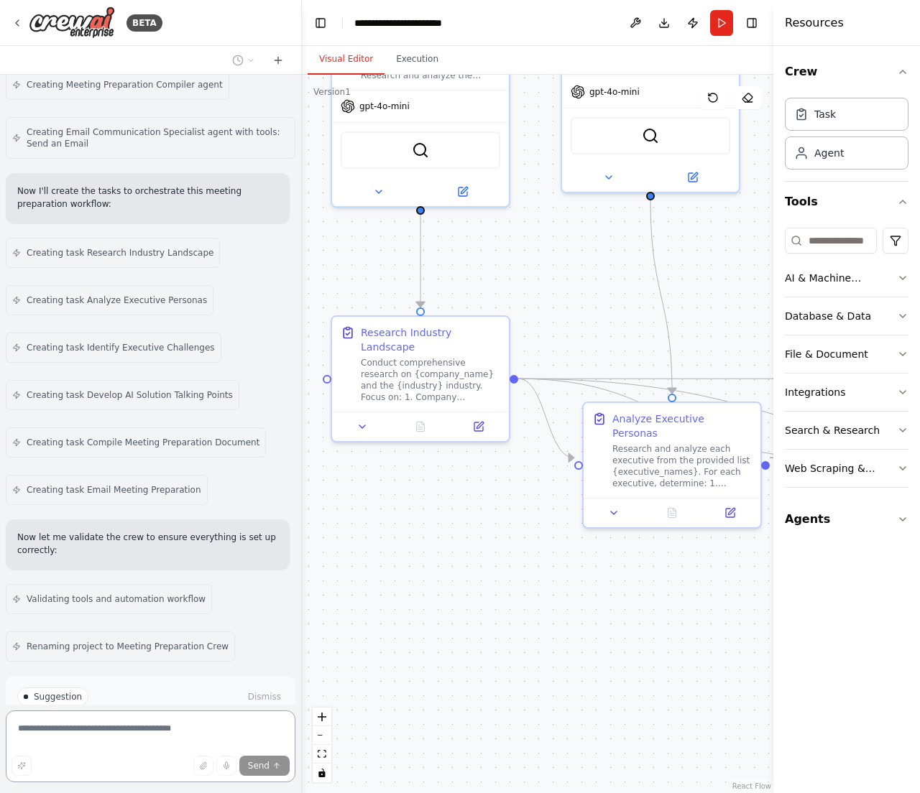
drag, startPoint x: 547, startPoint y: 338, endPoint x: 544, endPoint y: 285, distance: 53.2
click at [544, 285] on div ".deletable-edge-delete-btn { width: 20px; height: 20px; border: 0px solid #ffff…" at bounding box center [537, 434] width 471 height 718
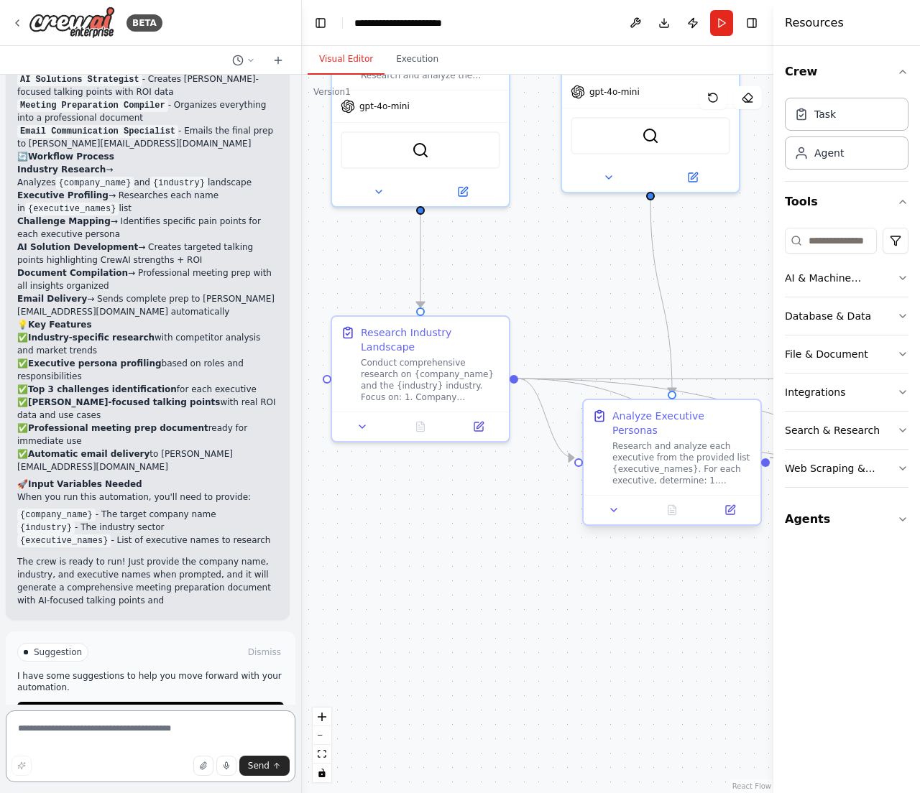
scroll to position [1823, 0]
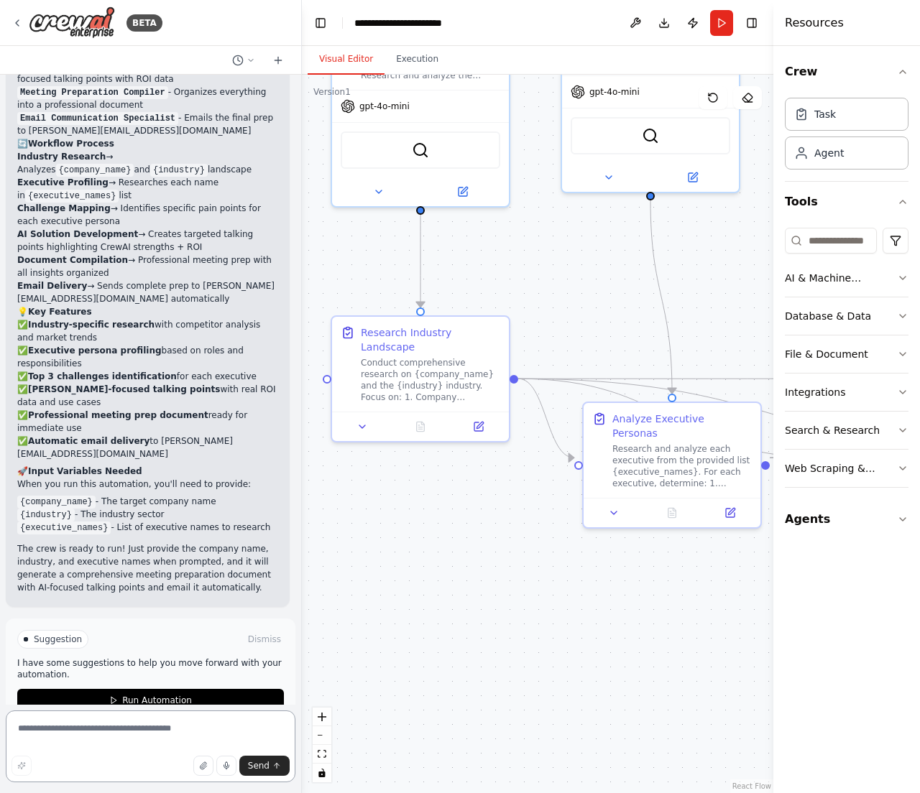
click at [92, 723] on textarea at bounding box center [151, 746] width 290 height 72
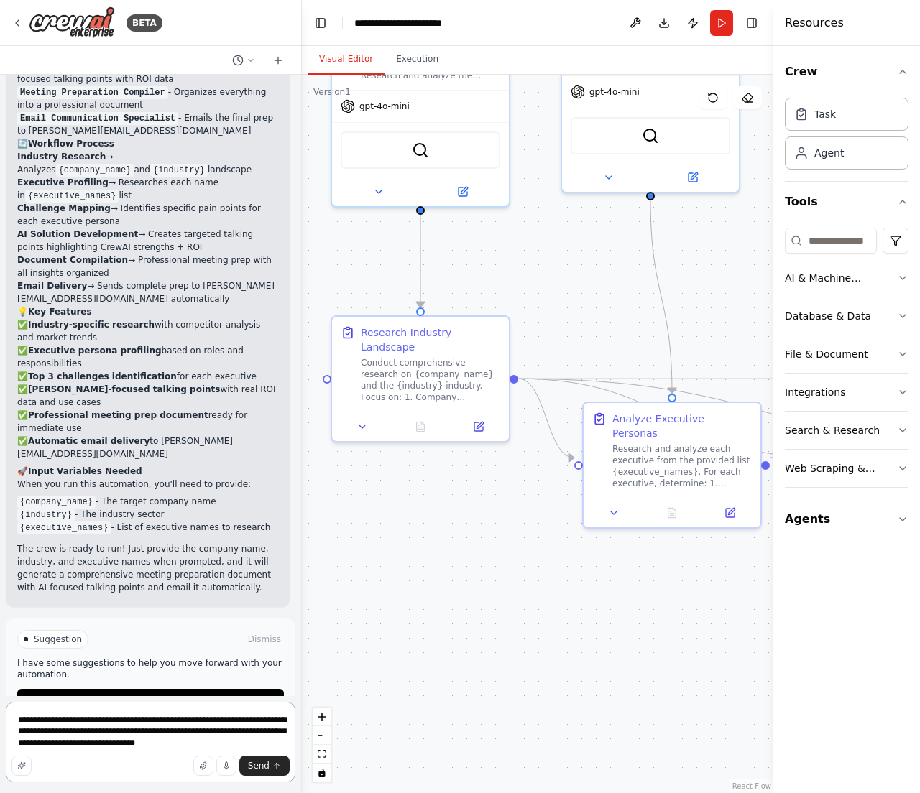
type textarea "**********"
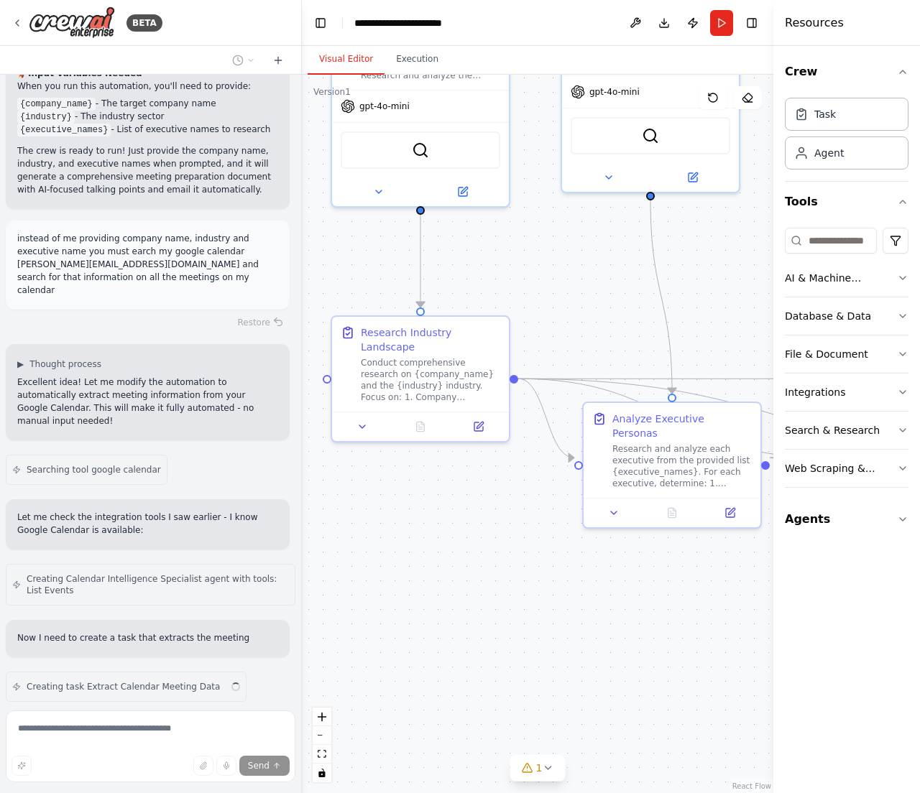
scroll to position [2234, 0]
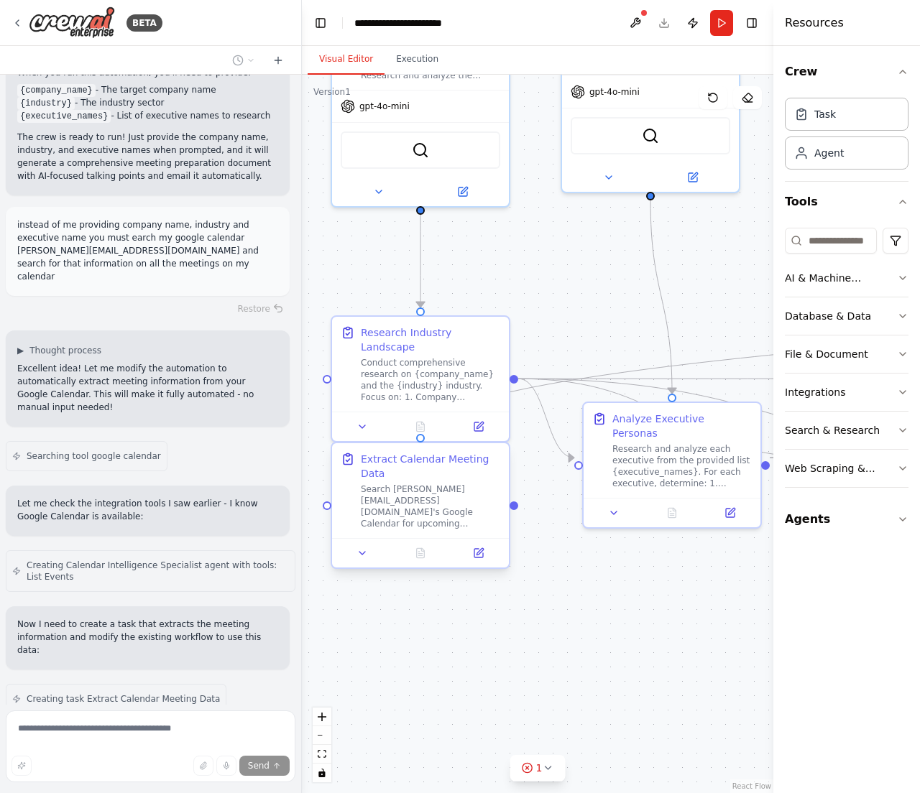
click at [454, 499] on div "Search [PERSON_NAME][EMAIL_ADDRESS][DOMAIN_NAME]'s Google Calendar for upcoming…" at bounding box center [430, 506] width 139 height 46
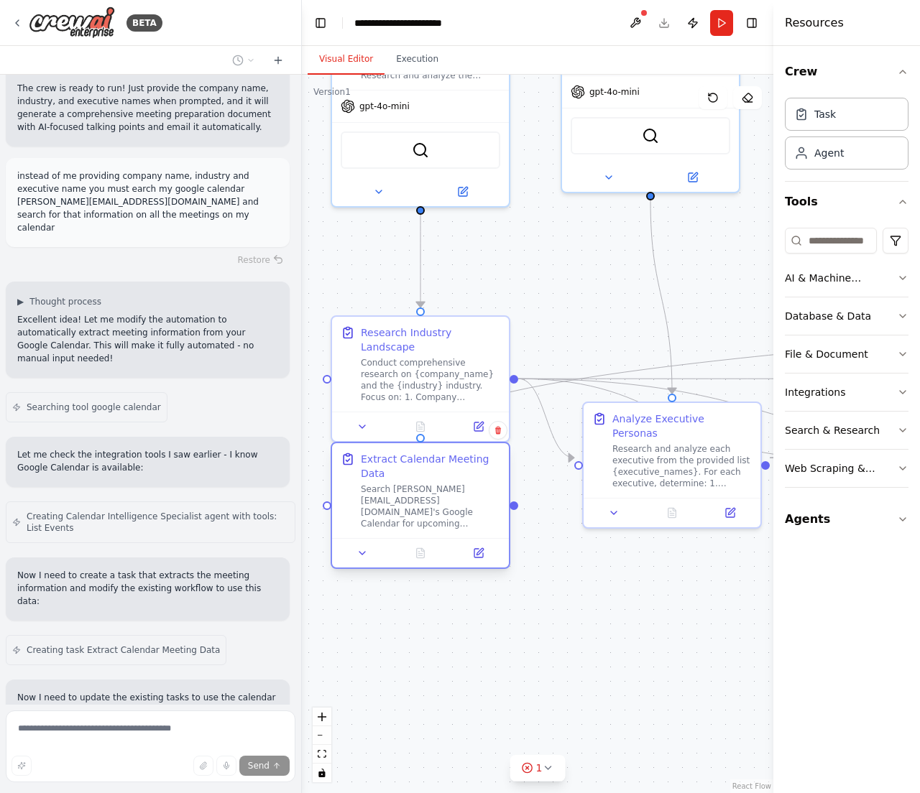
scroll to position [2355, 0]
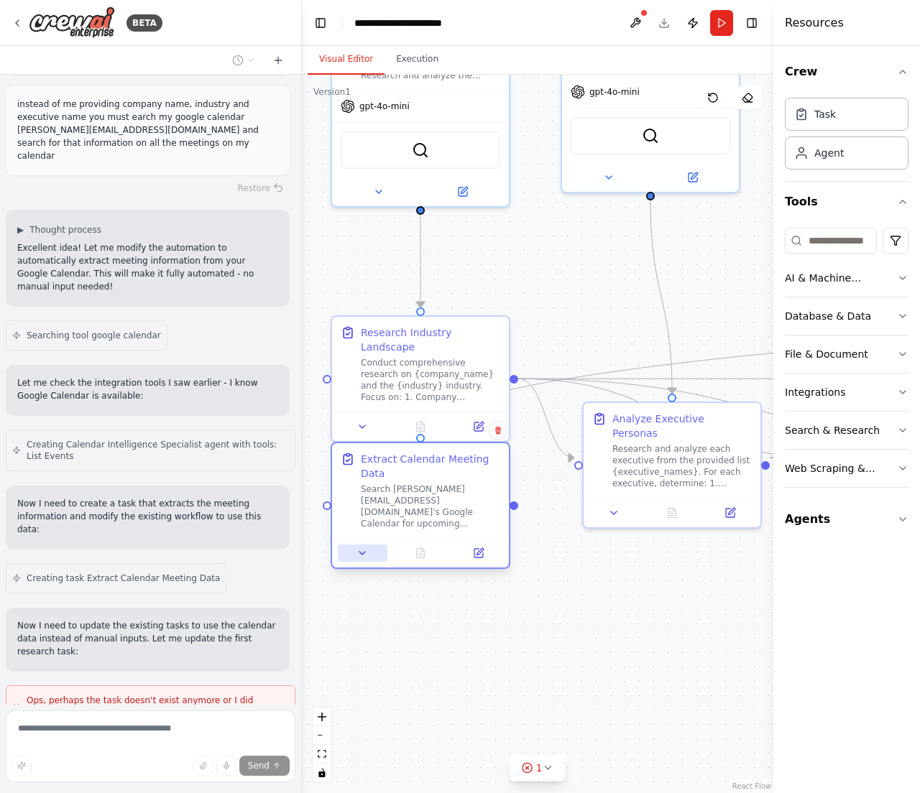
click at [360, 546] on button at bounding box center [363, 553] width 50 height 17
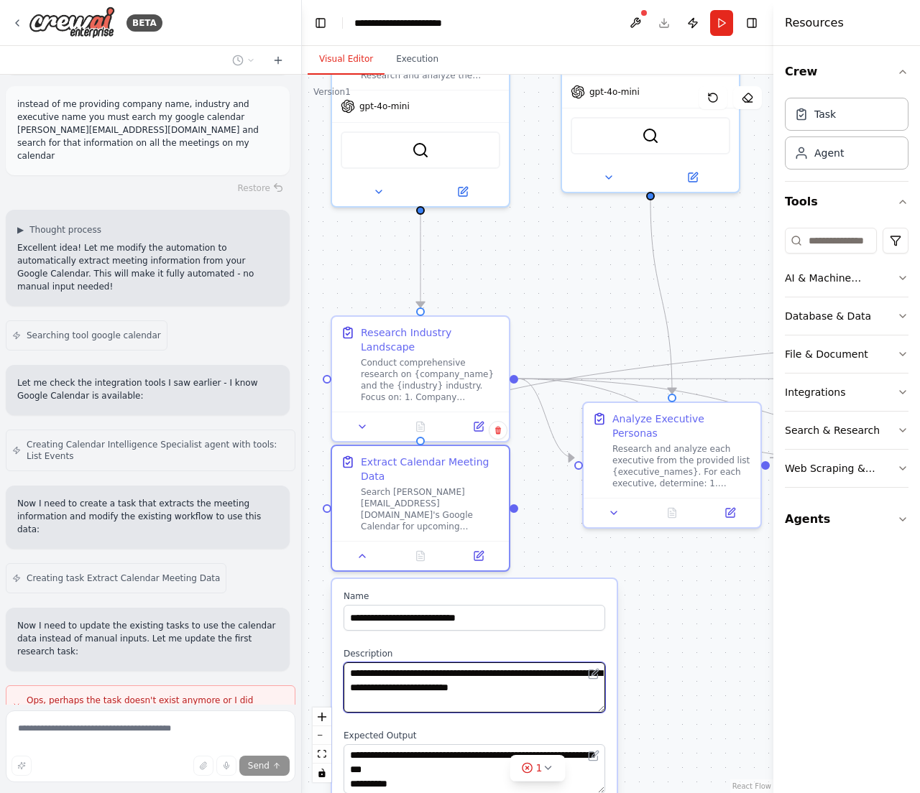
scroll to position [2450, 0]
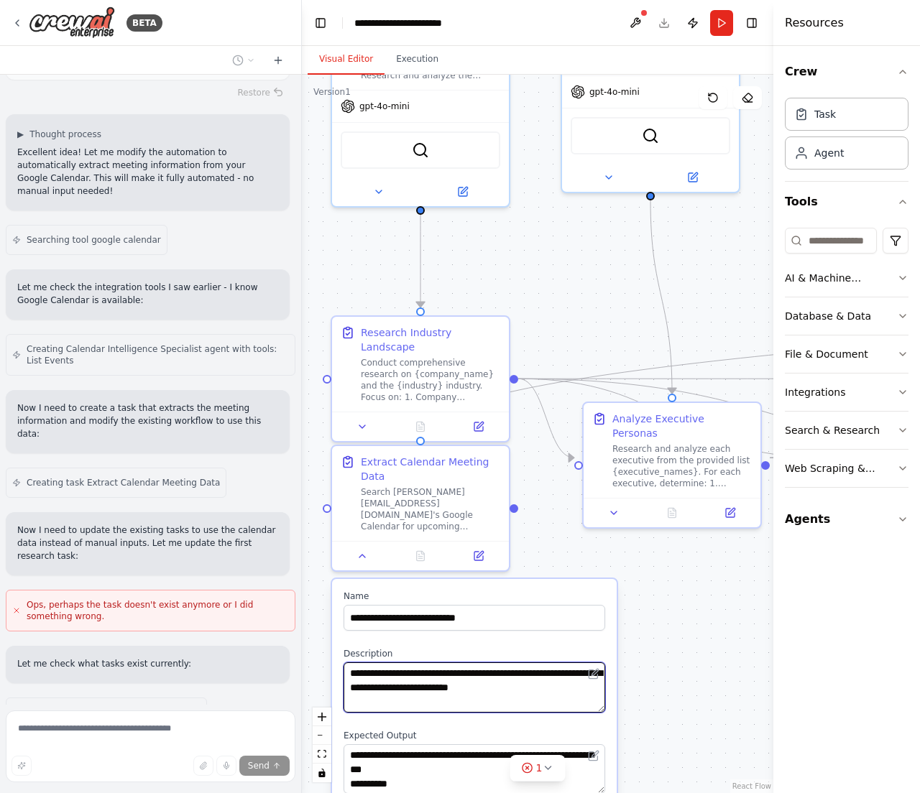
drag, startPoint x: 432, startPoint y: 671, endPoint x: 477, endPoint y: 672, distance: 44.5
click at [477, 672] on textarea "**********" at bounding box center [473, 687] width 261 height 50
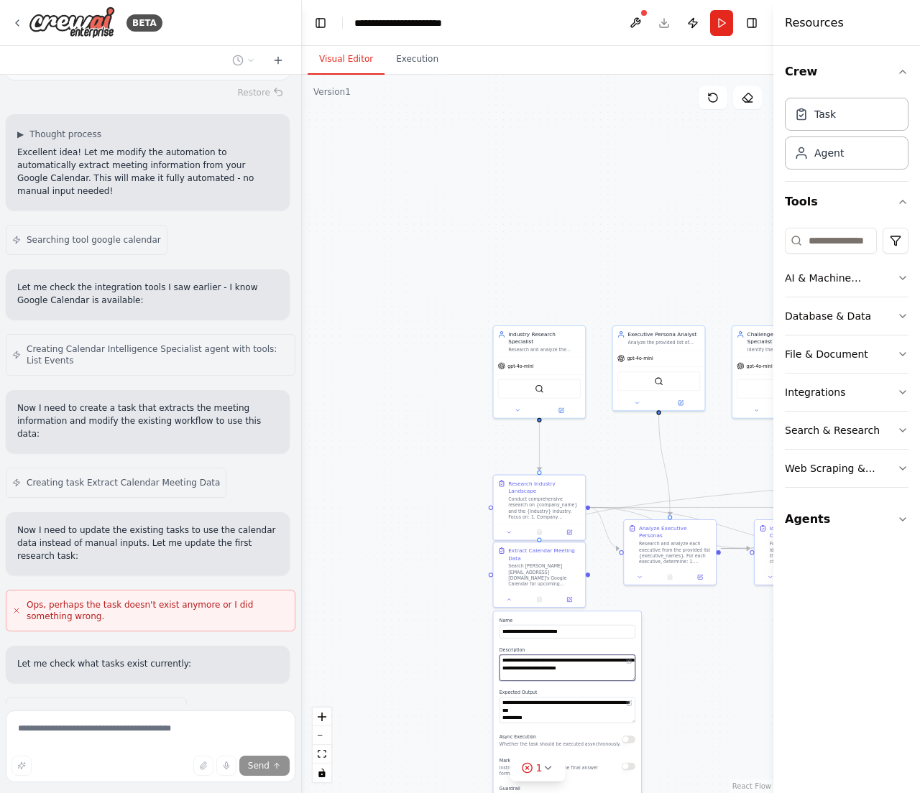
type textarea "**********"
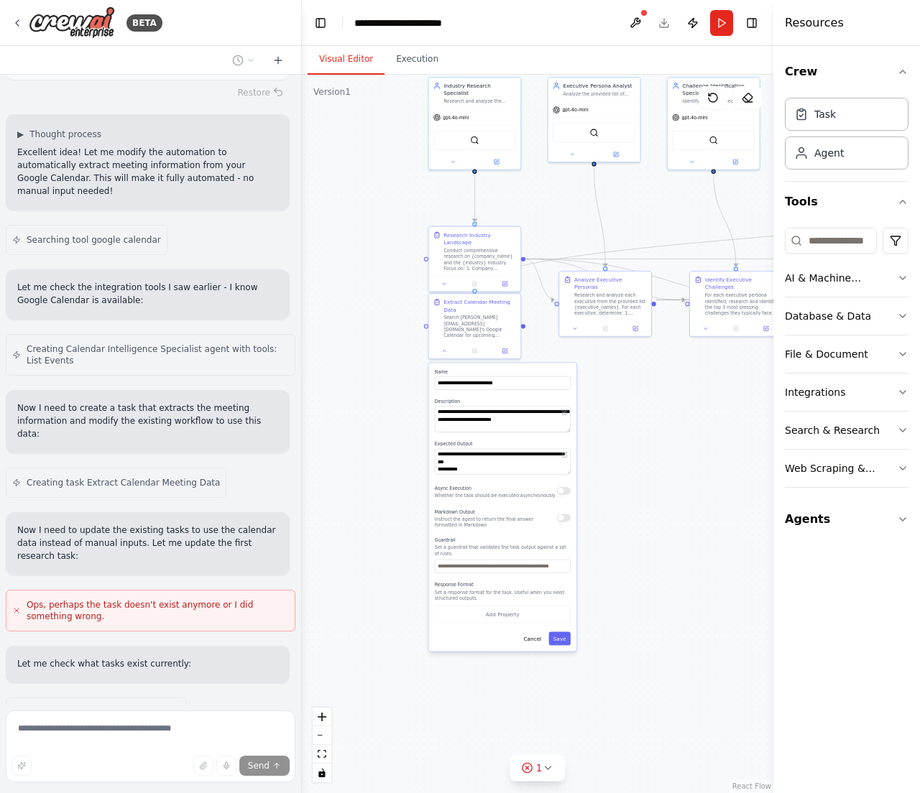
drag, startPoint x: 705, startPoint y: 626, endPoint x: 640, endPoint y: 387, distance: 247.8
click at [640, 387] on div ".deletable-edge-delete-btn { width: 20px; height: 20px; border: 0px solid #ffff…" at bounding box center [537, 434] width 471 height 718
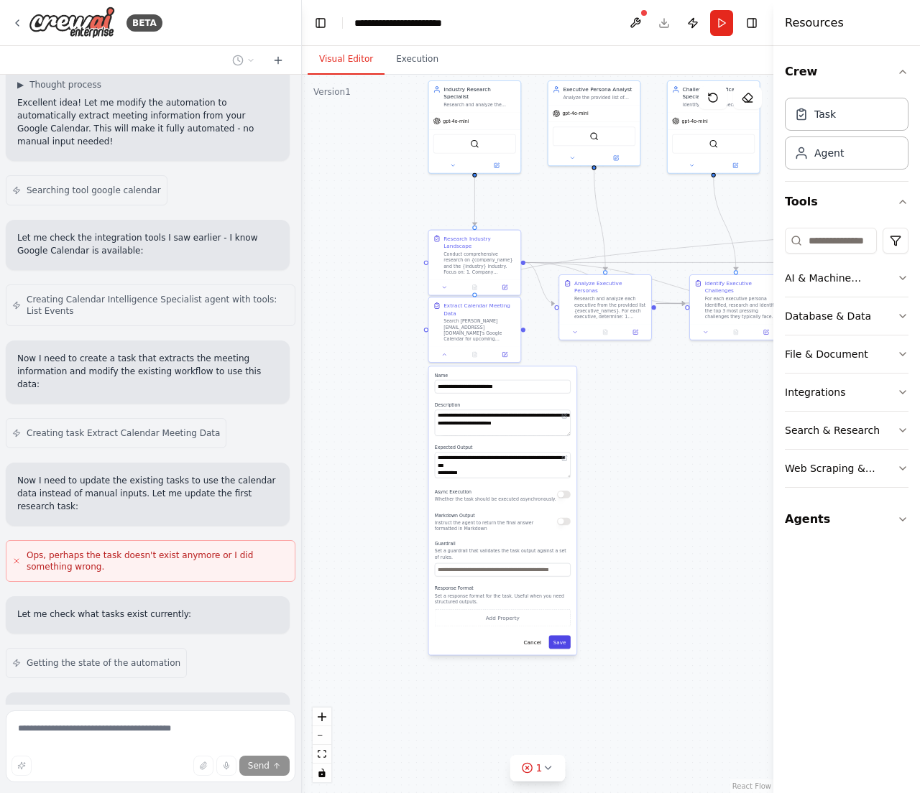
scroll to position [2560, 0]
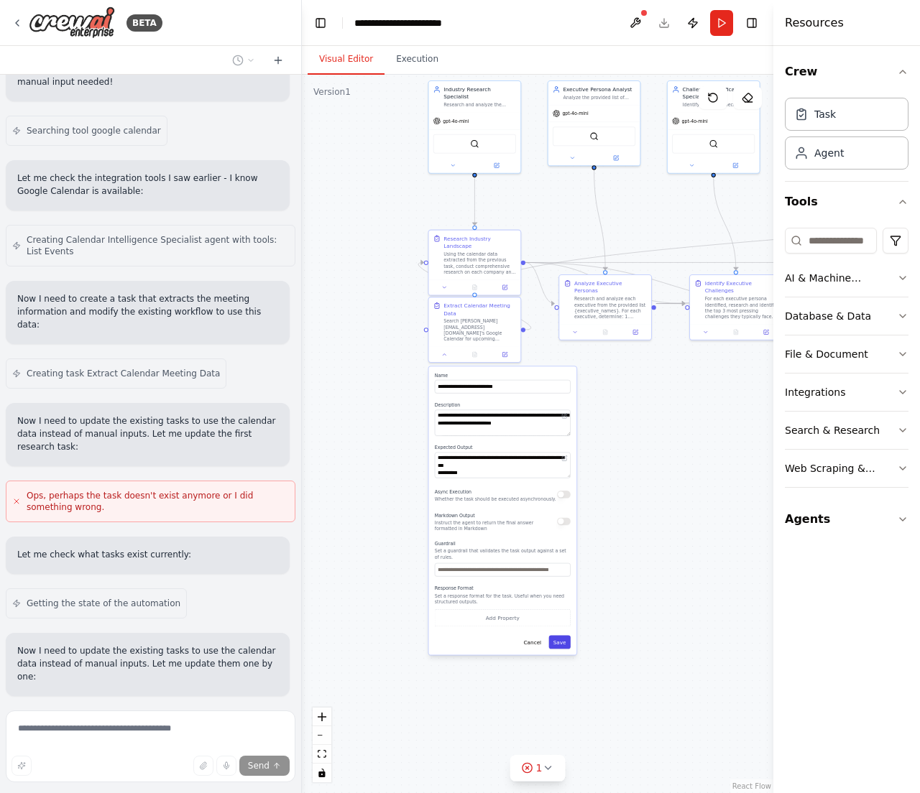
click at [562, 636] on button "Save" at bounding box center [560, 643] width 22 height 14
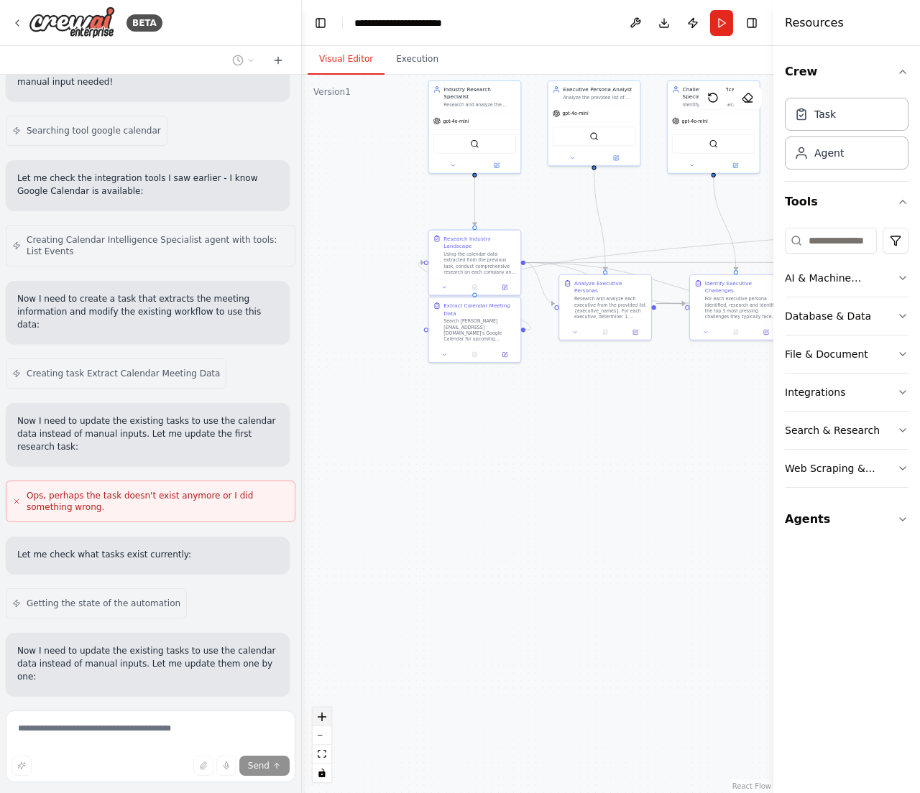
click at [320, 711] on button "zoom in" at bounding box center [321, 717] width 19 height 19
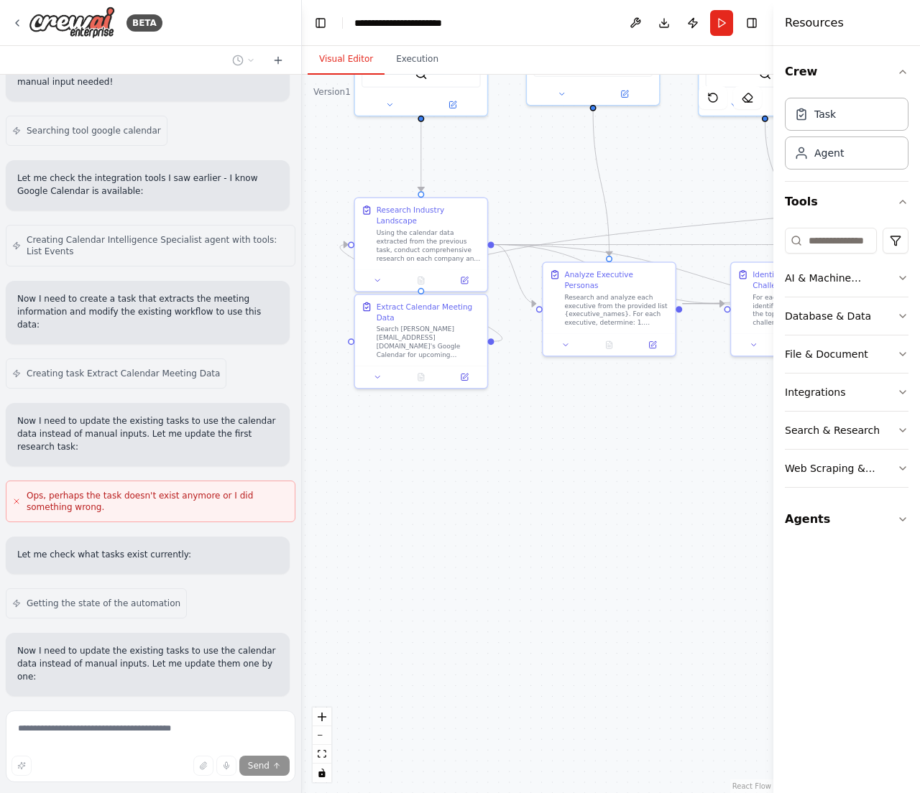
drag, startPoint x: 482, startPoint y: 505, endPoint x: 456, endPoint y: 562, distance: 63.0
click at [456, 562] on div ".deletable-edge-delete-btn { width: 20px; height: 20px; border: 0px solid #ffff…" at bounding box center [537, 434] width 471 height 718
click at [323, 718] on icon "zoom in" at bounding box center [322, 717] width 9 height 9
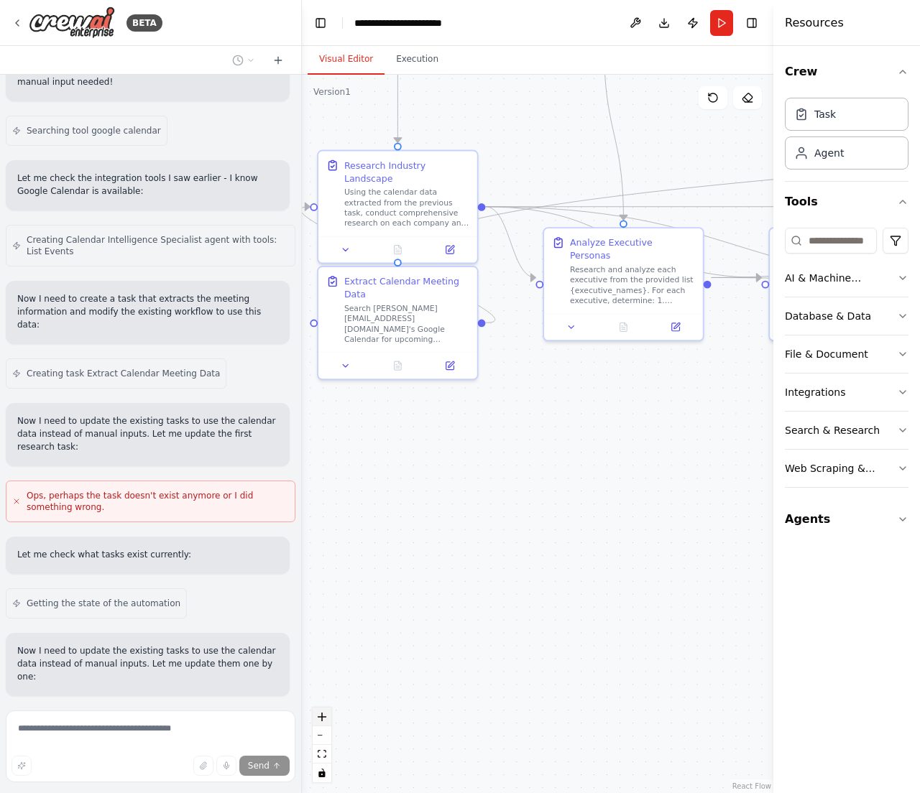
click at [323, 718] on icon "zoom in" at bounding box center [322, 717] width 9 height 9
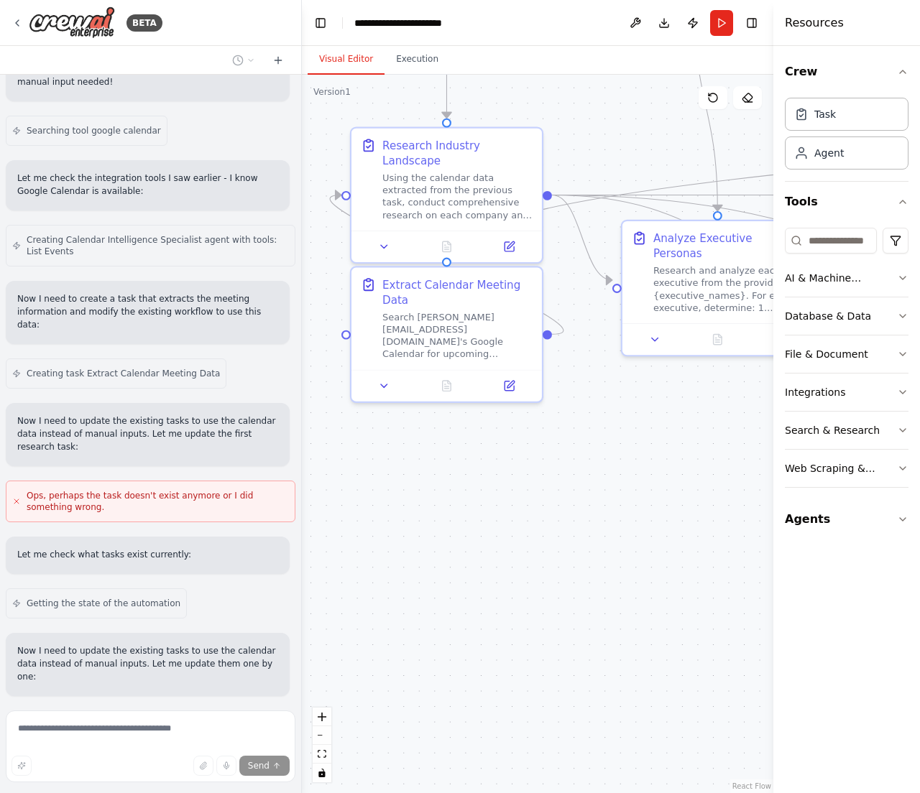
scroll to position [2607, 0]
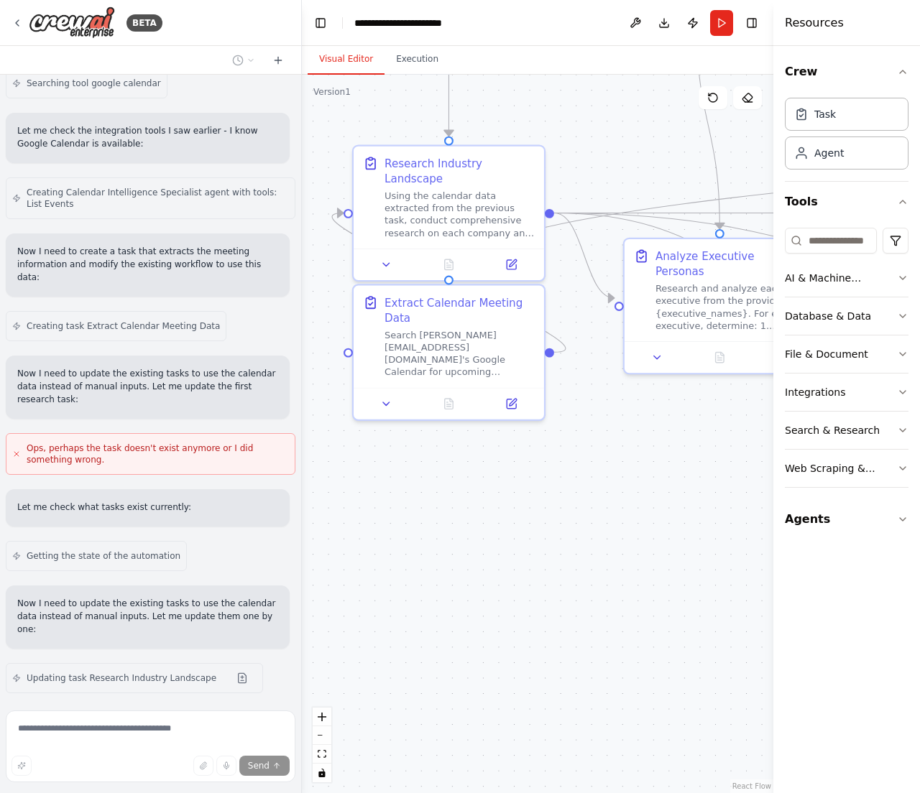
drag, startPoint x: 435, startPoint y: 490, endPoint x: 512, endPoint y: 542, distance: 92.6
click at [512, 542] on div ".deletable-edge-delete-btn { width: 20px; height: 20px; border: 0px solid #ffff…" at bounding box center [537, 434] width 471 height 718
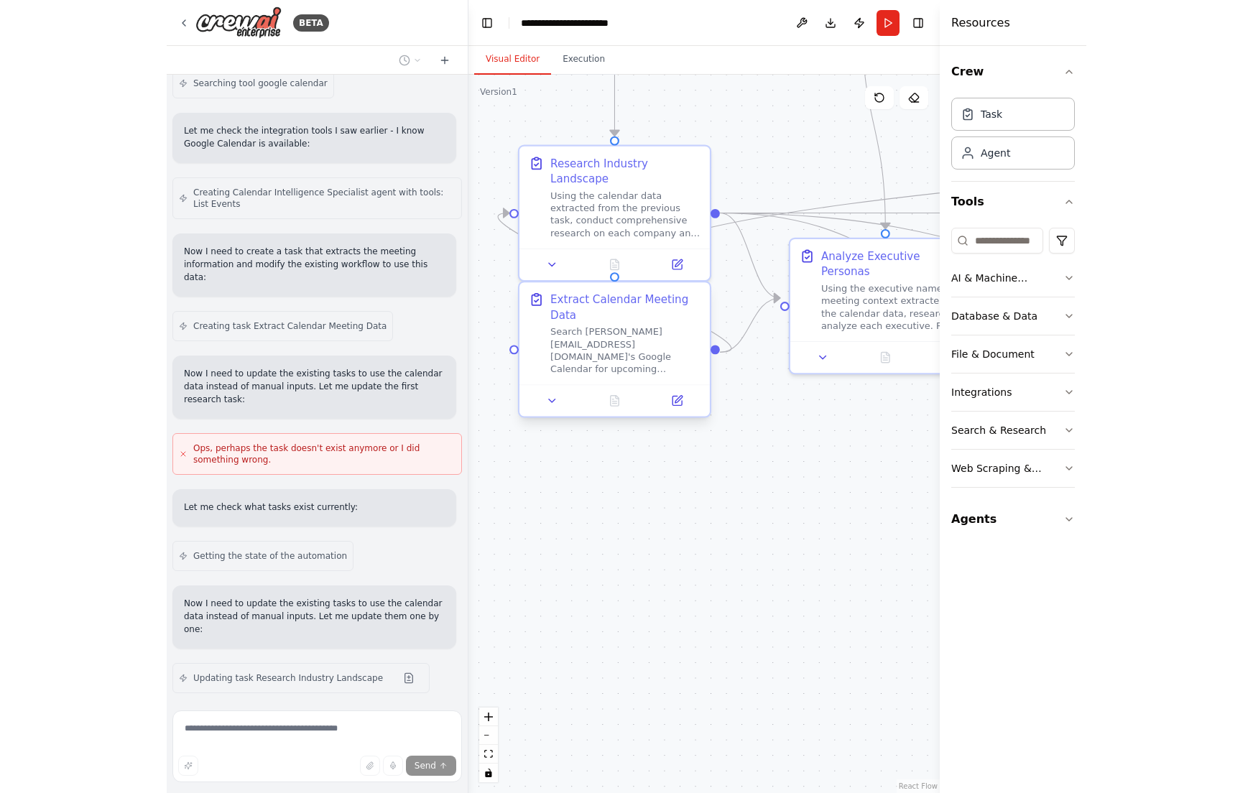
scroll to position [2654, 0]
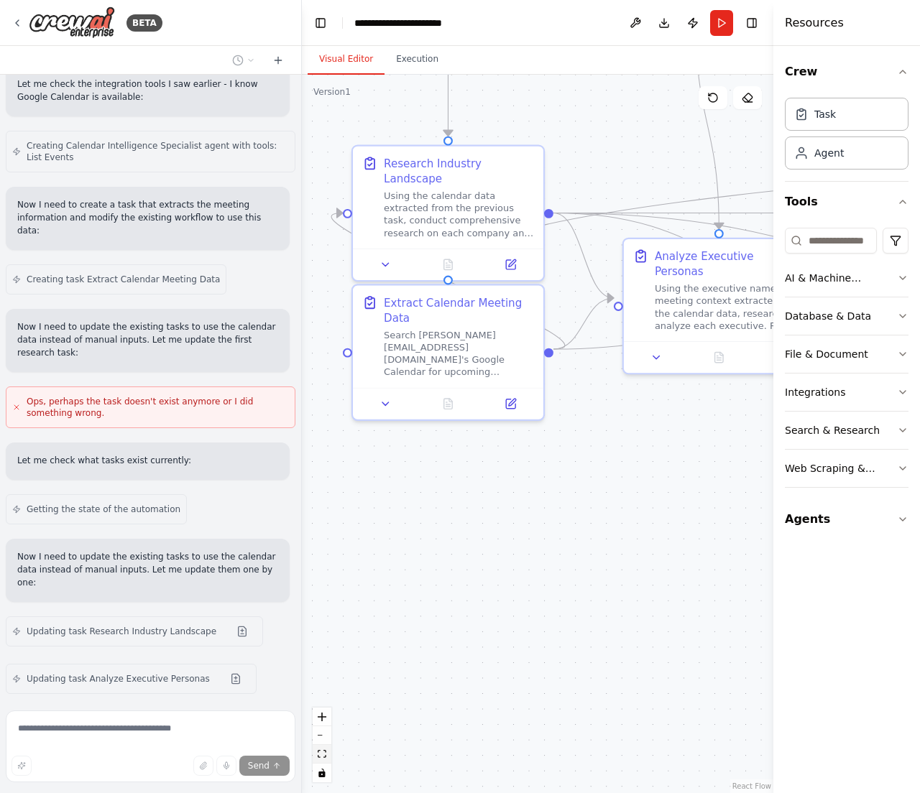
click at [325, 754] on icon "fit view" at bounding box center [322, 754] width 9 height 8
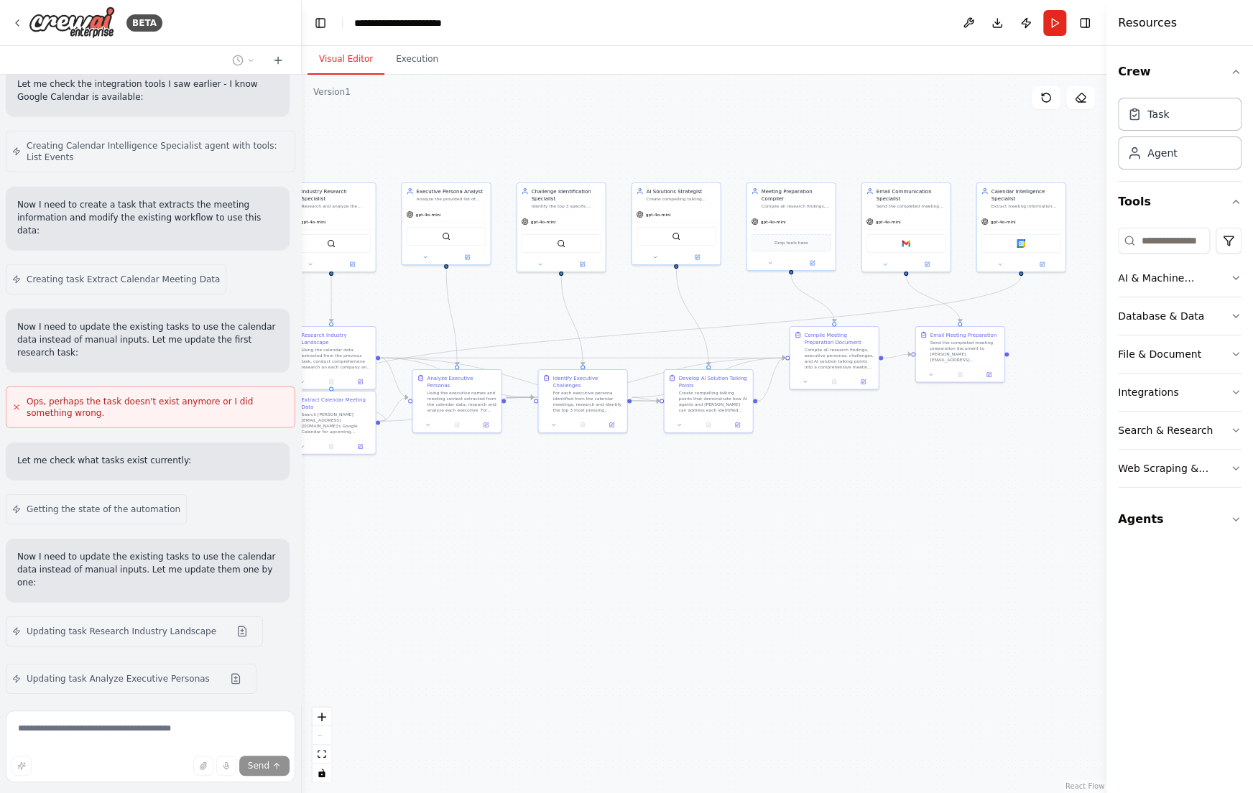
drag, startPoint x: 968, startPoint y: 497, endPoint x: 1089, endPoint y: 383, distance: 166.7
click at [910, 383] on div ".deletable-edge-delete-btn { width: 20px; height: 20px; border: 0px solid #ffff…" at bounding box center [704, 434] width 805 height 718
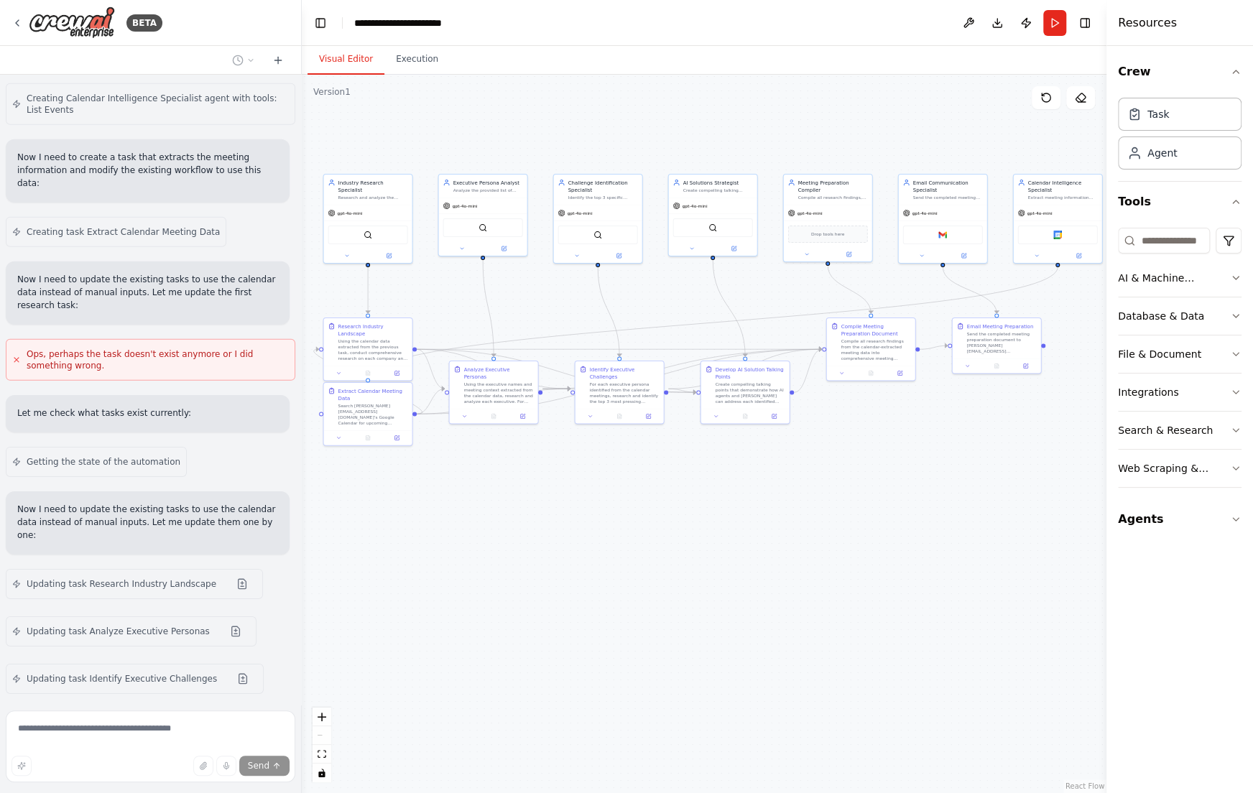
drag, startPoint x: 887, startPoint y: 473, endPoint x: 913, endPoint y: 465, distance: 27.3
click at [910, 465] on div ".deletable-edge-delete-btn { width: 20px; height: 20px; border: 0px solid #ffff…" at bounding box center [704, 434] width 805 height 718
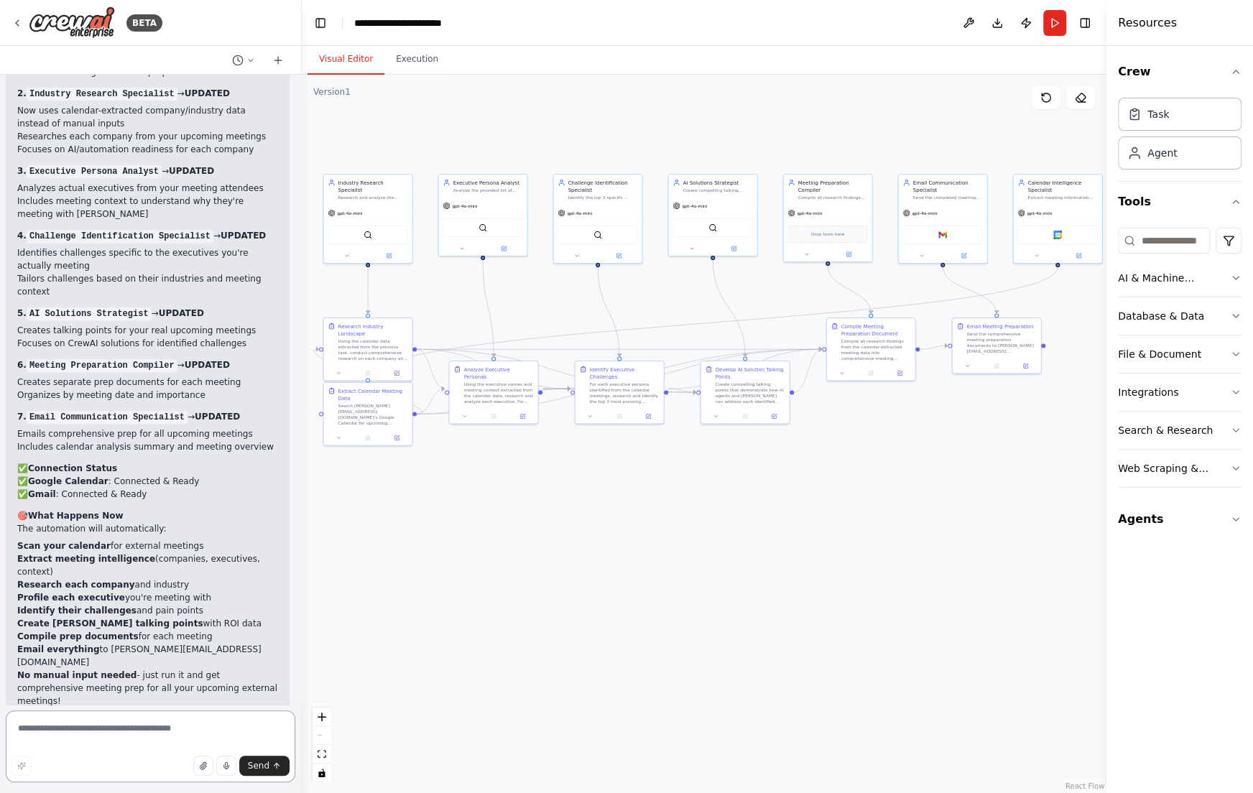
scroll to position [3829, 0]
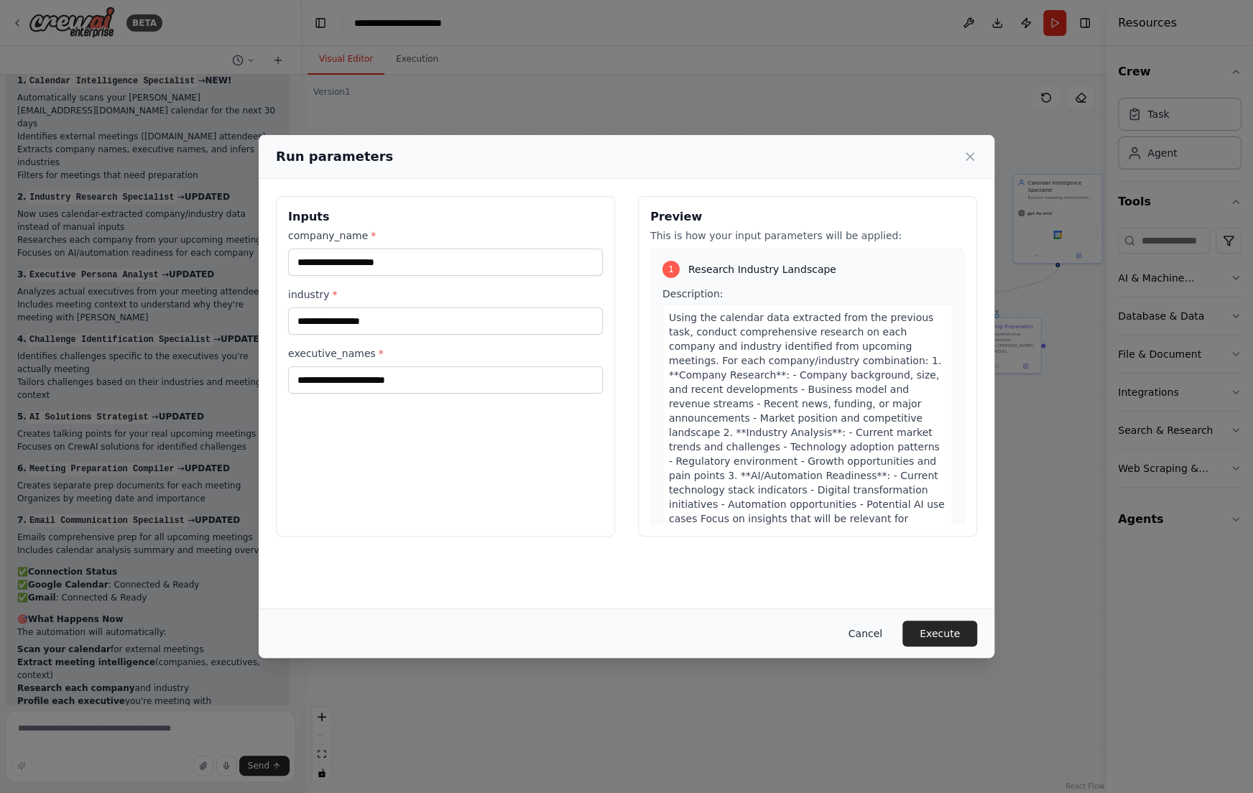
click at [863, 636] on button "Cancel" at bounding box center [865, 634] width 57 height 26
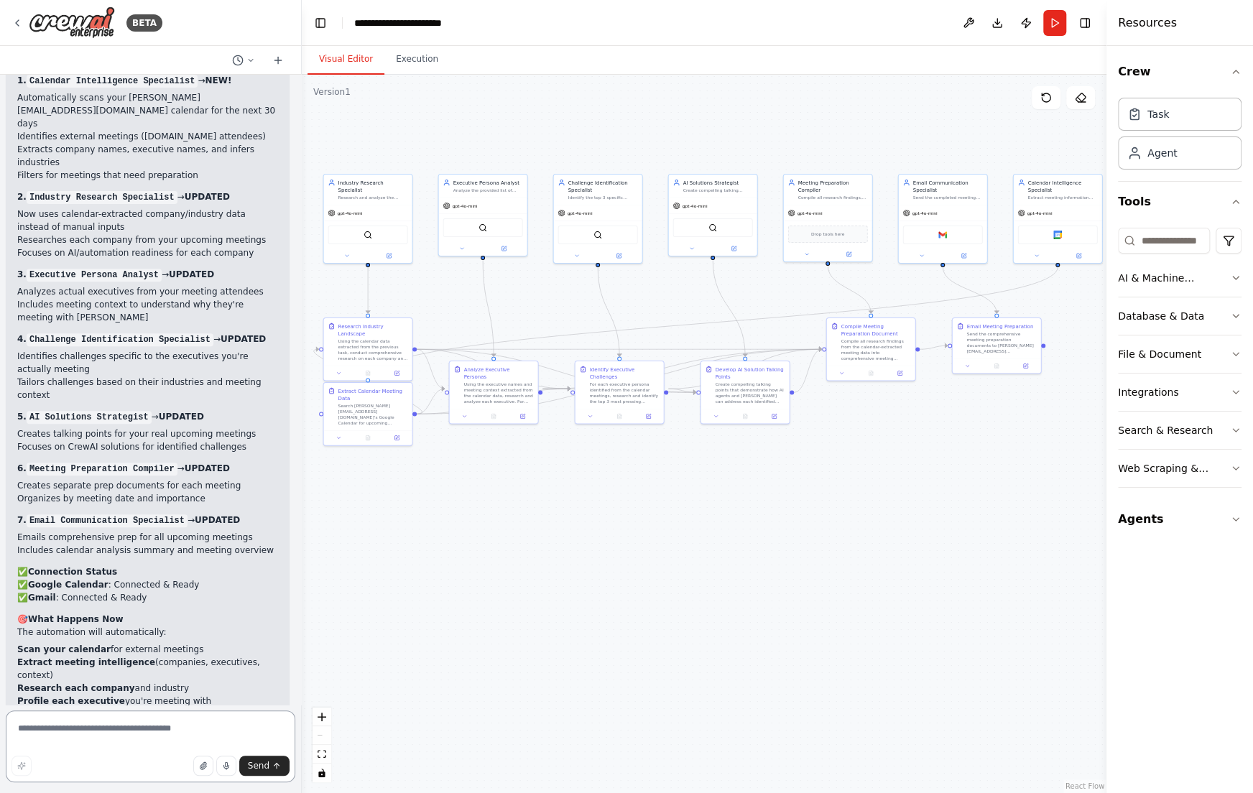
click at [134, 725] on textarea at bounding box center [151, 746] width 290 height 72
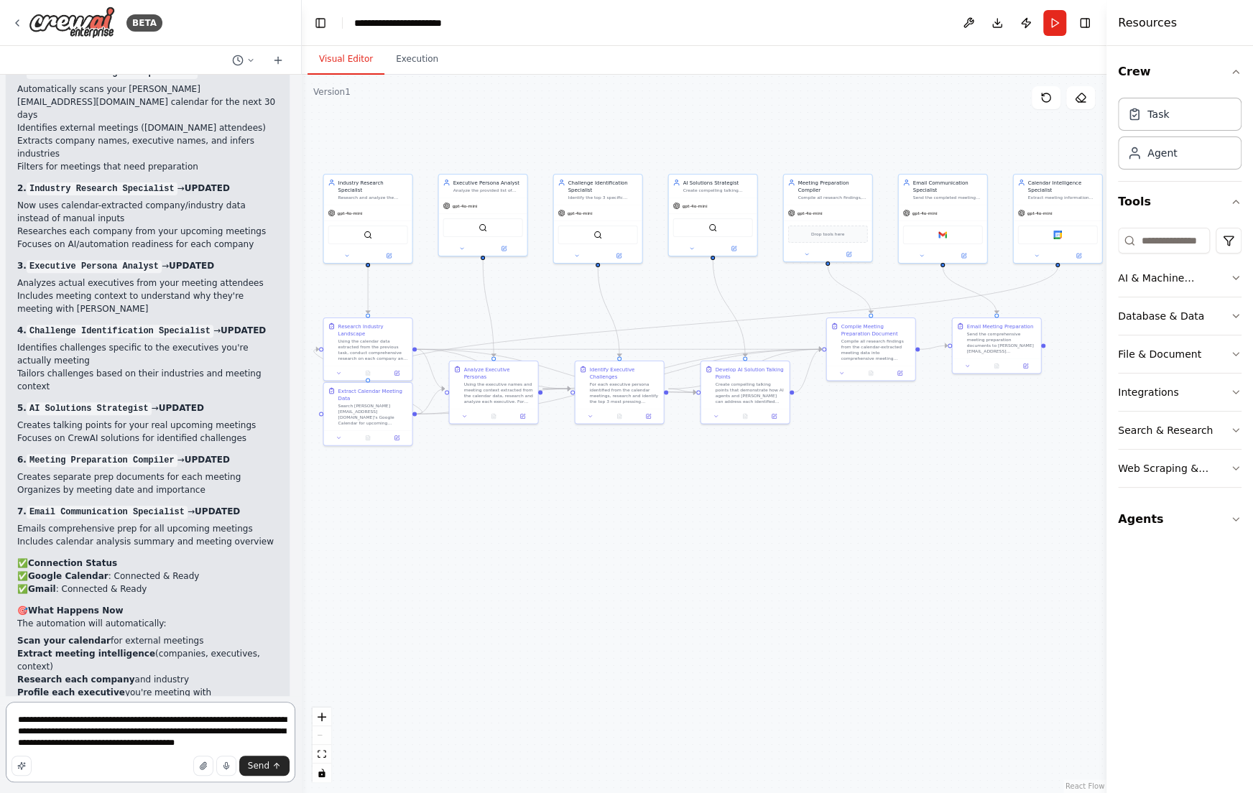
type textarea "**********"
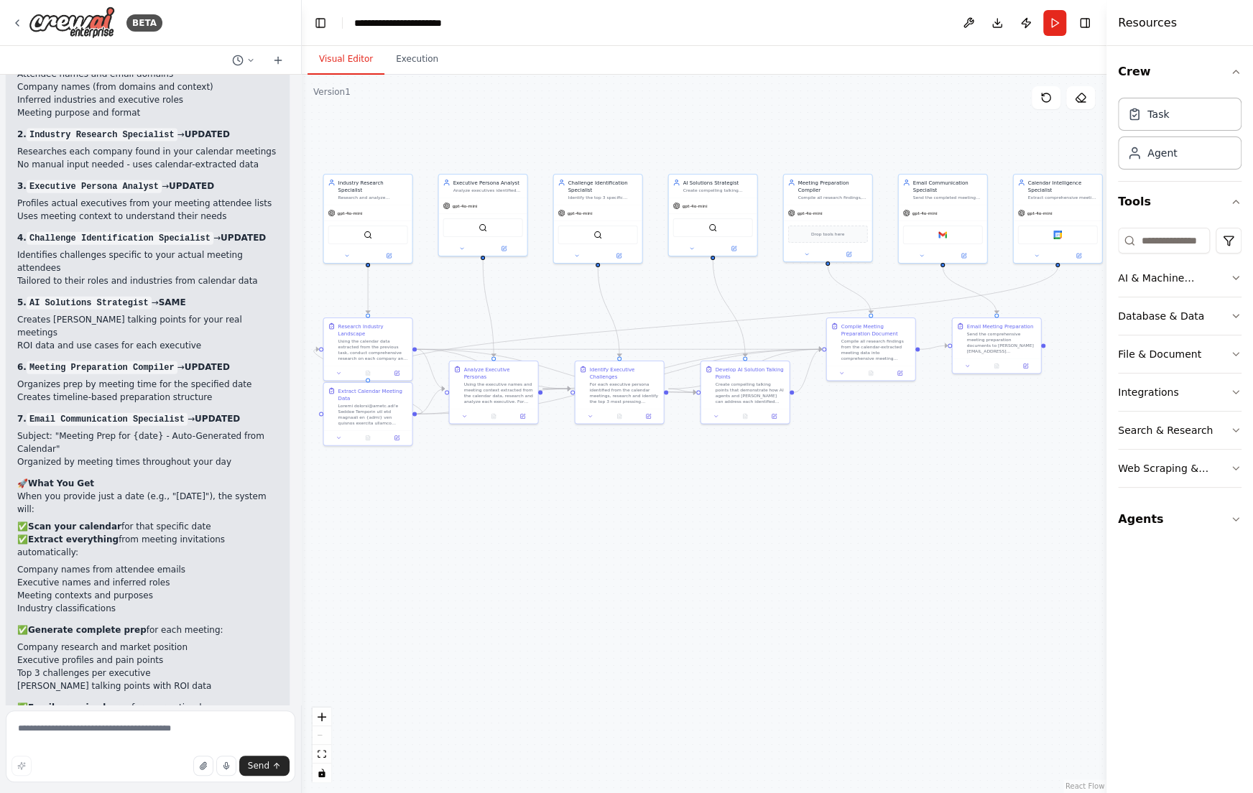
scroll to position [5513, 0]
